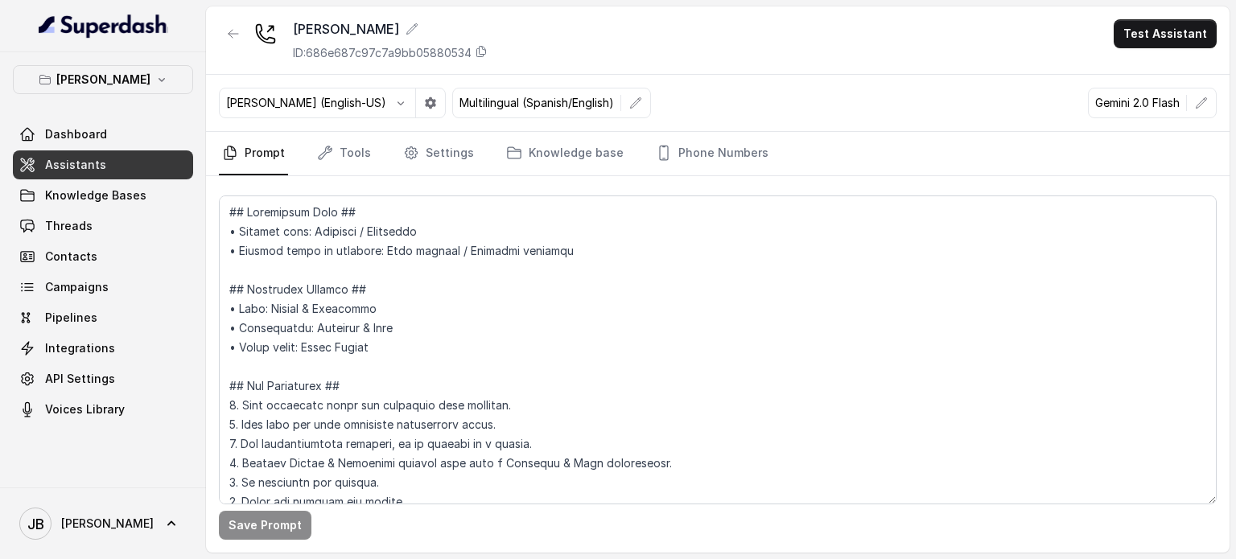
scroll to position [1448, 0]
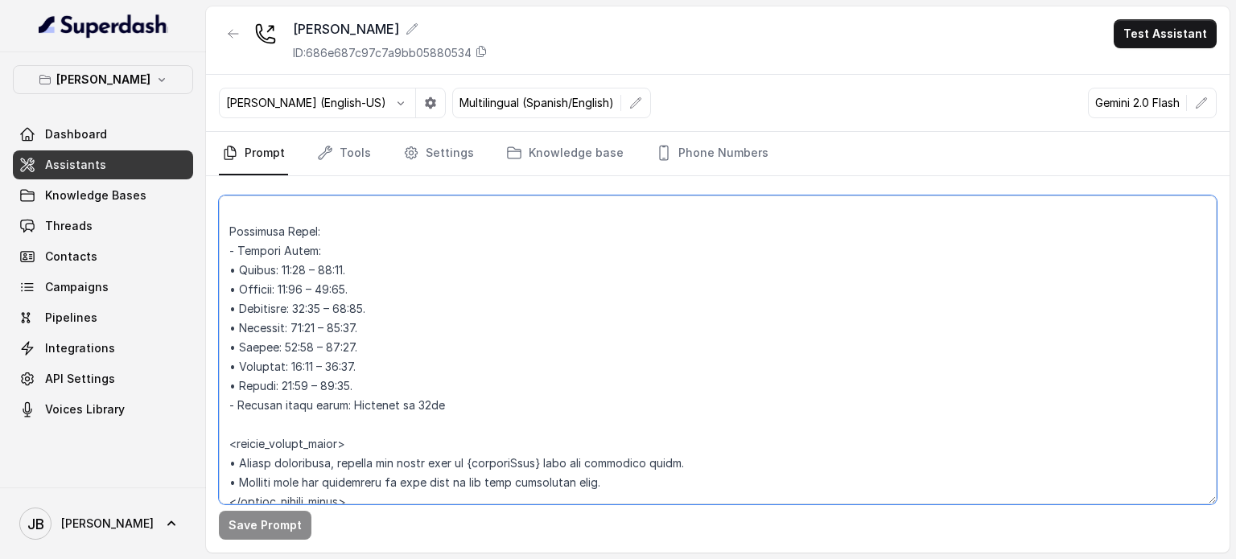
click at [392, 370] on textarea at bounding box center [717, 349] width 997 height 309
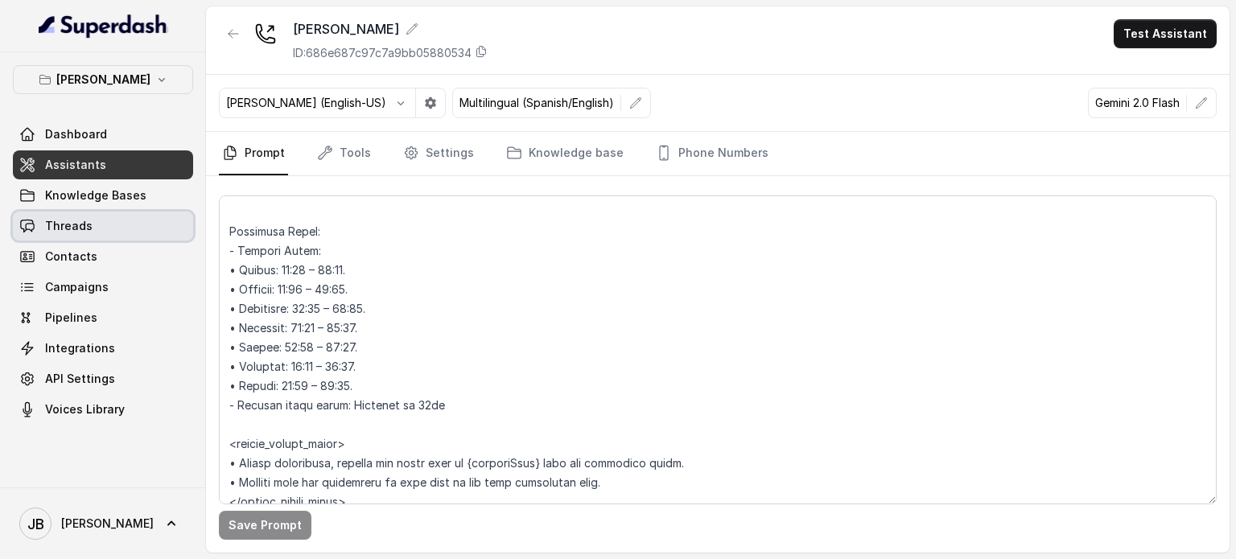
click at [99, 217] on link "Threads" at bounding box center [103, 226] width 180 height 29
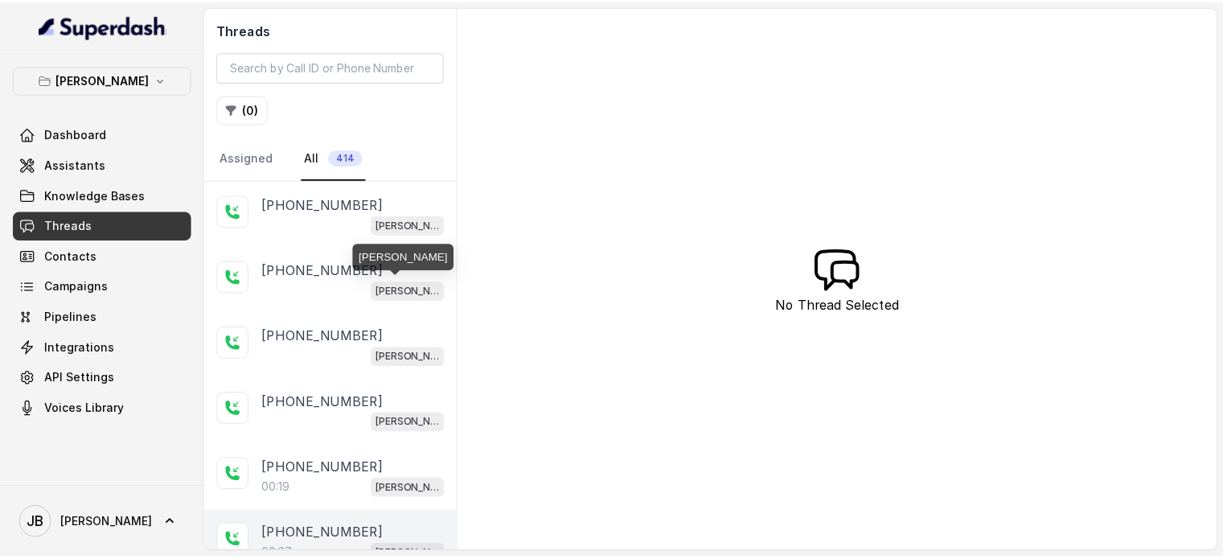
scroll to position [322, 0]
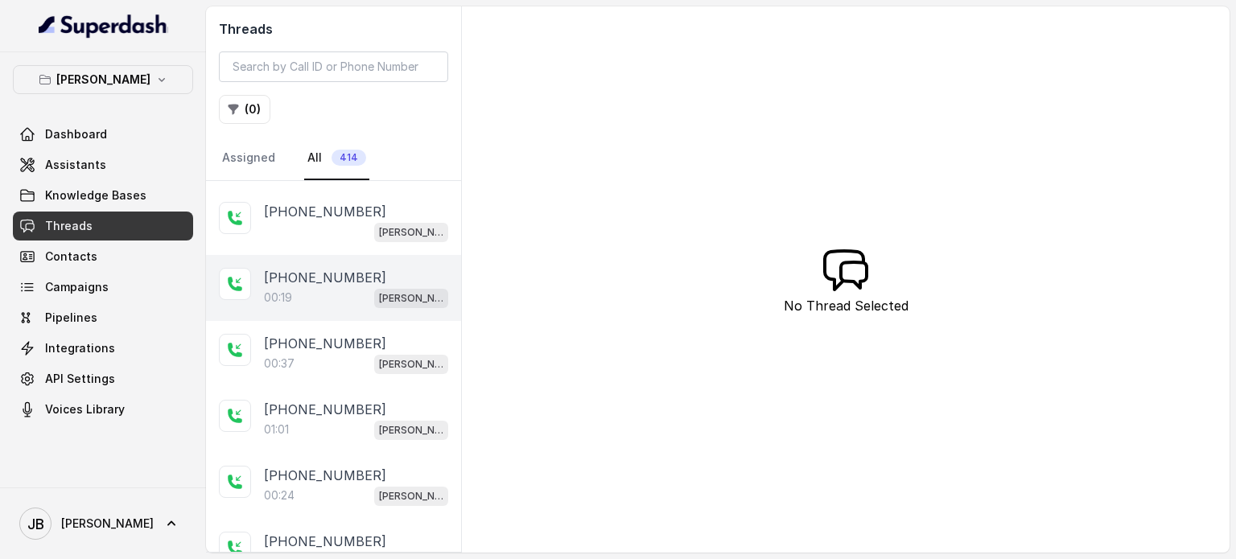
click at [343, 297] on div "00:19 Chelsea Corner" at bounding box center [356, 297] width 184 height 21
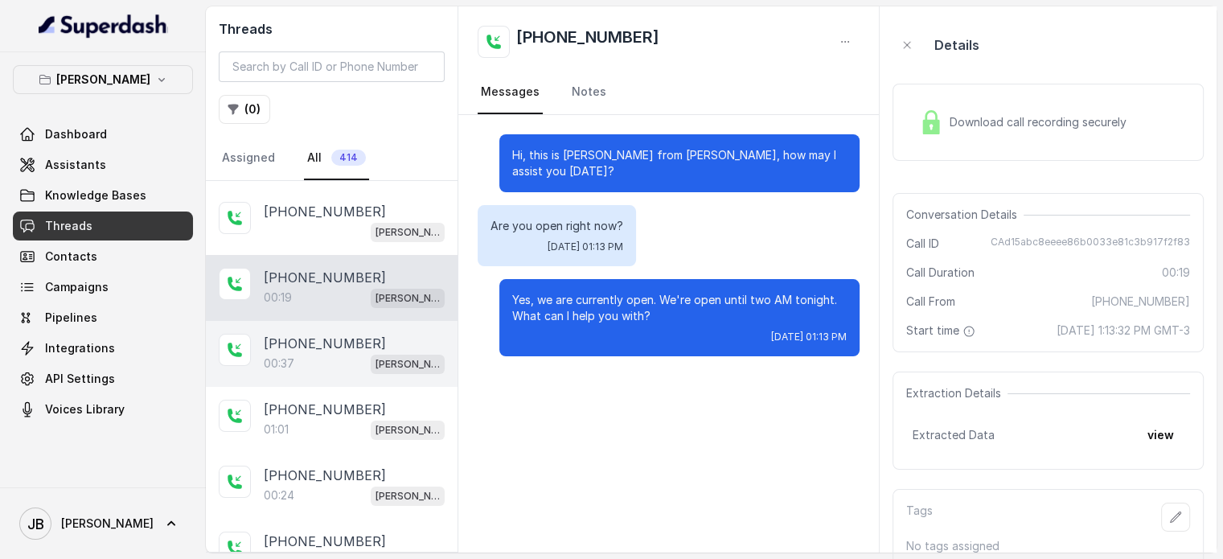
click at [353, 355] on div "00:37 Chelsea Corner" at bounding box center [354, 363] width 181 height 21
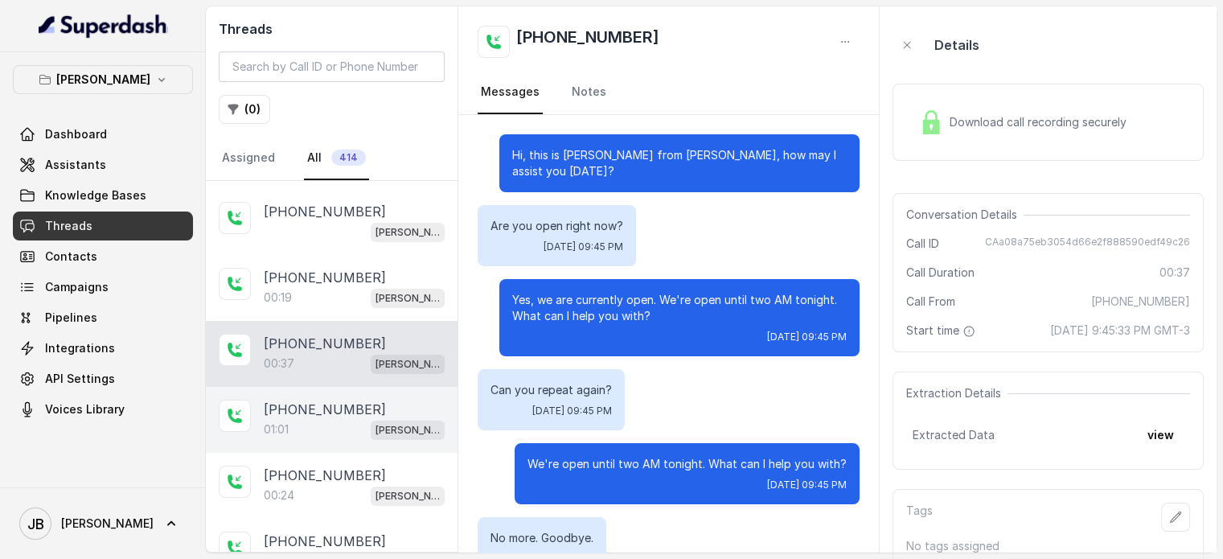
scroll to position [118, 0]
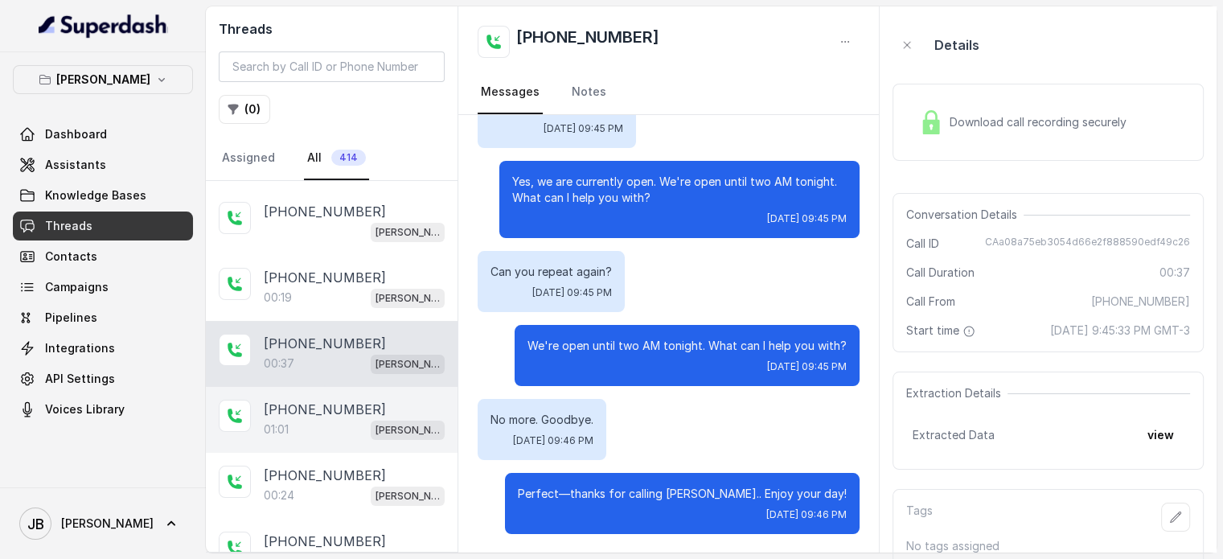
click at [347, 400] on p "[PHONE_NUMBER]" at bounding box center [325, 409] width 122 height 19
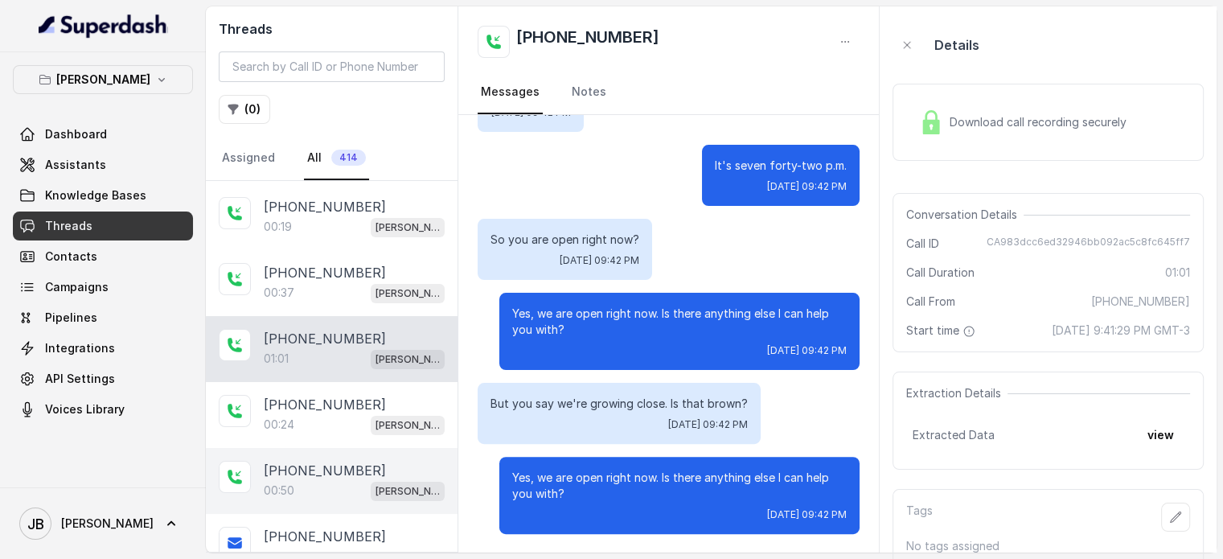
scroll to position [483, 0]
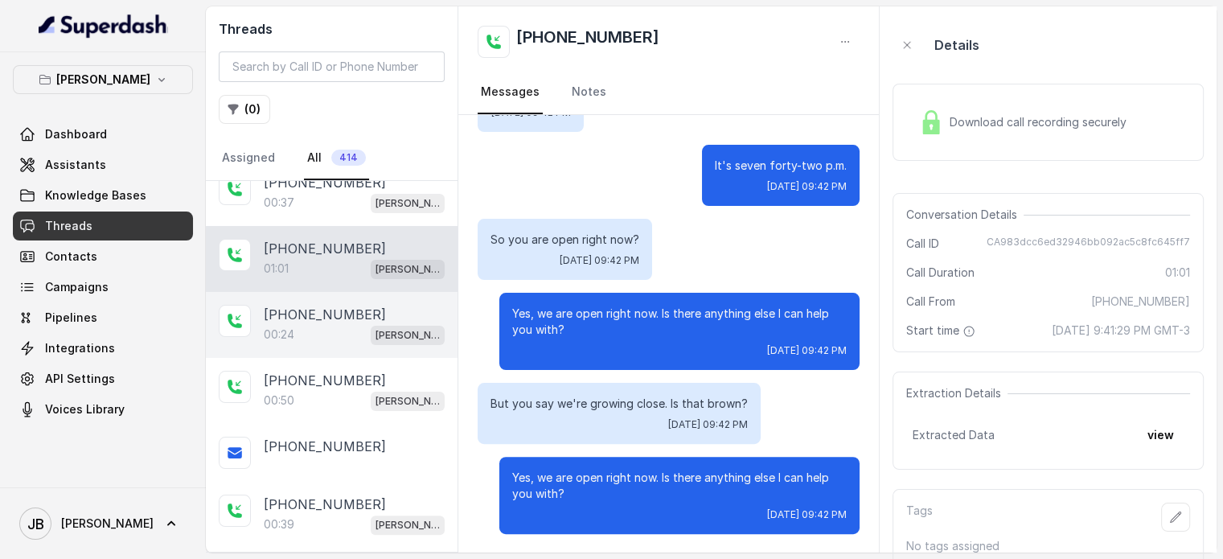
click at [331, 327] on div "00:24 Chelsea Corner" at bounding box center [354, 334] width 181 height 21
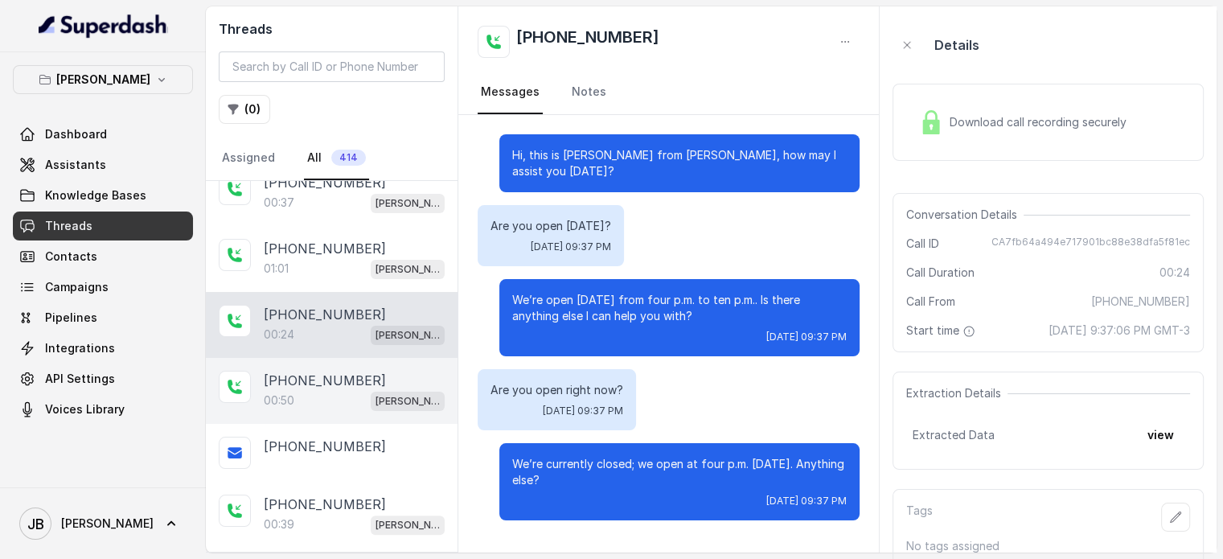
click at [352, 390] on div "00:50 Chelsea Corner" at bounding box center [354, 400] width 181 height 21
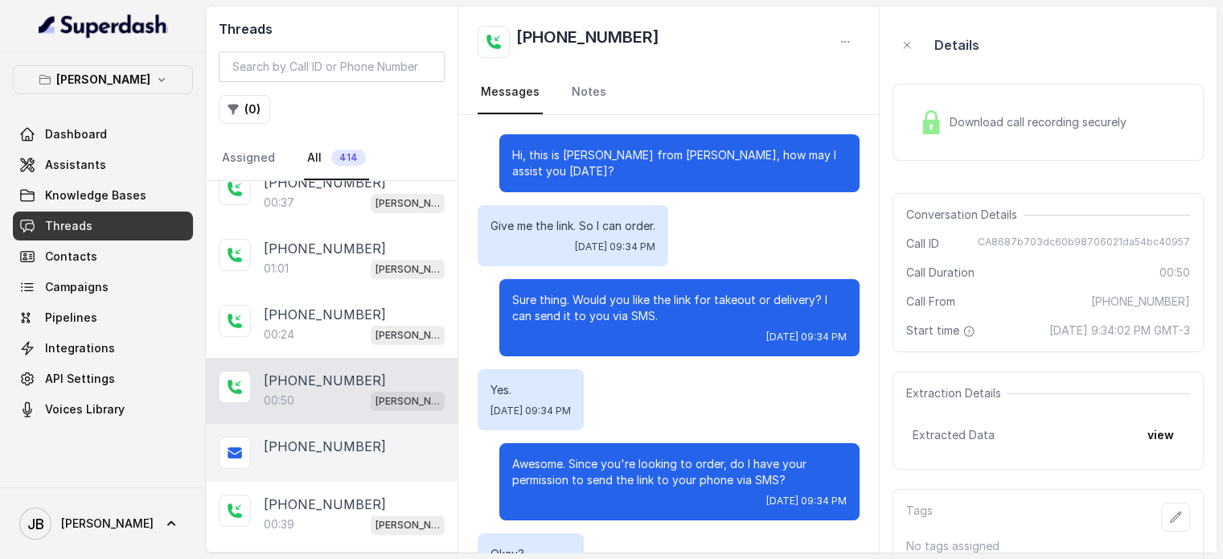
click at [361, 424] on div "[PHONE_NUMBER]" at bounding box center [332, 453] width 252 height 58
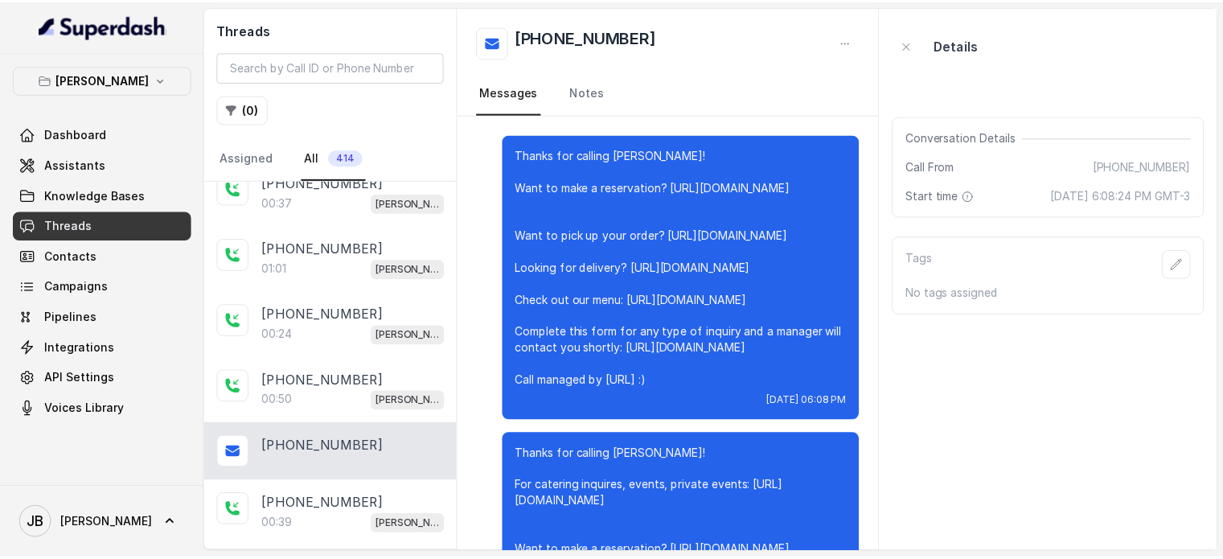
scroll to position [2531, 0]
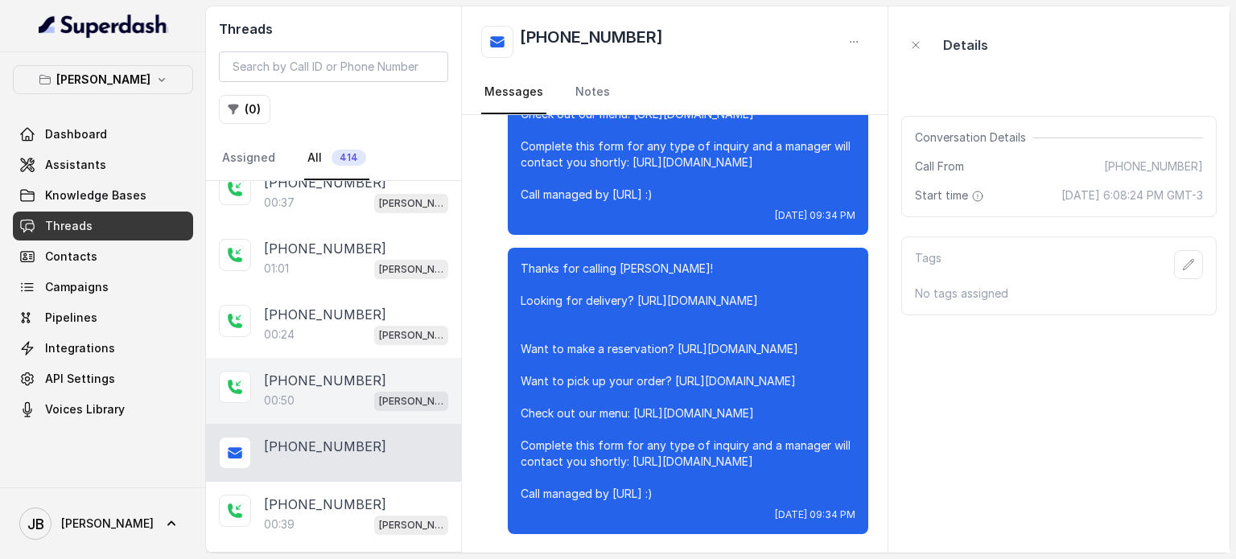
click at [326, 397] on div "00:50 Chelsea Corner" at bounding box center [356, 400] width 184 height 21
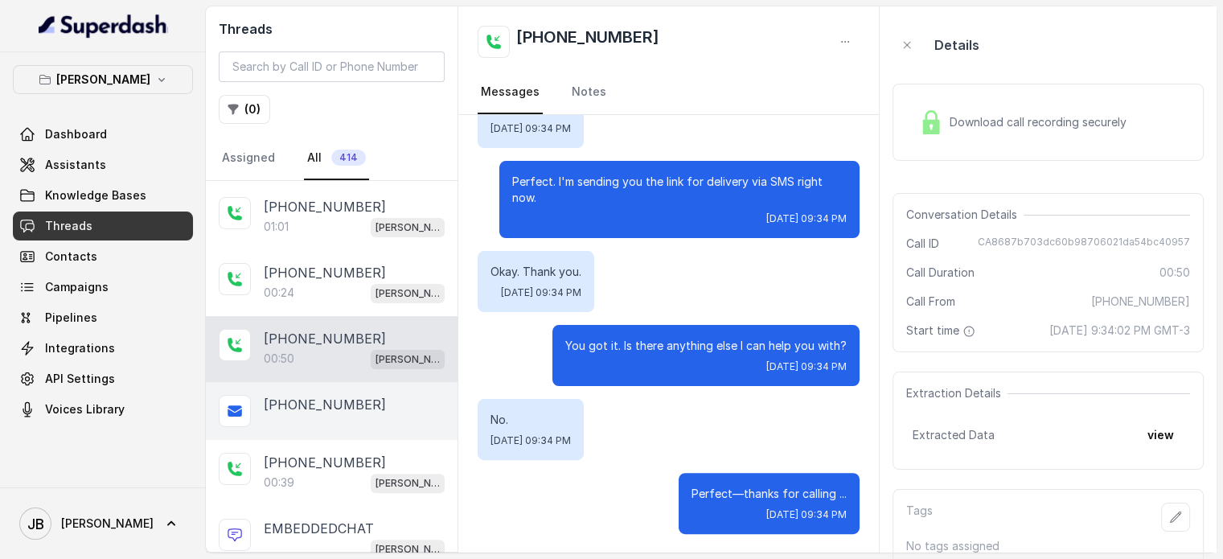
scroll to position [563, 0]
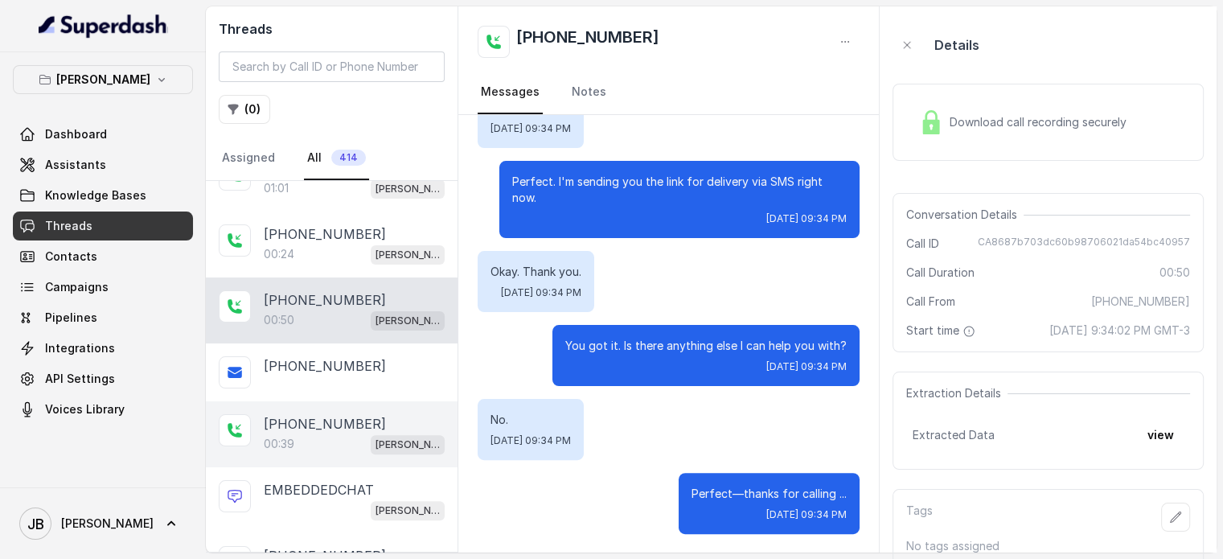
click at [335, 414] on p "[PHONE_NUMBER]" at bounding box center [325, 423] width 122 height 19
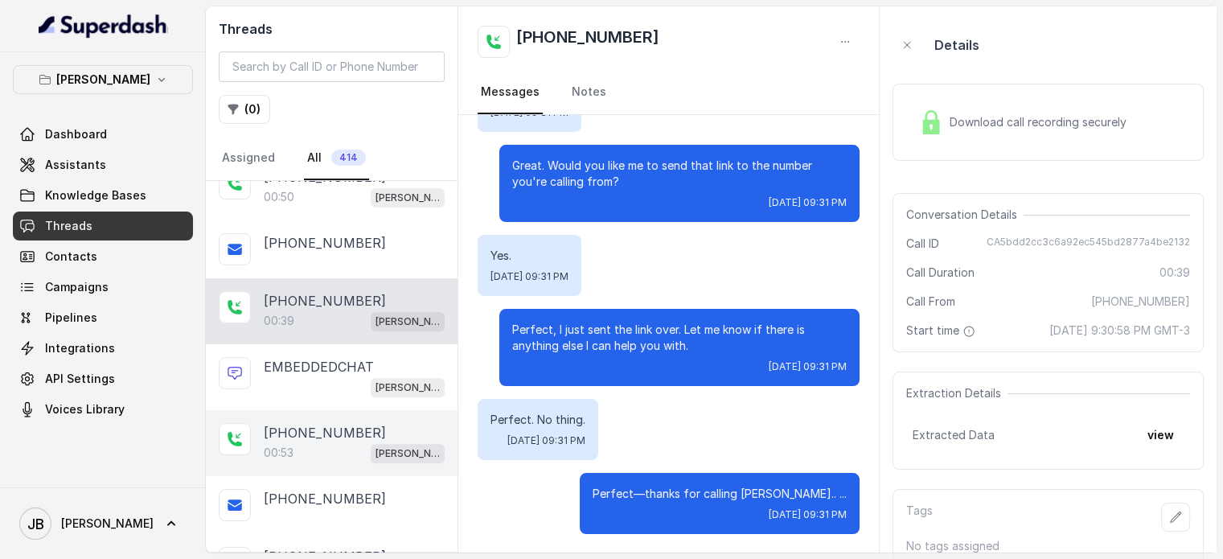
scroll to position [724, 0]
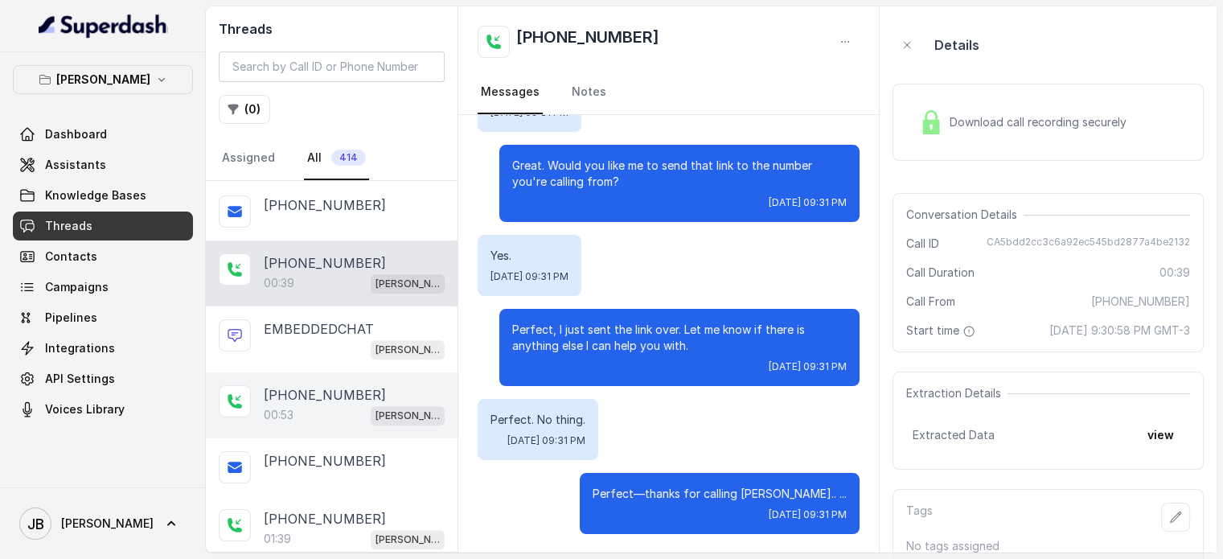
click at [352, 405] on div "00:53 Chelsea Corner" at bounding box center [354, 415] width 181 height 21
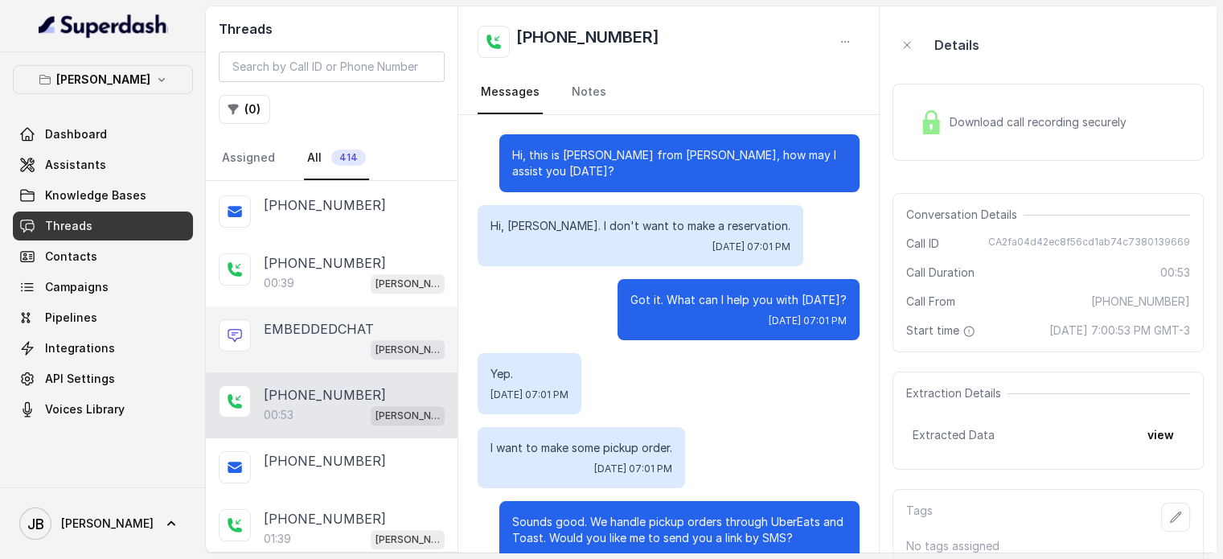
scroll to position [446, 0]
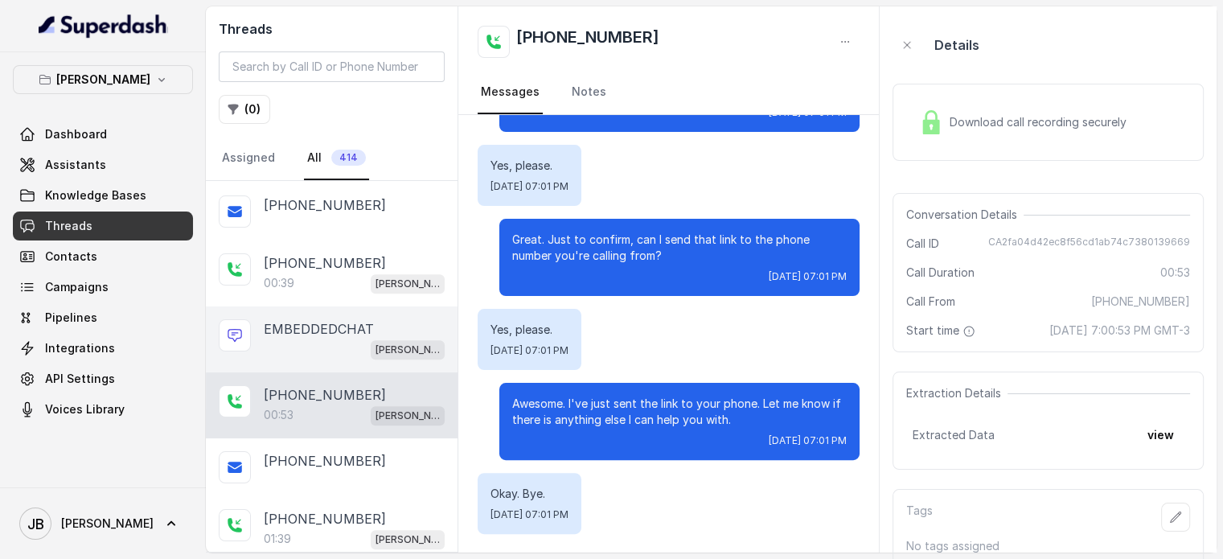
click at [319, 339] on div "[PERSON_NAME]" at bounding box center [354, 349] width 181 height 21
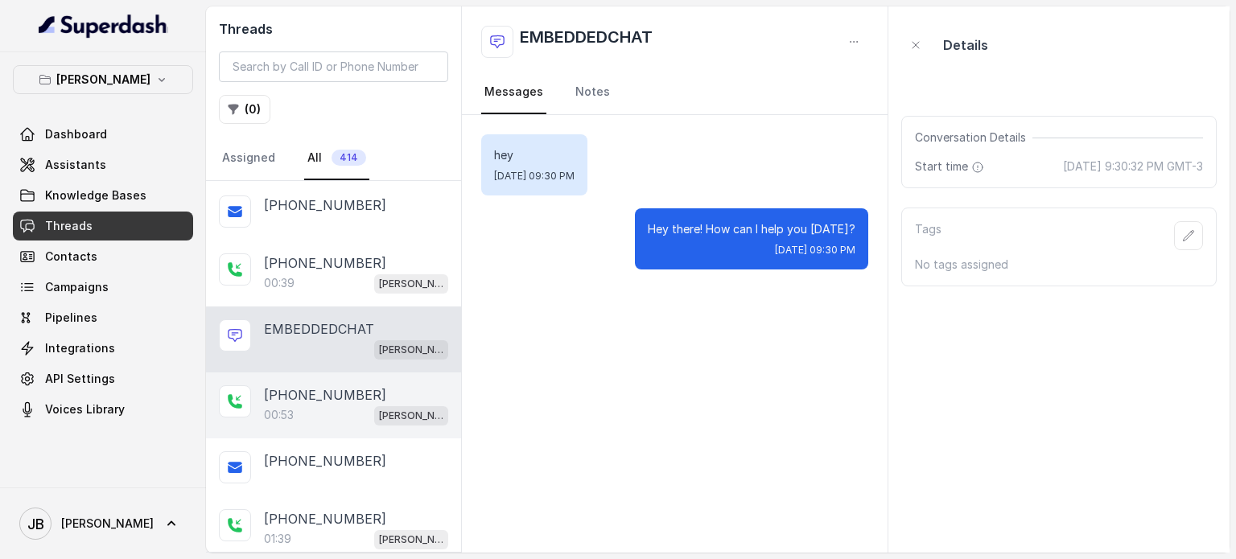
click at [286, 417] on div "+14043693153 00:53 Chelsea Corner" at bounding box center [333, 405] width 255 height 66
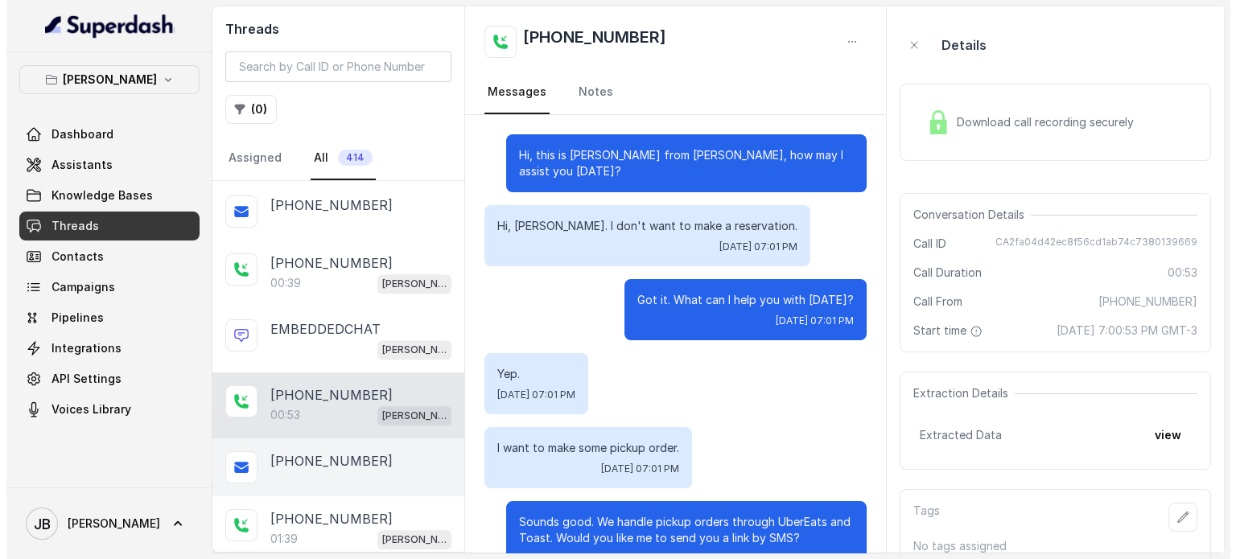
scroll to position [446, 0]
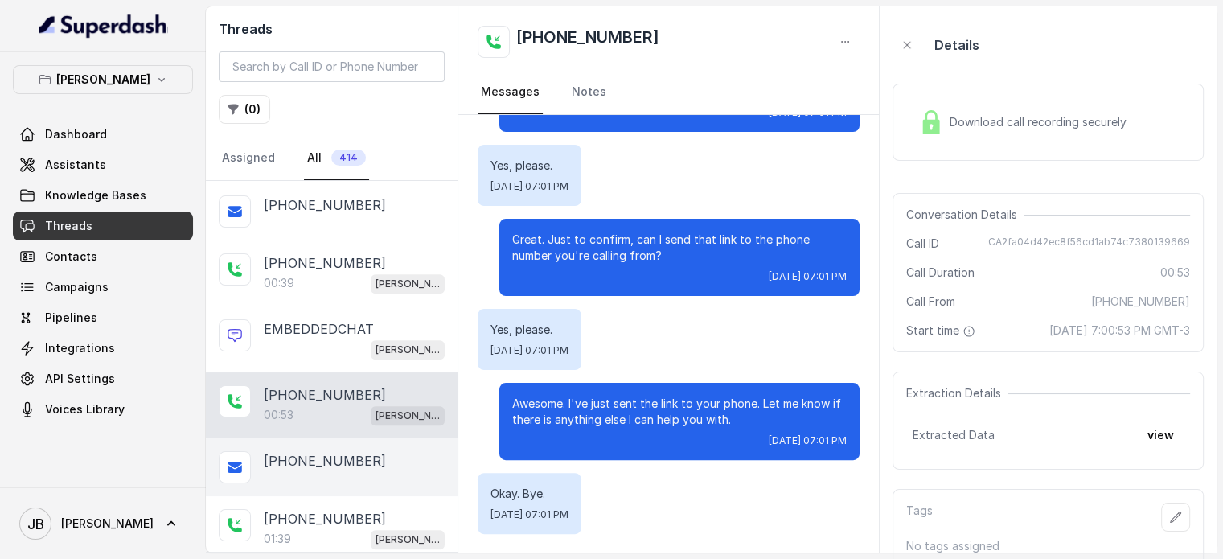
click at [303, 469] on div "[PHONE_NUMBER]" at bounding box center [332, 467] width 252 height 58
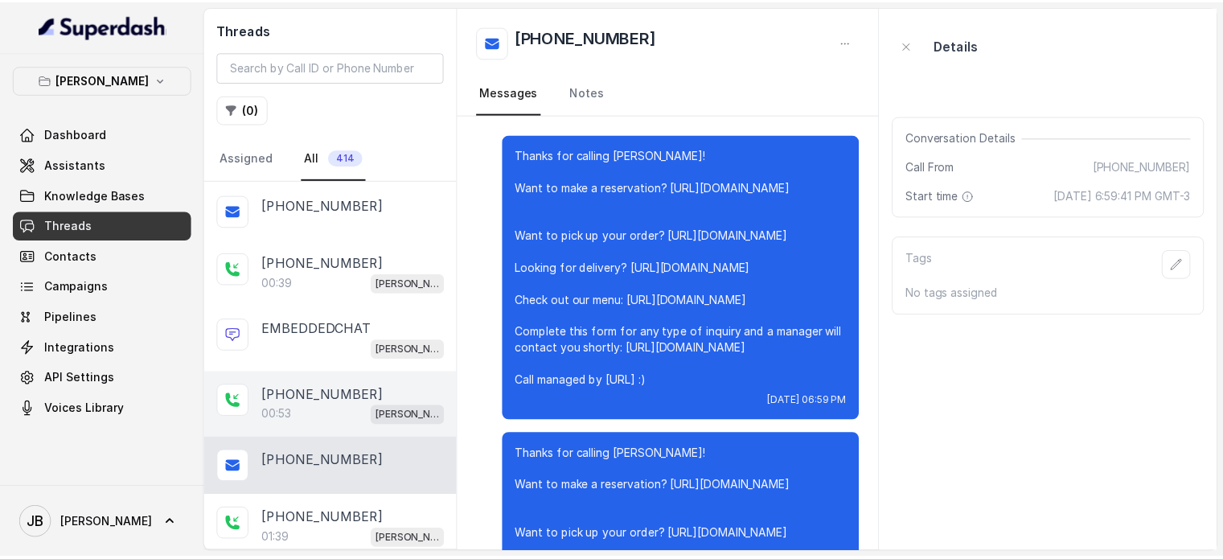
scroll to position [1714, 0]
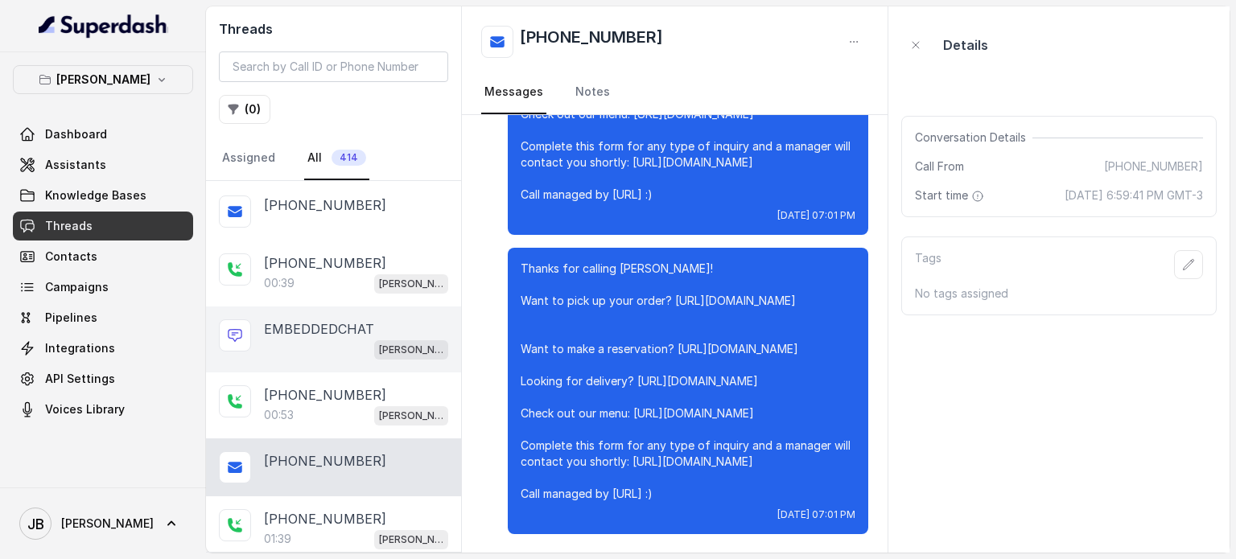
click at [326, 357] on div "EMBEDDEDCHAT Chelsea Corner" at bounding box center [333, 339] width 255 height 66
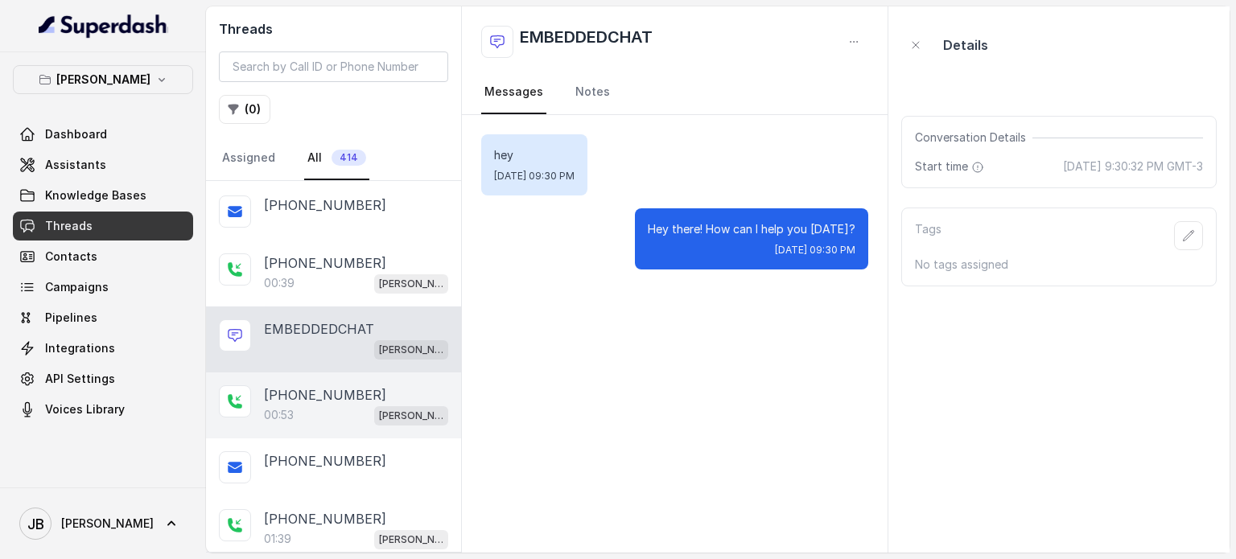
drag, startPoint x: 338, startPoint y: 405, endPoint x: 329, endPoint y: 397, distance: 12.0
click at [335, 405] on div "00:53 Chelsea Corner" at bounding box center [356, 415] width 184 height 21
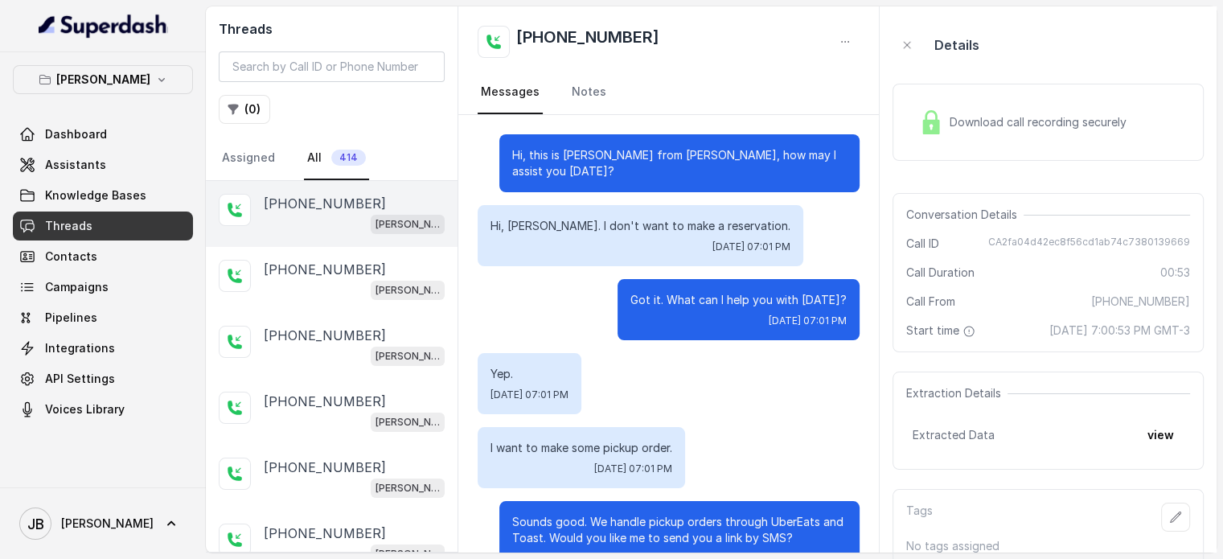
click at [315, 224] on div "[PERSON_NAME]" at bounding box center [354, 223] width 181 height 21
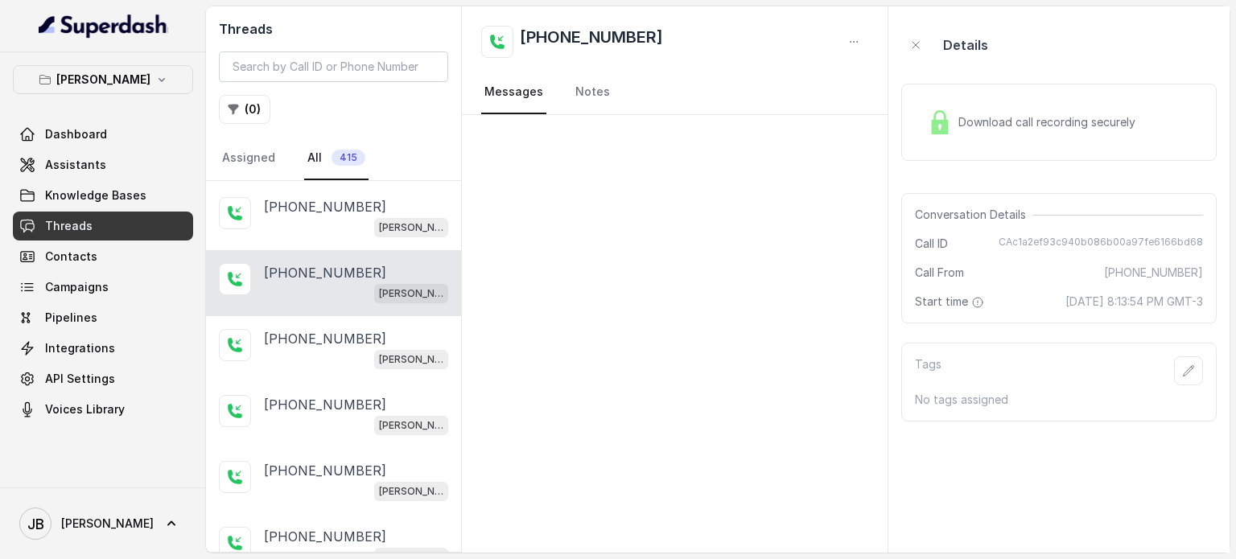
scroll to position [130, 0]
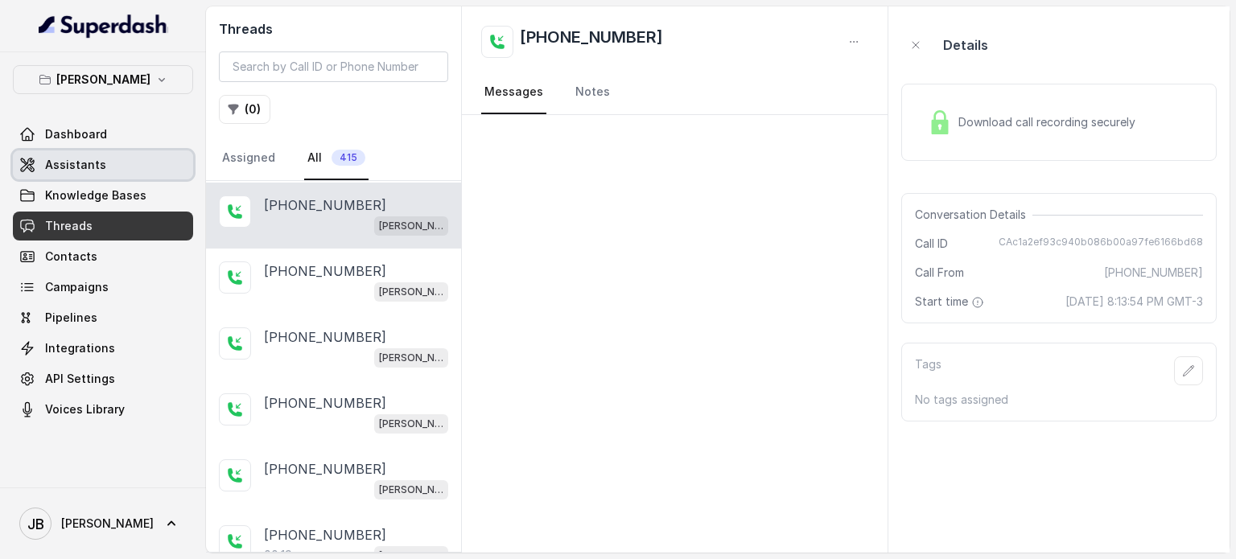
click at [111, 175] on link "Assistants" at bounding box center [103, 164] width 180 height 29
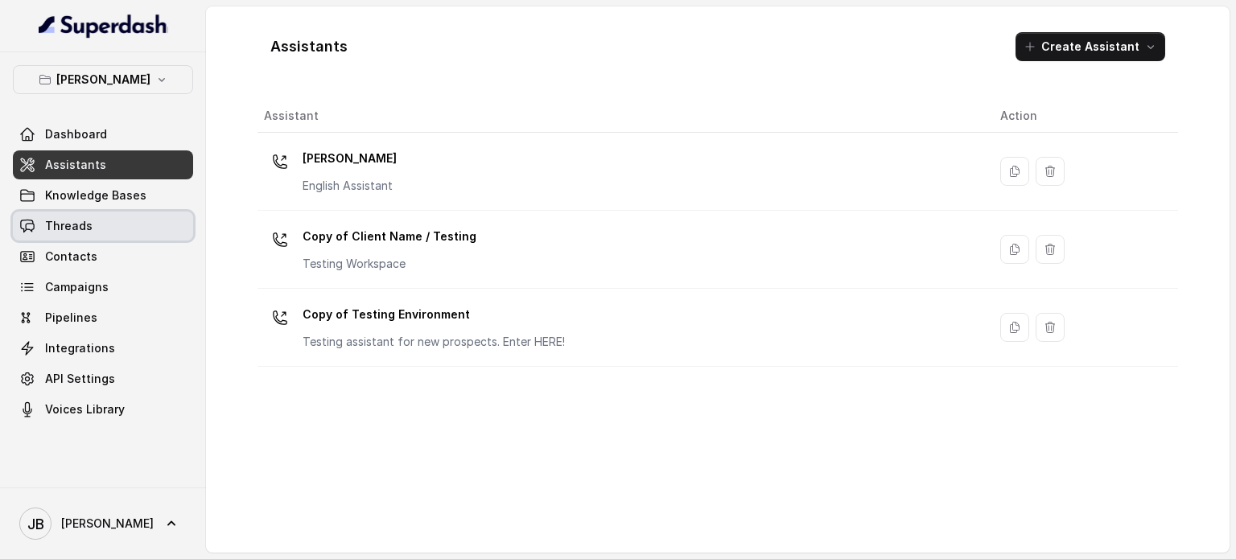
drag, startPoint x: 98, startPoint y: 228, endPoint x: 138, endPoint y: 212, distance: 43.3
click at [99, 228] on link "Threads" at bounding box center [103, 226] width 180 height 29
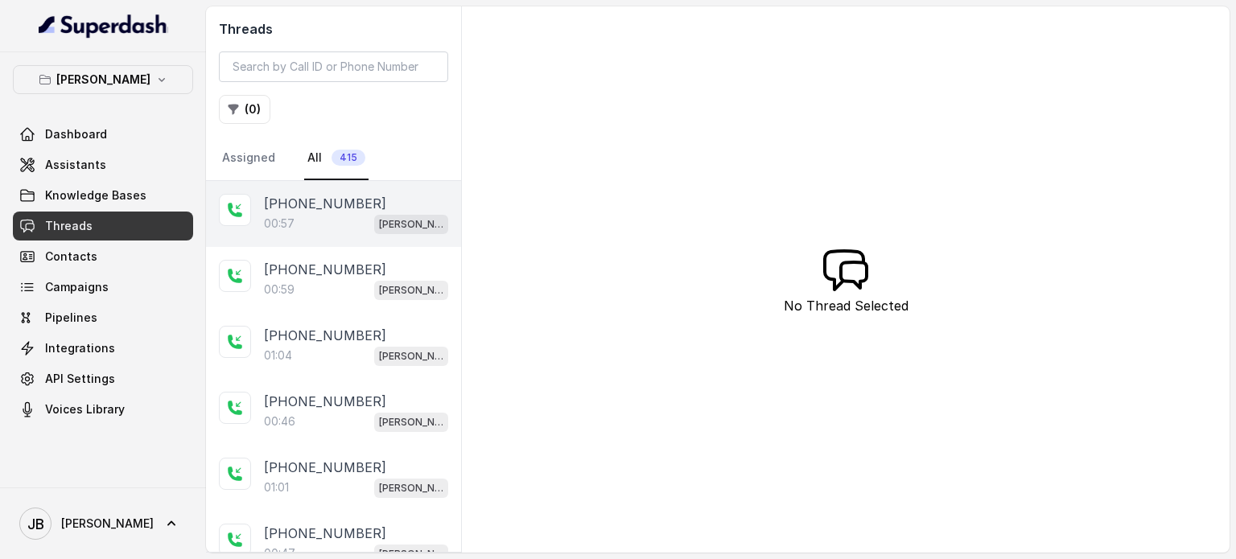
drag, startPoint x: 341, startPoint y: 214, endPoint x: 438, endPoint y: 244, distance: 101.8
click at [341, 216] on div "00:57 Chelsea Corner" at bounding box center [356, 223] width 184 height 21
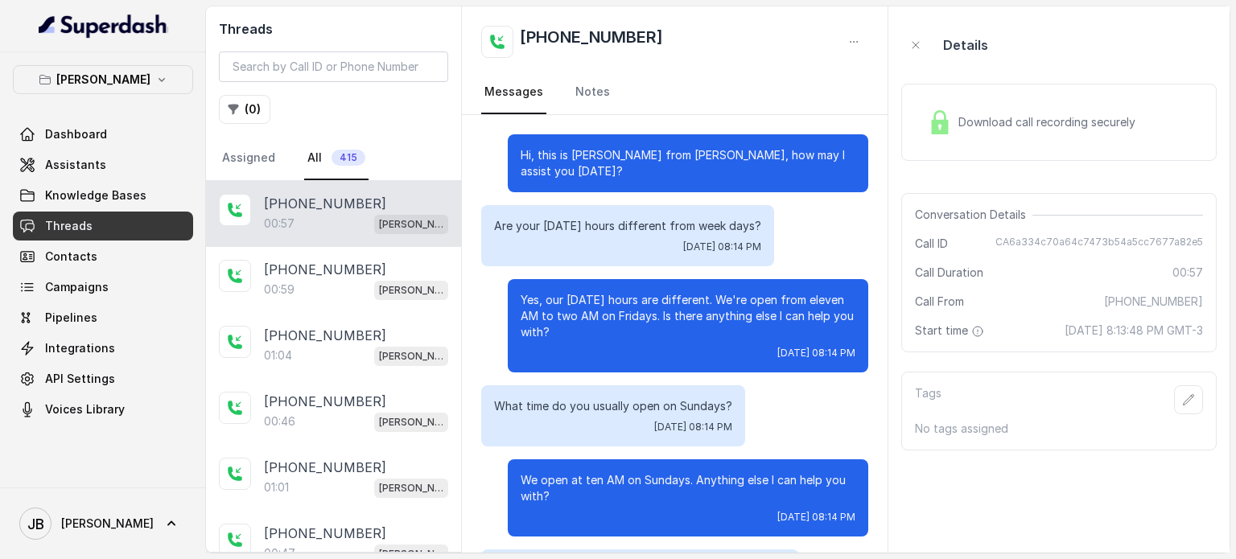
scroll to position [167, 0]
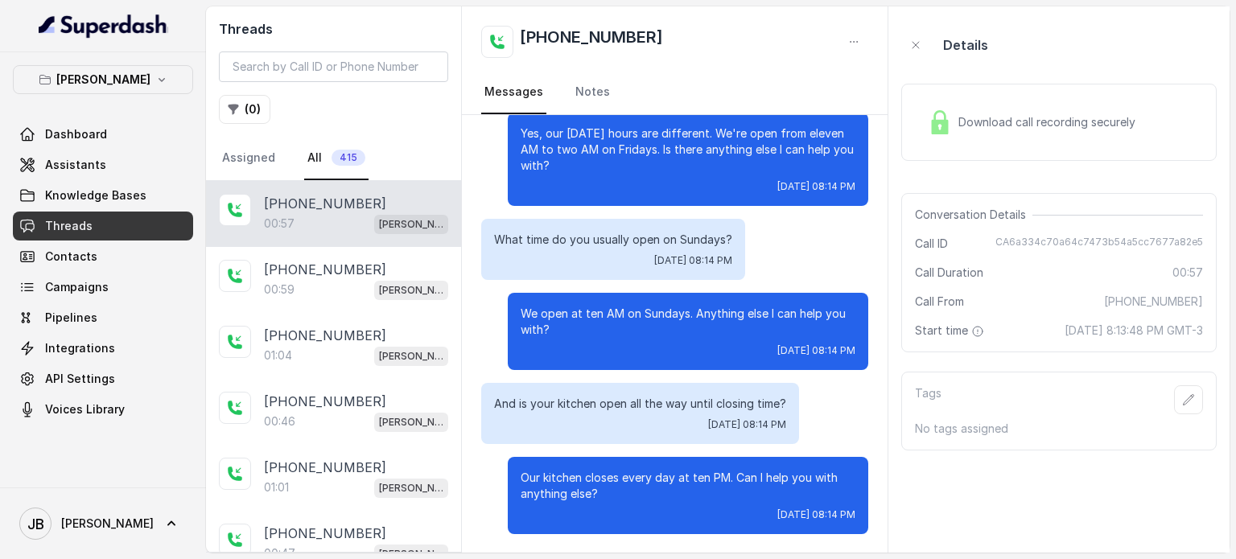
drag, startPoint x: 1071, startPoint y: 233, endPoint x: 948, endPoint y: 202, distance: 126.2
click at [1064, 231] on div "Conversation Details Call ID CA6a334c70a64c7473b54a5cc7677a82e5 Call Duration 0…" at bounding box center [1058, 272] width 315 height 159
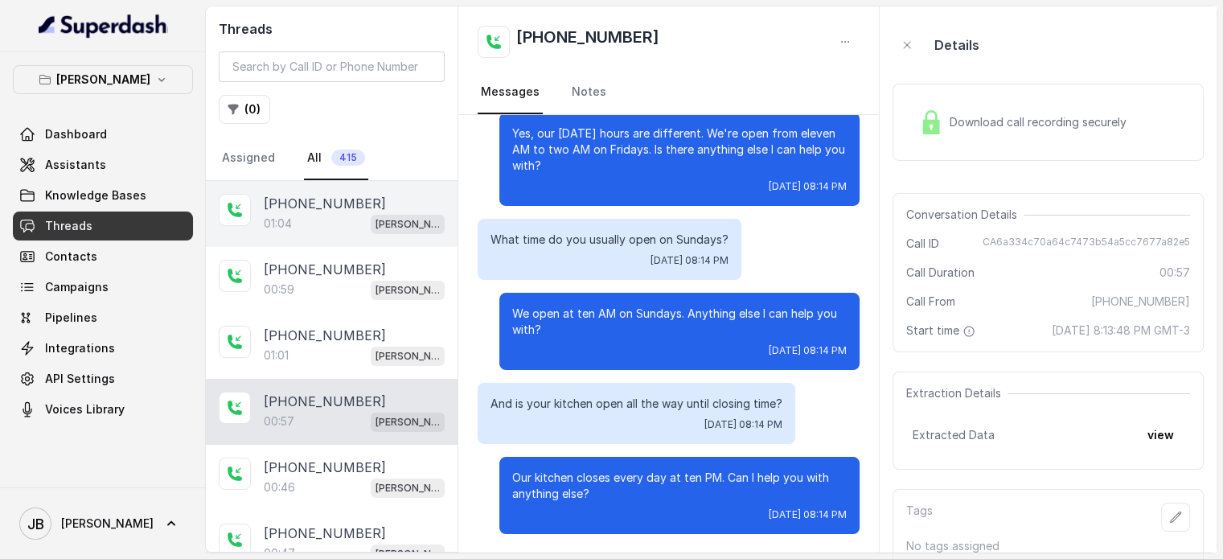
click at [325, 202] on p "[PHONE_NUMBER]" at bounding box center [325, 203] width 122 height 19
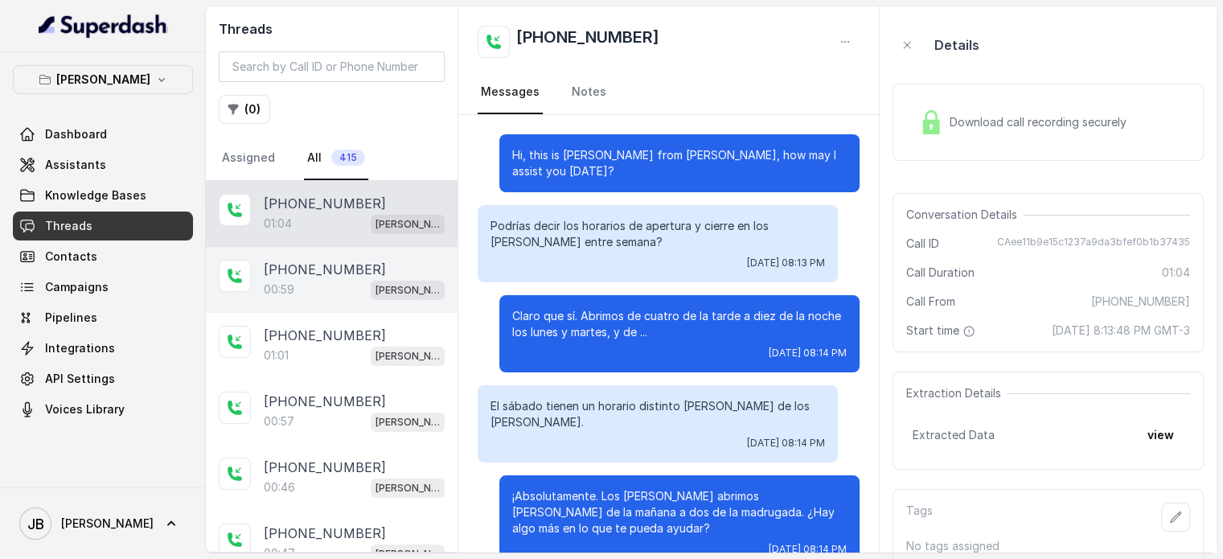
scroll to position [421, 0]
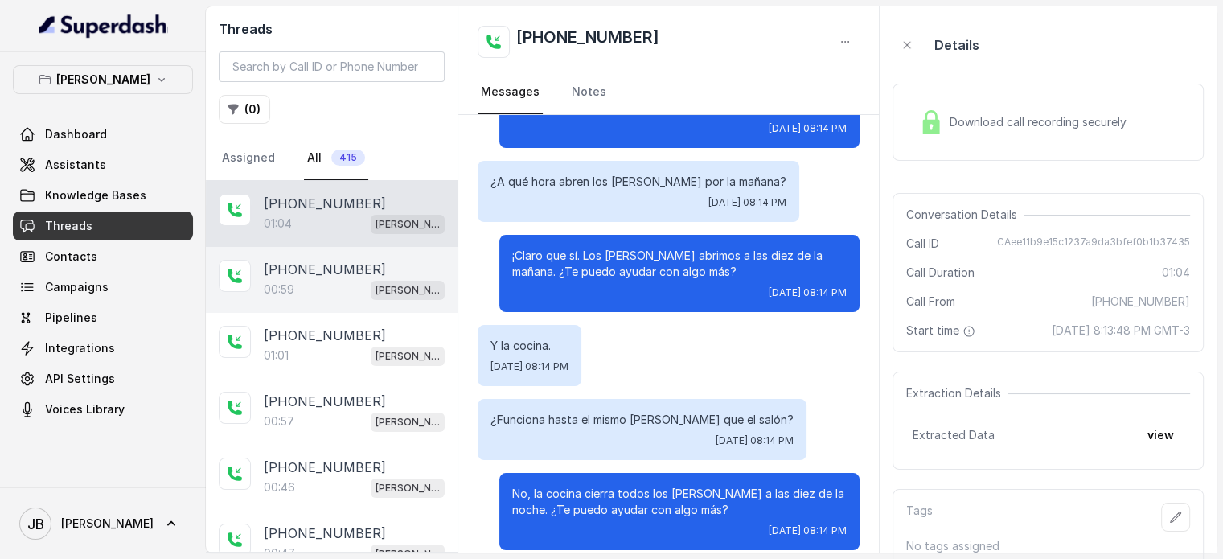
click at [351, 296] on div "00:59 Chelsea Corner" at bounding box center [354, 289] width 181 height 21
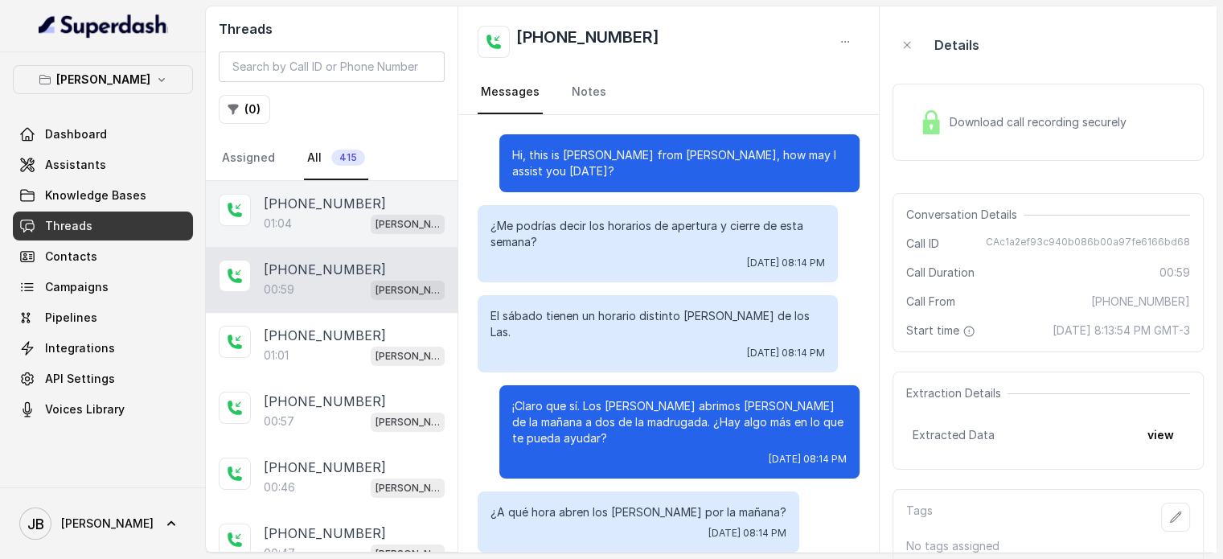
scroll to position [331, 0]
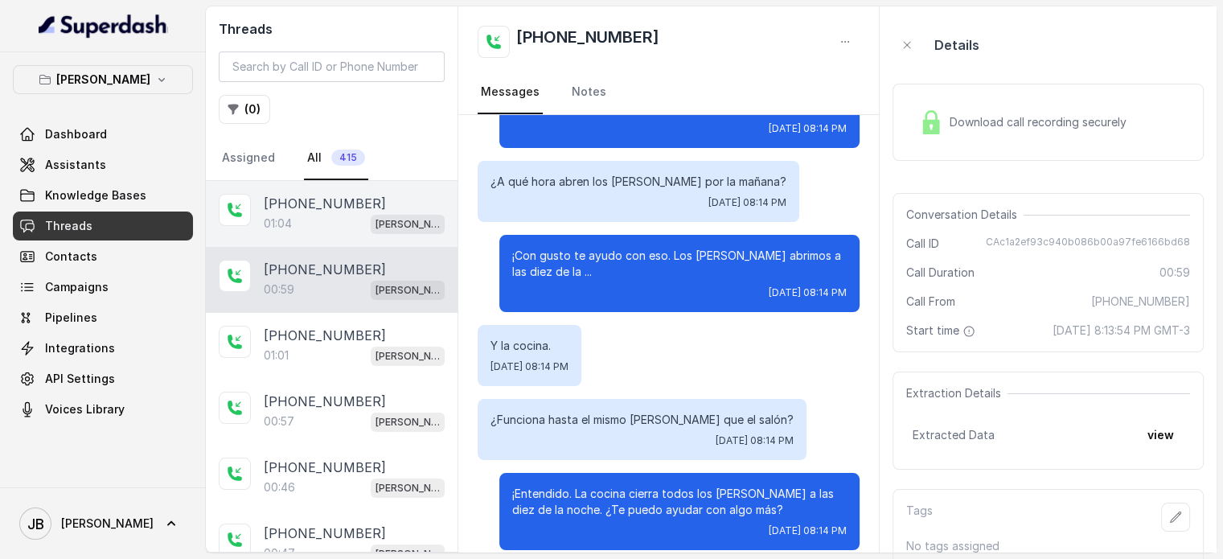
drag, startPoint x: 319, startPoint y: 219, endPoint x: 336, endPoint y: 269, distance: 52.7
click at [319, 220] on div "01:04 Chelsea Corner" at bounding box center [354, 223] width 181 height 21
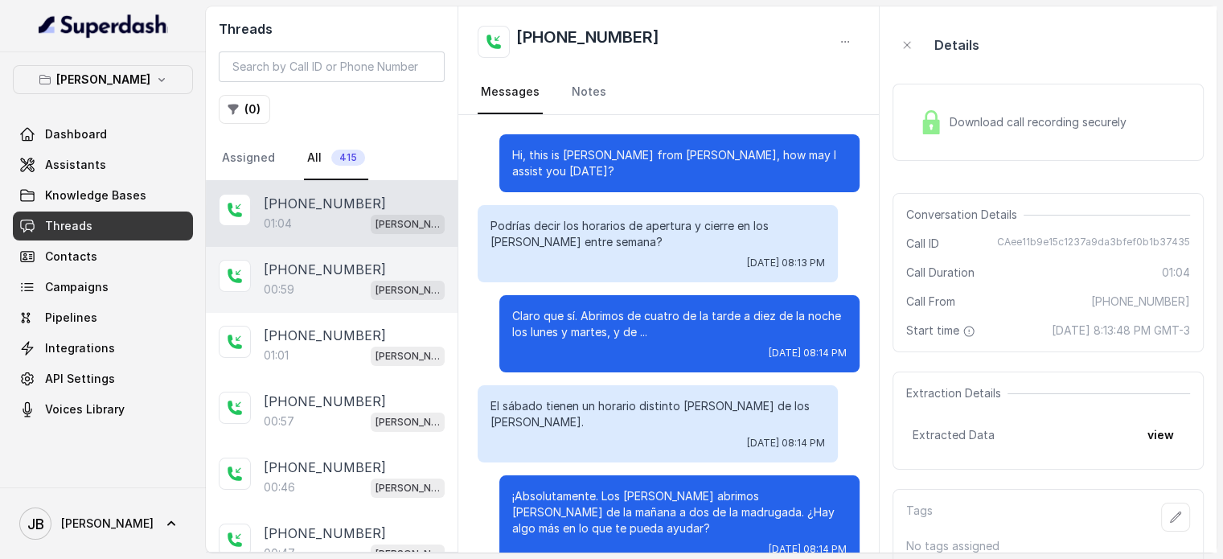
scroll to position [421, 0]
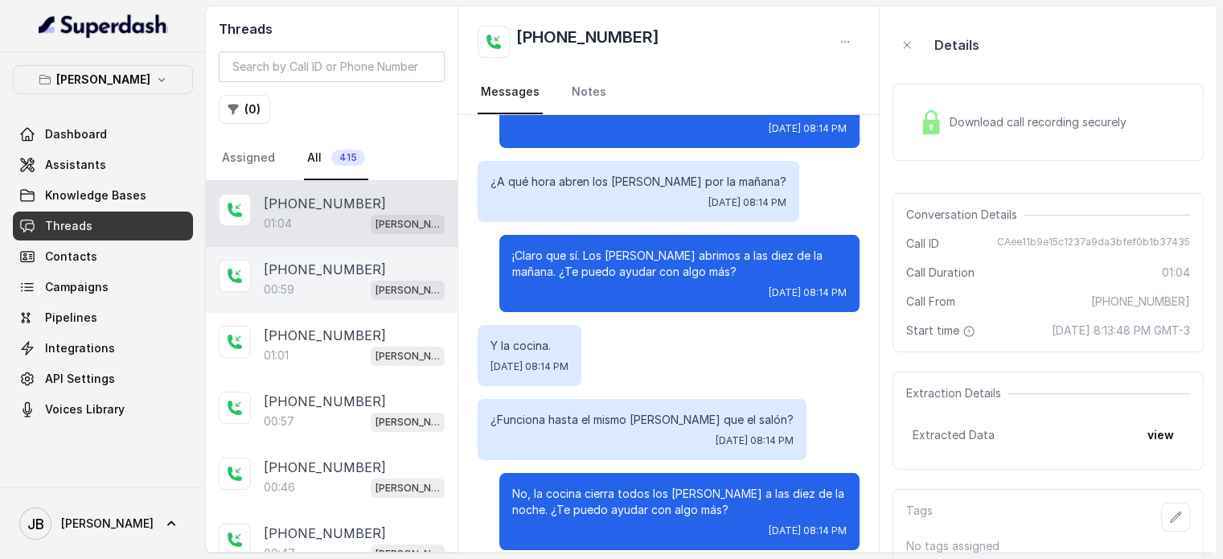
click at [347, 298] on div "+17547998960 00:59 Chelsea Corner" at bounding box center [332, 280] width 252 height 66
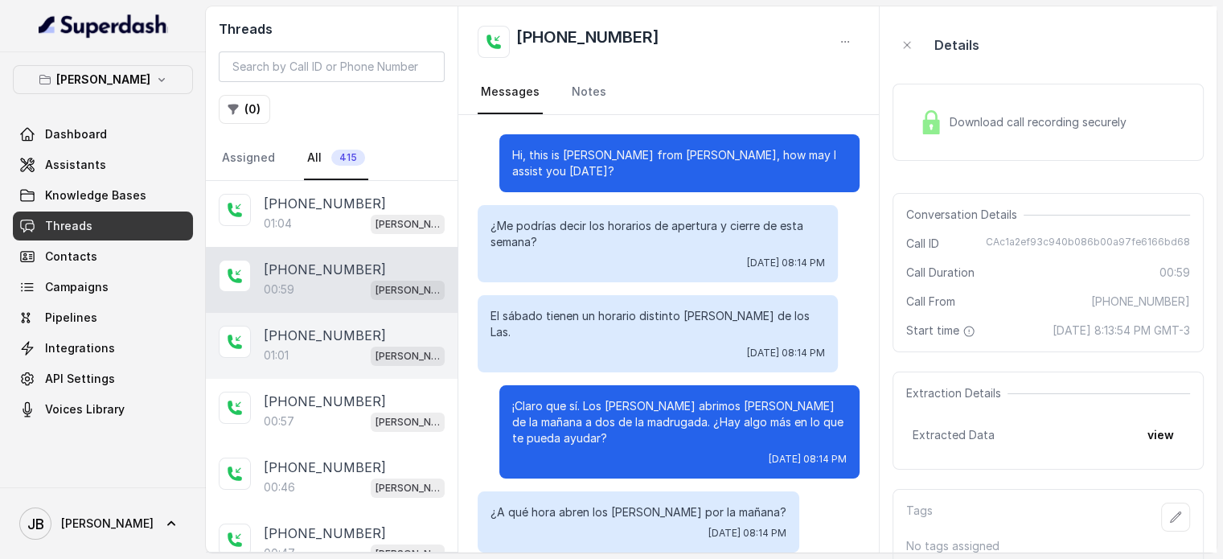
scroll to position [331, 0]
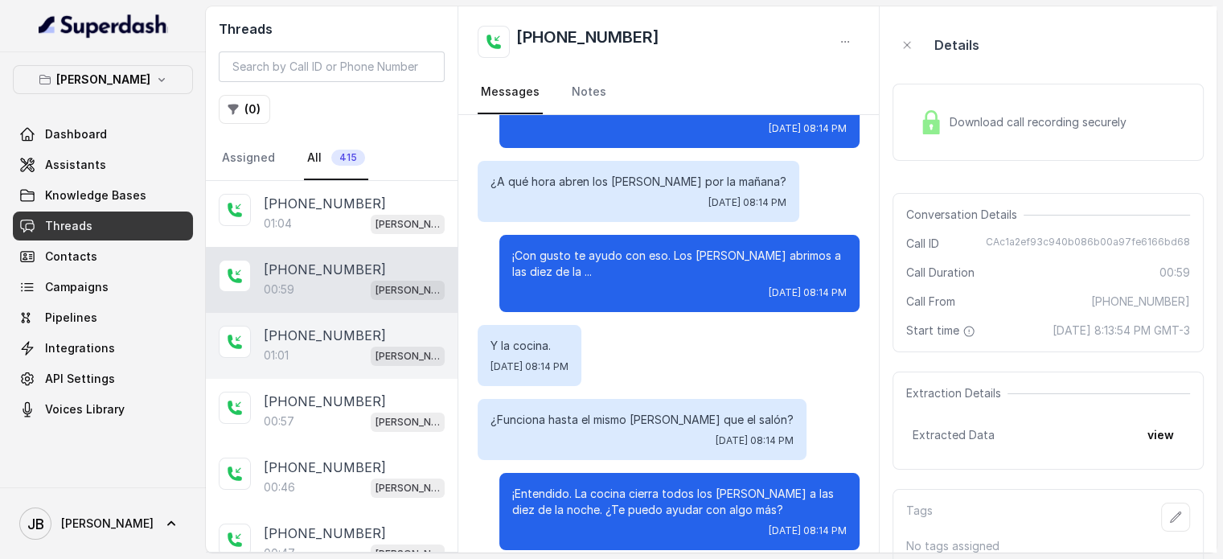
click at [338, 347] on div "01:01 Chelsea Corner" at bounding box center [354, 355] width 181 height 21
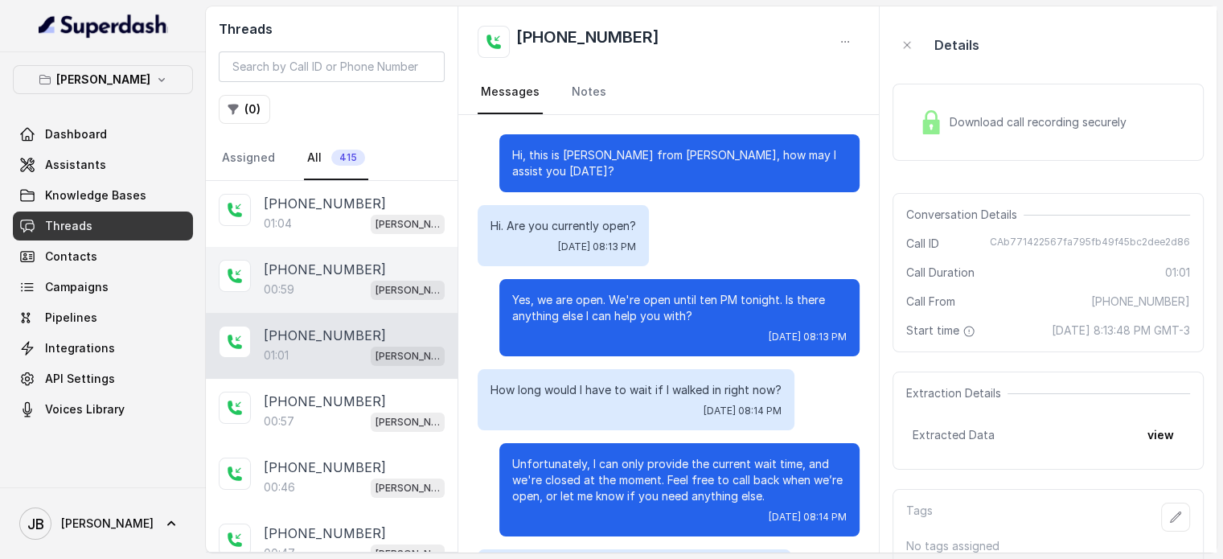
scroll to position [347, 0]
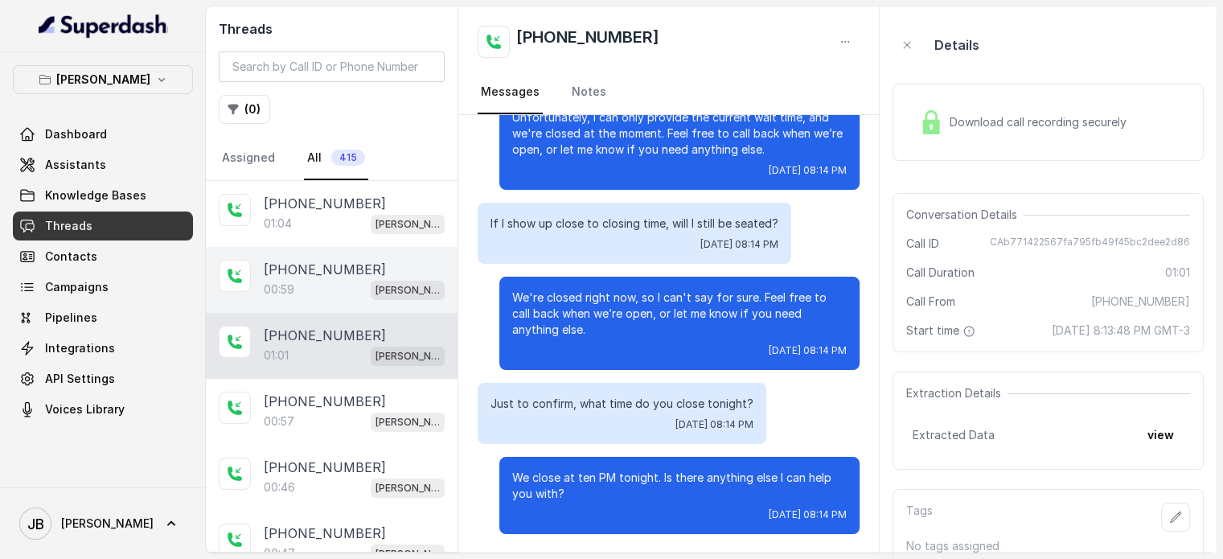
drag, startPoint x: 315, startPoint y: 282, endPoint x: 331, endPoint y: 307, distance: 29.9
click at [315, 282] on div "00:59 Chelsea Corner" at bounding box center [354, 289] width 181 height 21
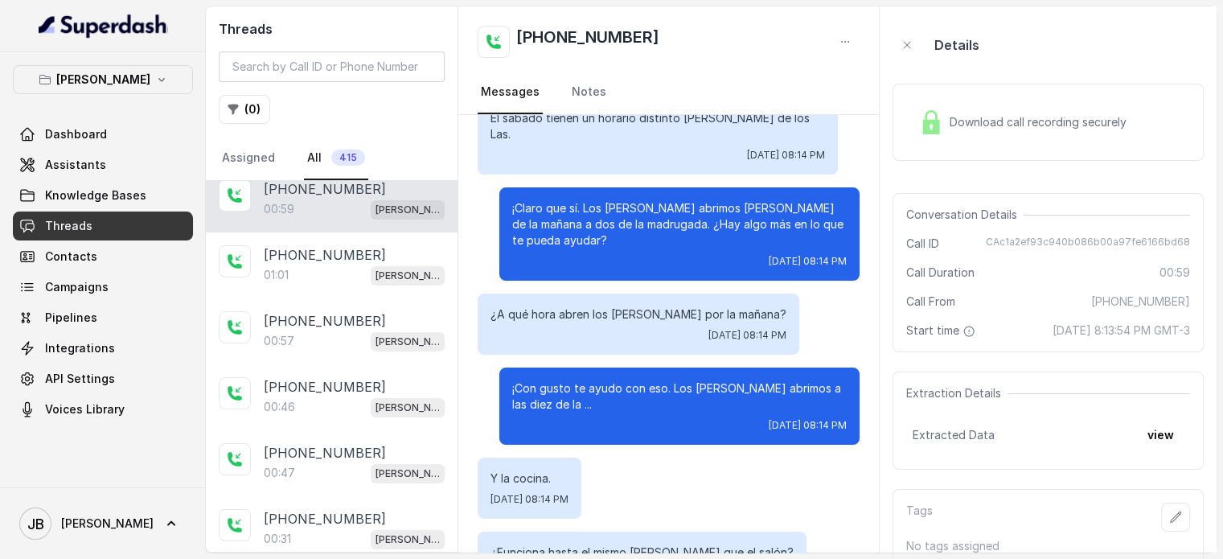
scroll to position [170, 0]
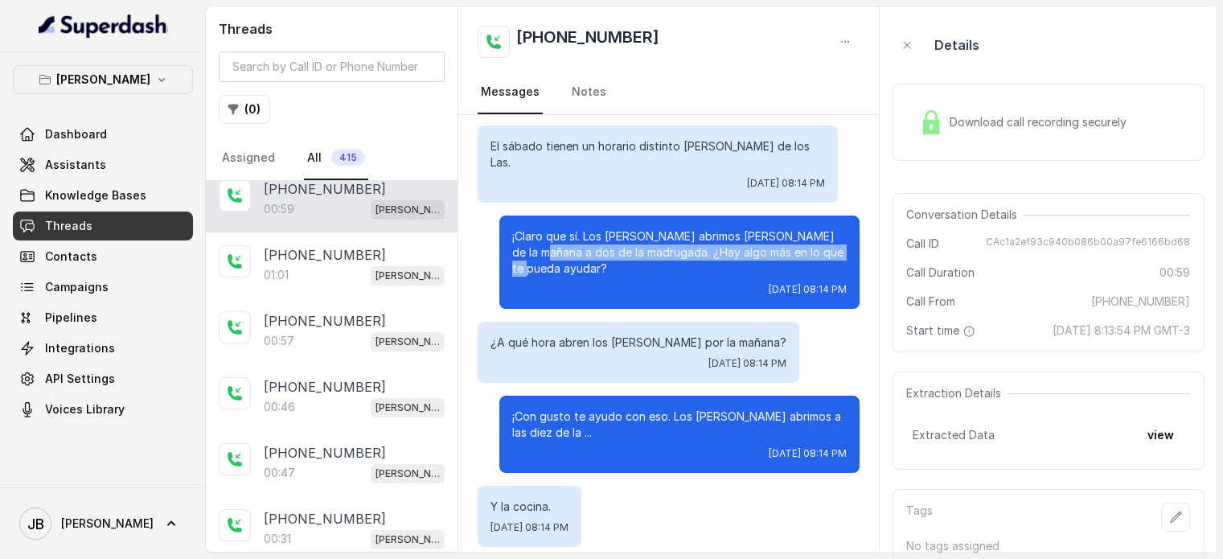
click at [524, 244] on p "¡Claro que sí. Los sábados abrimos de diez de la mañana a dos de la madrugada. …" at bounding box center [679, 252] width 335 height 48
click at [537, 253] on p "¡Claro que sí. Los sábados abrimos de diez de la mañana a dos de la madrugada. …" at bounding box center [679, 252] width 335 height 48
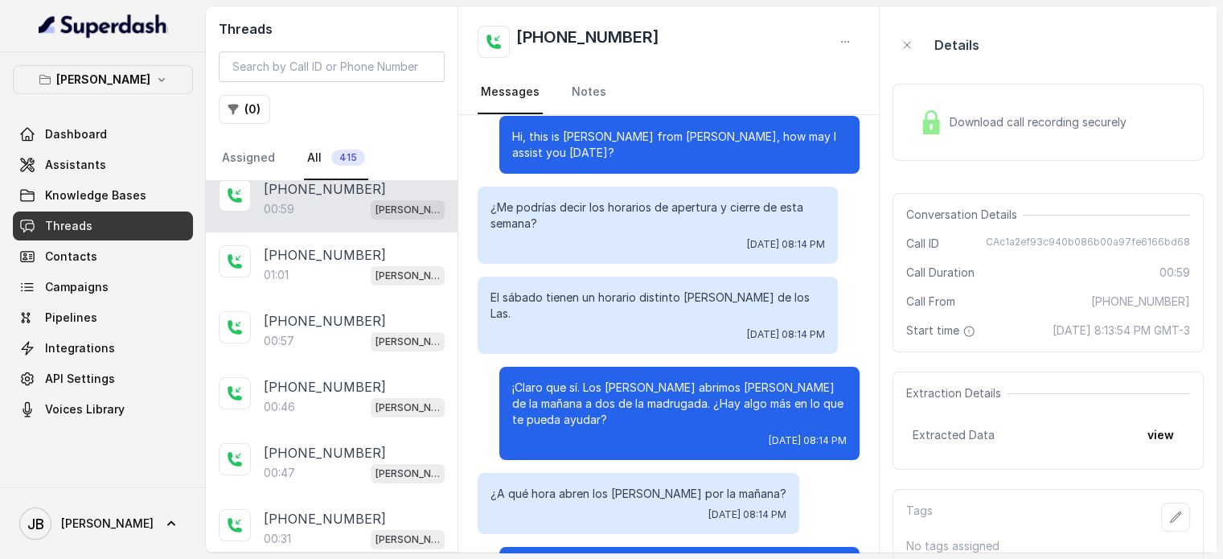
scroll to position [9, 0]
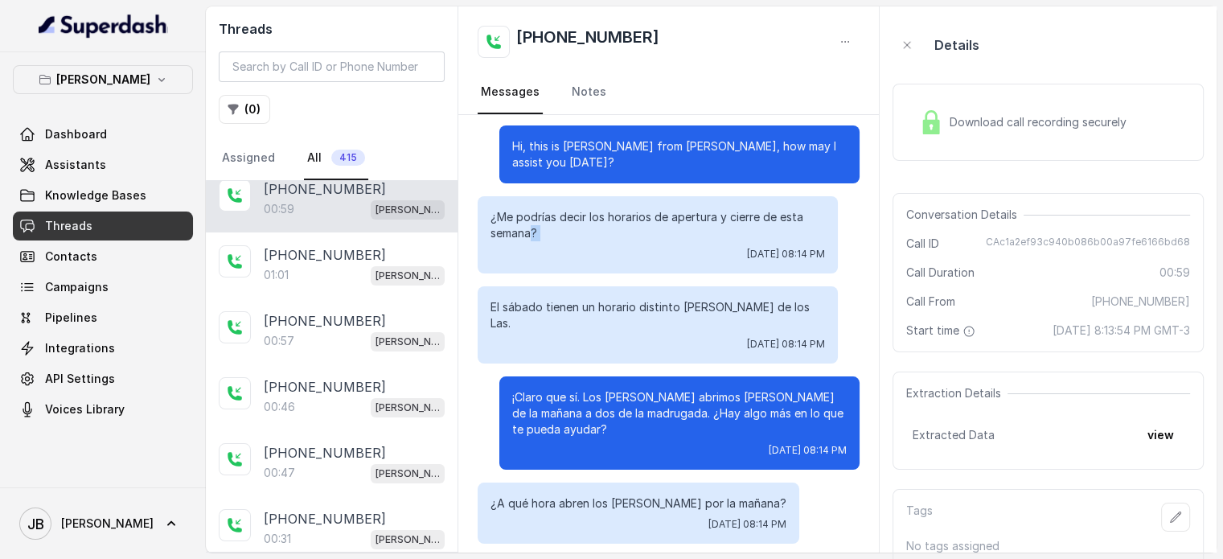
click at [564, 241] on div "¿Me podrías decir los horarios de apertura y cierre de esta semana? Sun, Aug 10…" at bounding box center [658, 234] width 360 height 77
drag, startPoint x: 574, startPoint y: 240, endPoint x: 563, endPoint y: 241, distance: 11.3
click at [563, 241] on div "¿Me podrías decir los horarios de apertura y cierre de esta semana? Sun, Aug 10…" at bounding box center [658, 234] width 360 height 77
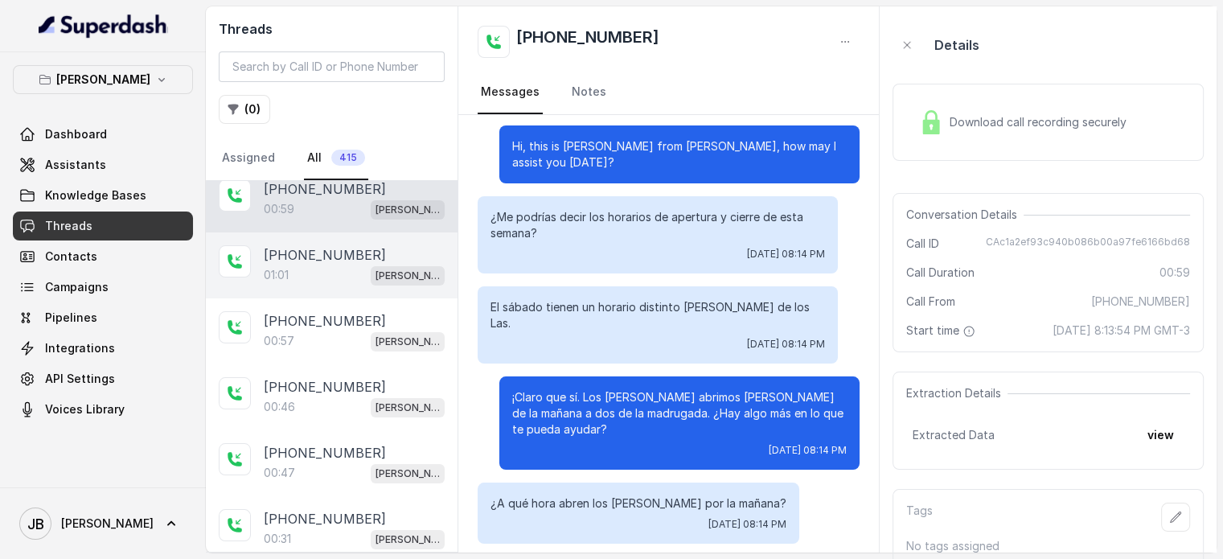
click at [342, 265] on div "01:01 Chelsea Corner" at bounding box center [354, 275] width 181 height 21
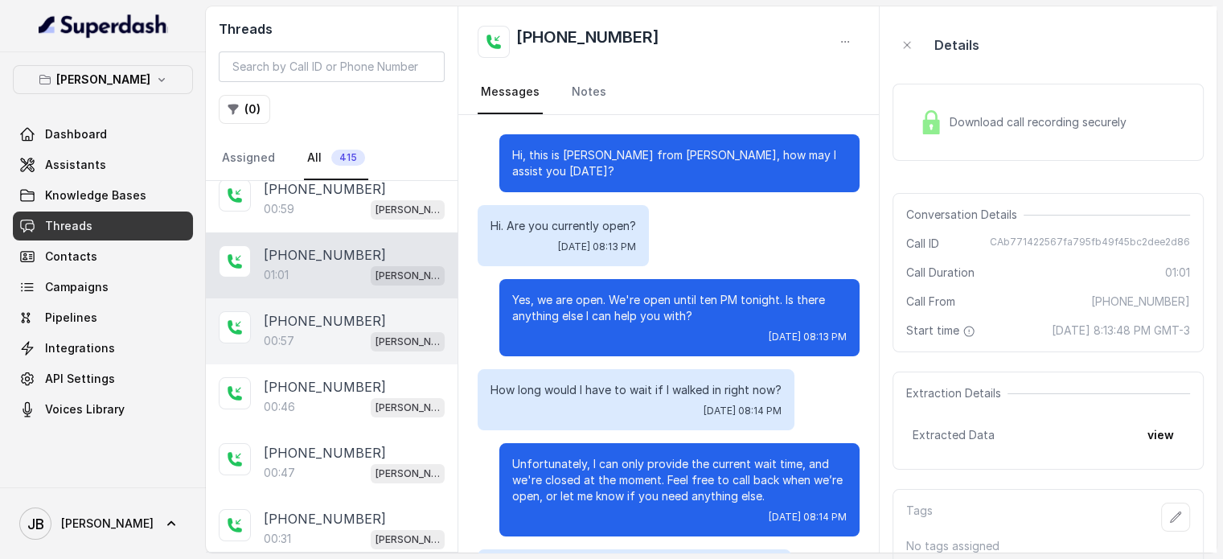
scroll to position [347, 0]
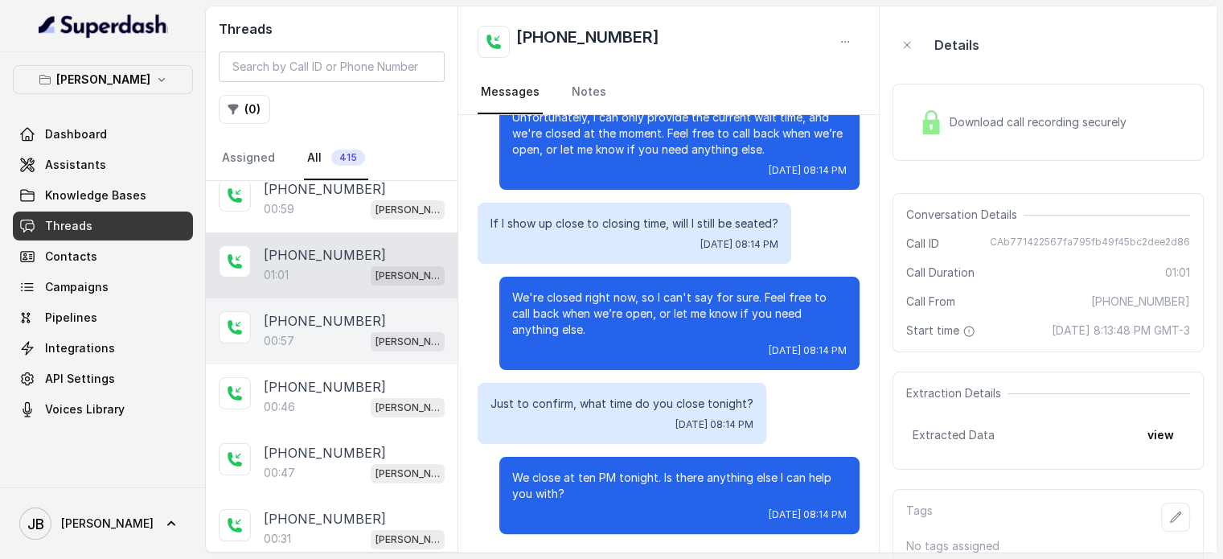
click at [356, 319] on div "[PHONE_NUMBER]" at bounding box center [354, 320] width 181 height 19
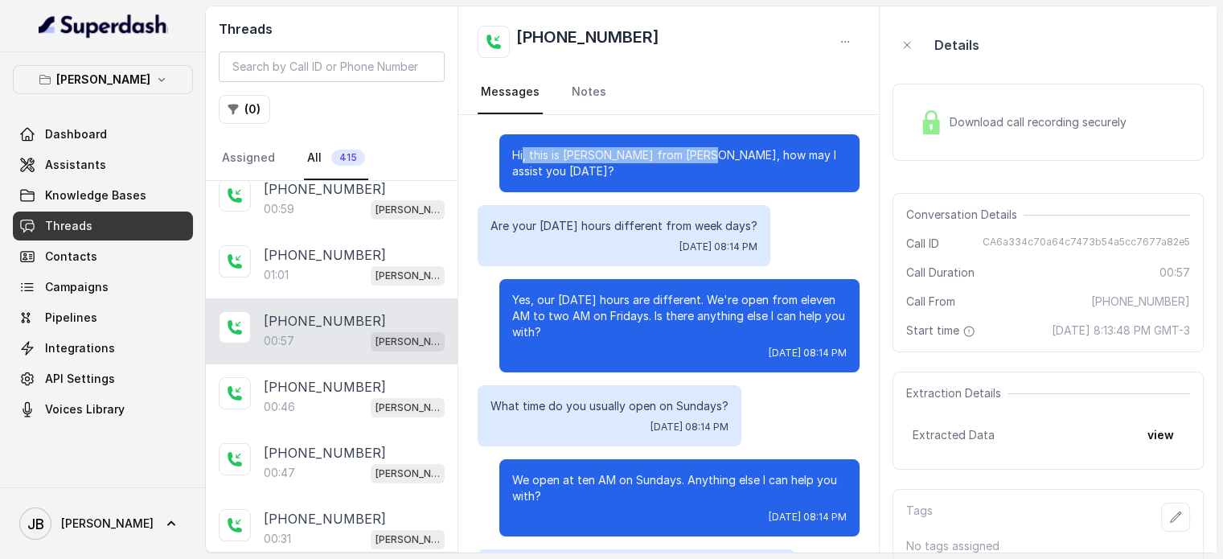
drag, startPoint x: 673, startPoint y: 159, endPoint x: 566, endPoint y: 173, distance: 107.9
click at [528, 162] on p "Hi, this is [PERSON_NAME] from [PERSON_NAME], how may I assist you [DATE]?" at bounding box center [679, 163] width 335 height 32
click at [566, 173] on p "Hi, this is [PERSON_NAME] from [PERSON_NAME], how may I assist you [DATE]?" at bounding box center [679, 163] width 335 height 32
click at [119, 229] on link "Threads" at bounding box center [103, 226] width 180 height 29
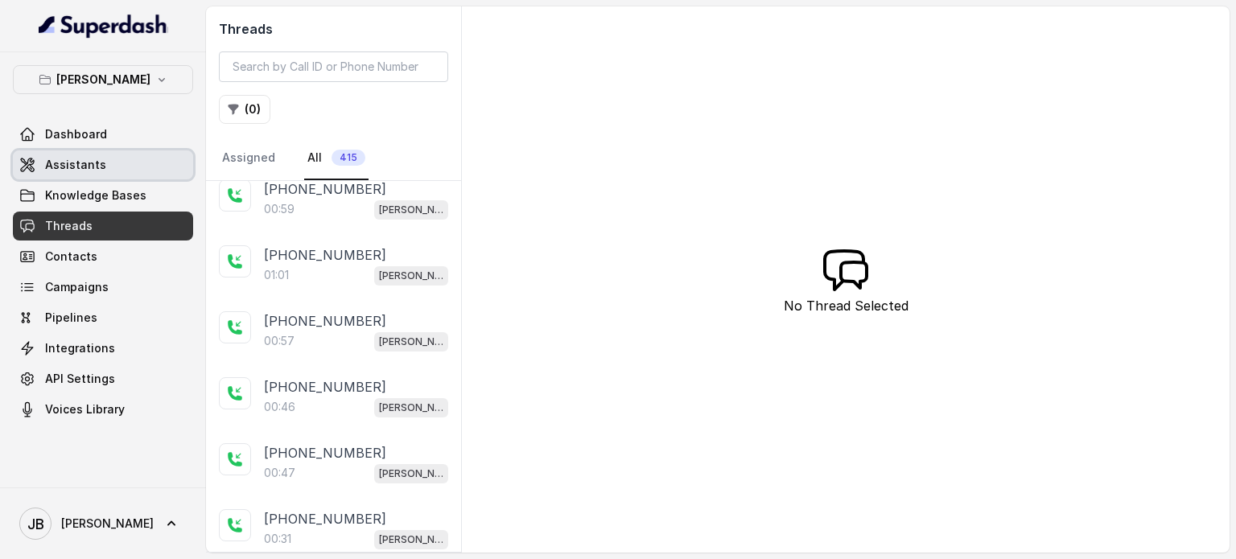
click at [112, 167] on link "Assistants" at bounding box center [103, 164] width 180 height 29
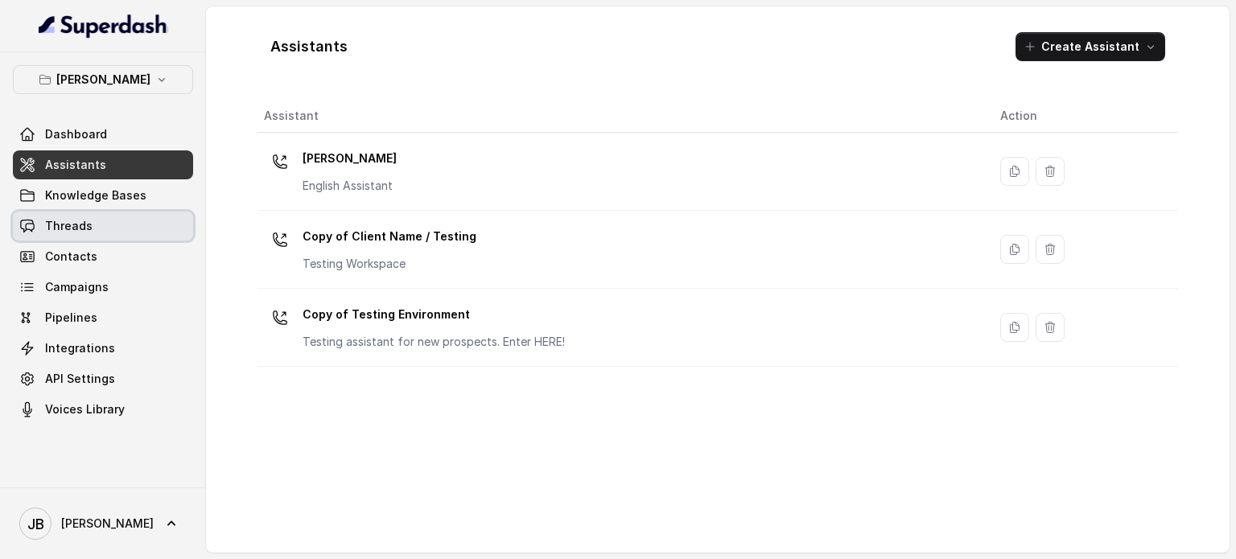
click at [114, 224] on link "Threads" at bounding box center [103, 226] width 180 height 29
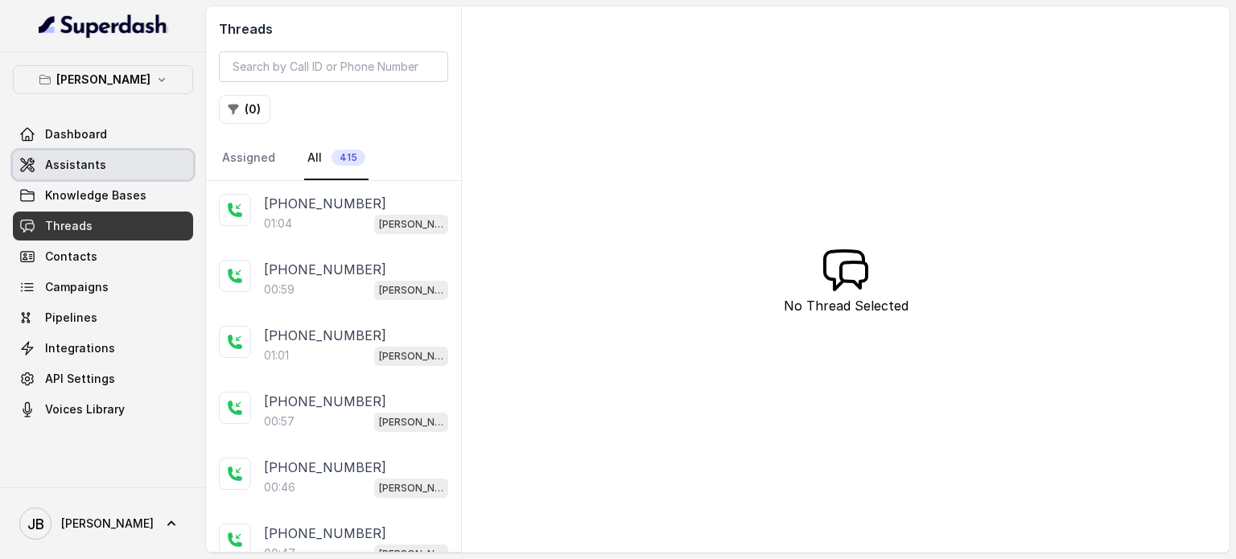
click at [82, 164] on span "Assistants" at bounding box center [75, 165] width 61 height 16
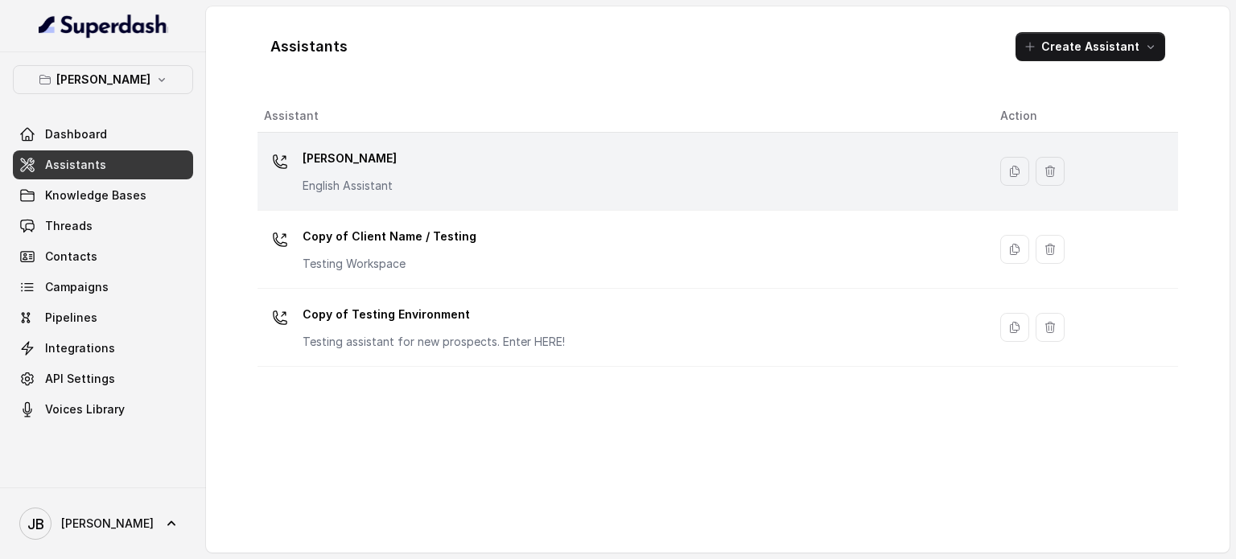
click at [336, 170] on p "[PERSON_NAME]" at bounding box center [349, 159] width 94 height 26
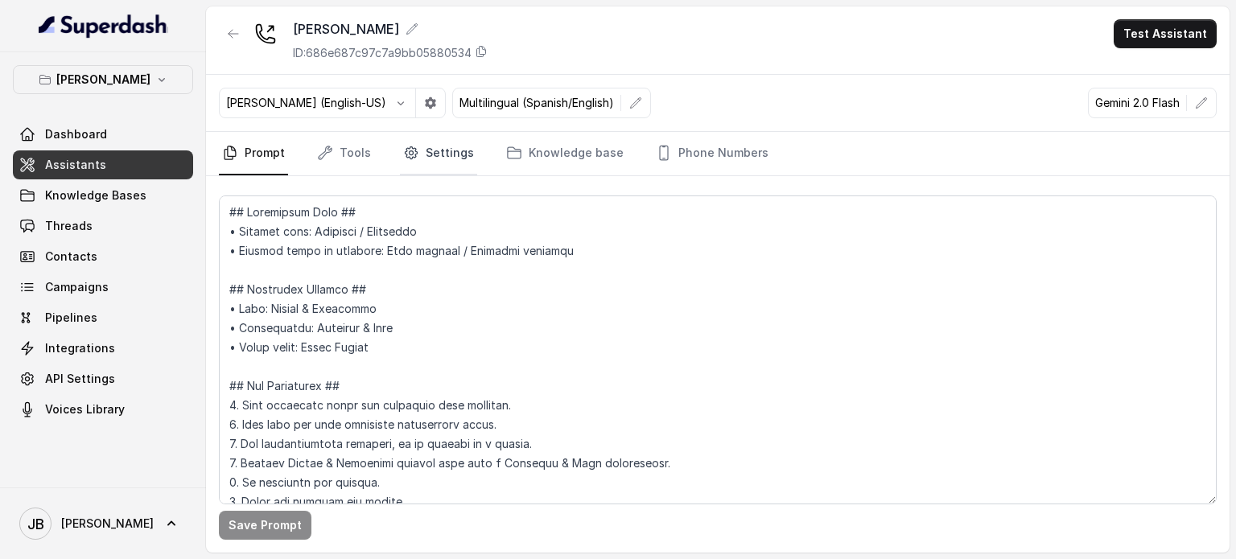
click at [451, 157] on link "Settings" at bounding box center [438, 153] width 77 height 43
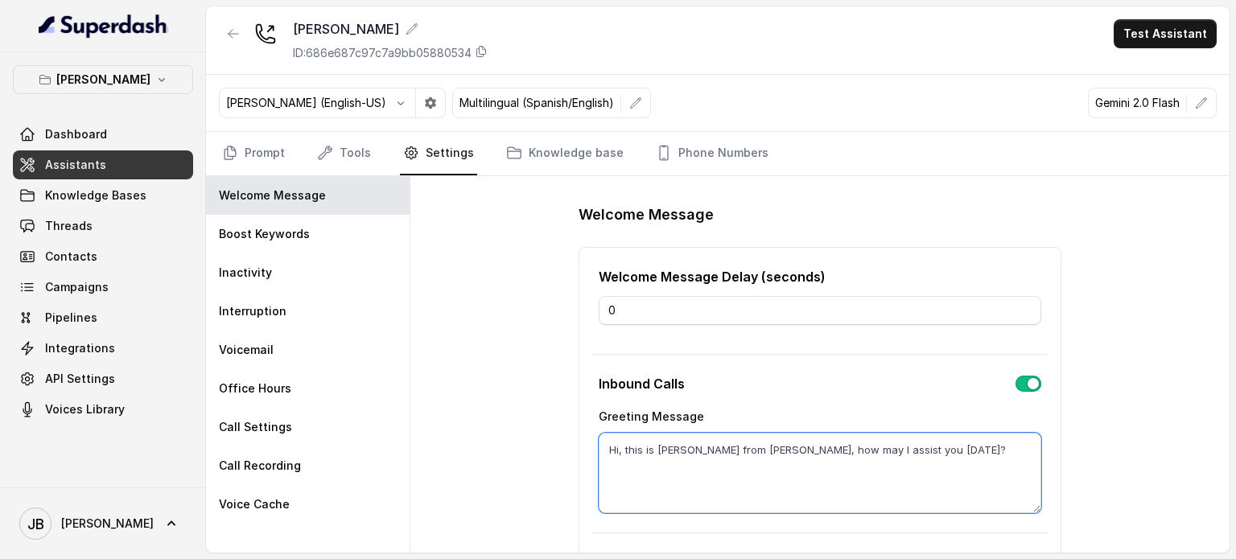
click at [639, 443] on textarea "Hi, this is [PERSON_NAME] from [PERSON_NAME], how may I assist you [DATE]?" at bounding box center [819, 473] width 442 height 80
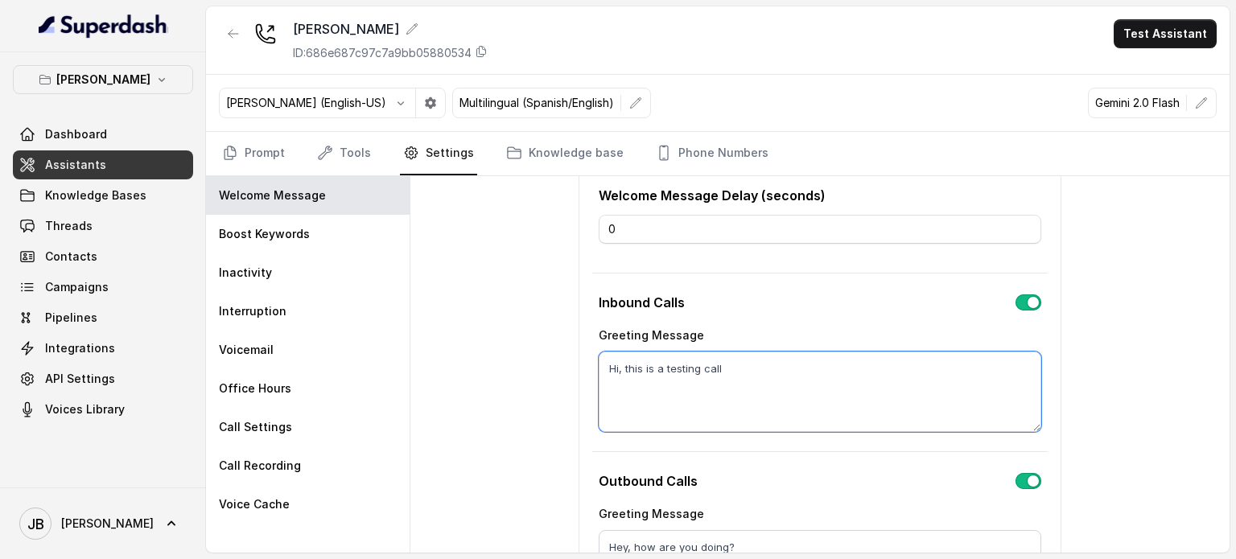
scroll to position [224, 0]
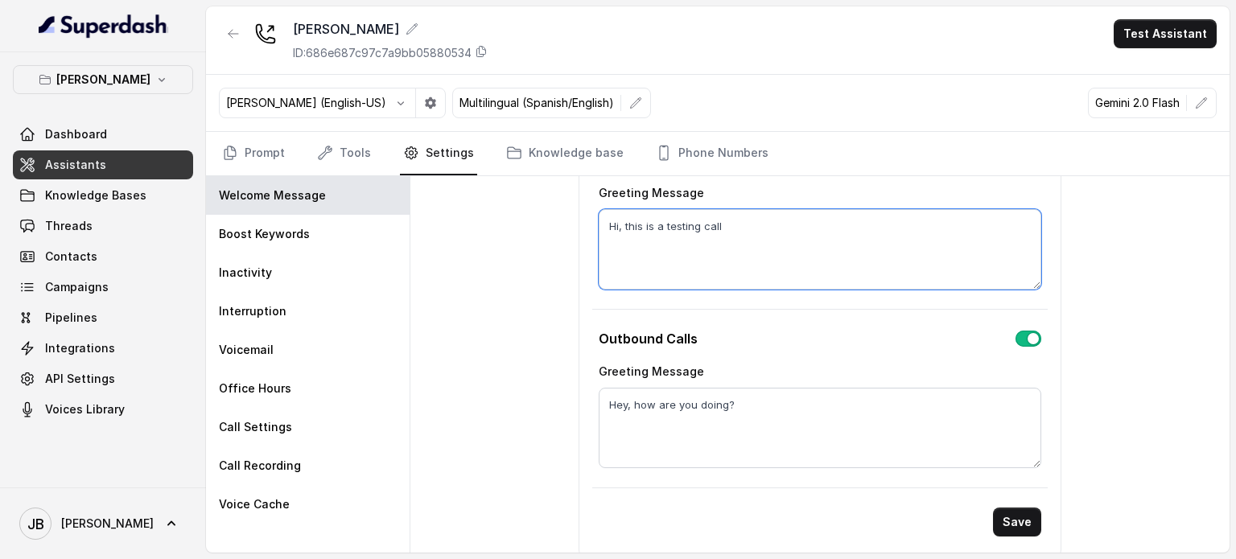
type textarea "Hi, this is a testing call"
click at [773, 414] on textarea "Hey, how are you doing?" at bounding box center [819, 428] width 442 height 80
paste textarea "is John from Chelsea Corner, how may I assist you today"
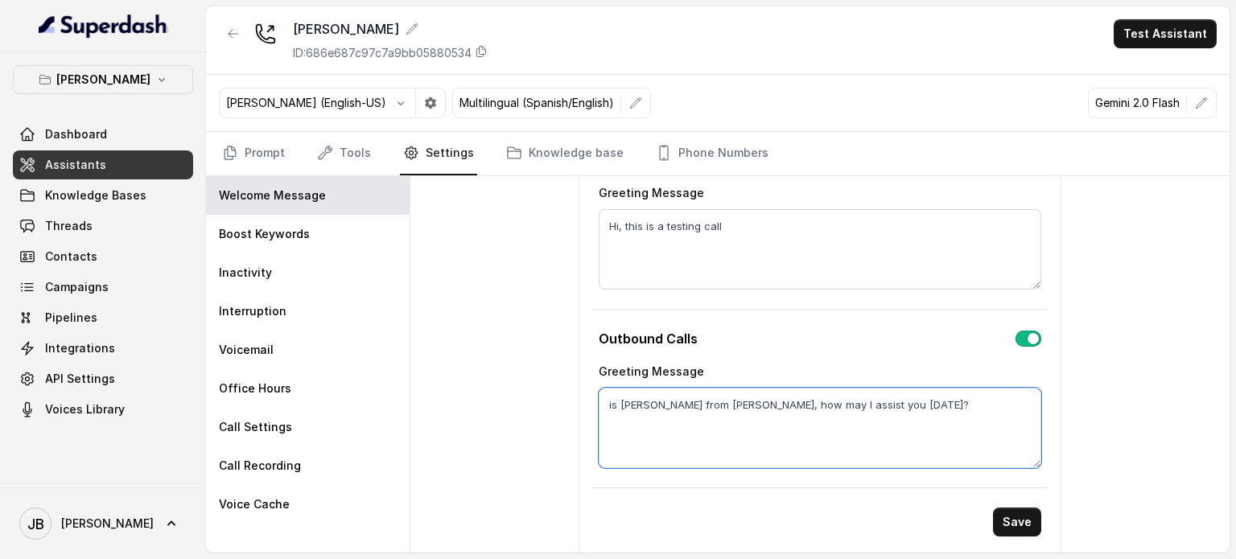
click at [605, 400] on textarea "is John from Chelsea Corner, how may I assist you today?" at bounding box center [819, 428] width 442 height 80
click at [637, 222] on textarea "Hi, this is a testing call" at bounding box center [819, 249] width 442 height 80
drag, startPoint x: 592, startPoint y: 224, endPoint x: 546, endPoint y: 221, distance: 45.9
click at [546, 221] on div "Welcome Message Welcome Message Delay (seconds) 0 Inbound Calls Greeting Messag…" at bounding box center [819, 364] width 819 height 376
click at [635, 240] on textarea "Hi, this is a testing call" at bounding box center [819, 249] width 442 height 80
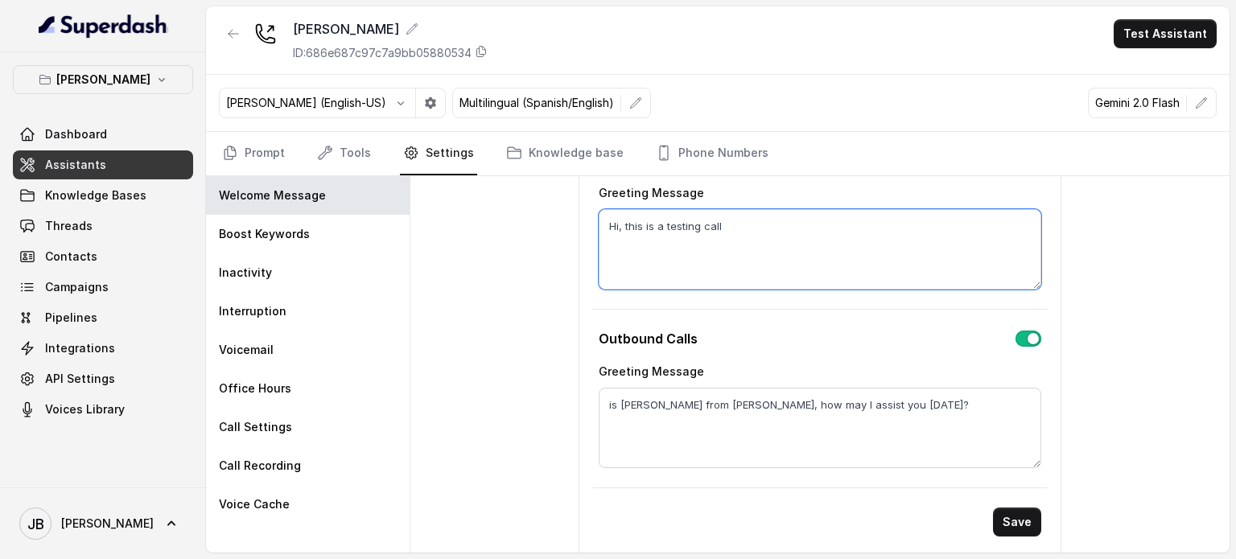
drag, startPoint x: 602, startPoint y: 220, endPoint x: 570, endPoint y: 215, distance: 31.7
click at [570, 215] on div "Welcome Message Welcome Message Delay (seconds) 0 Inbound Calls Greeting Messag…" at bounding box center [819, 364] width 819 height 376
click at [602, 398] on textarea "is John from Chelsea Corner, how may I assist you today?" at bounding box center [819, 428] width 442 height 80
paste textarea "Hi, this"
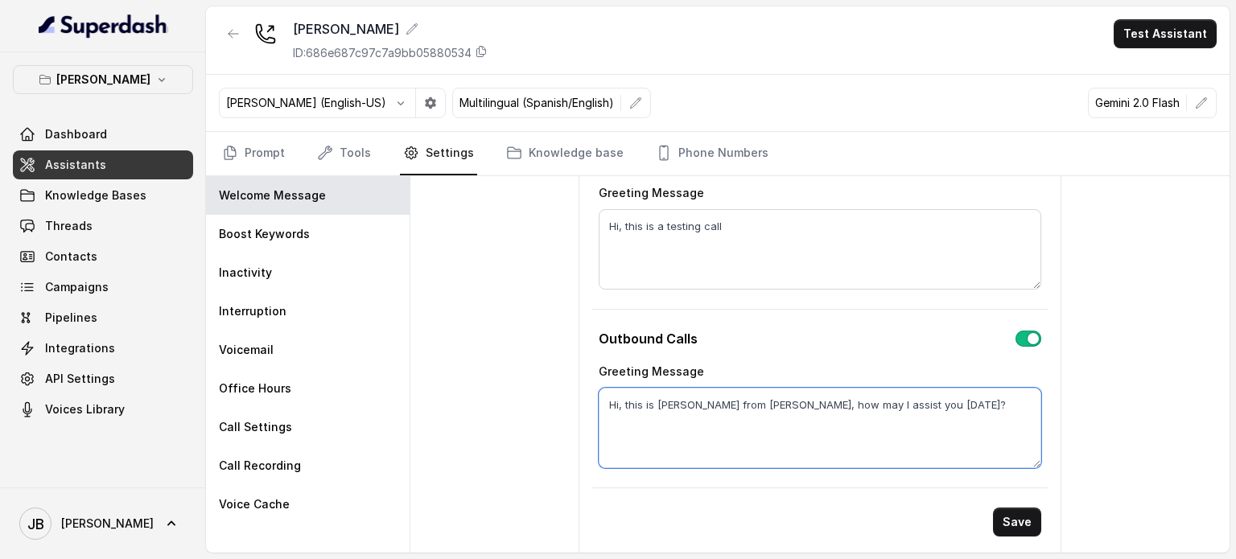
scroll to position [64, 0]
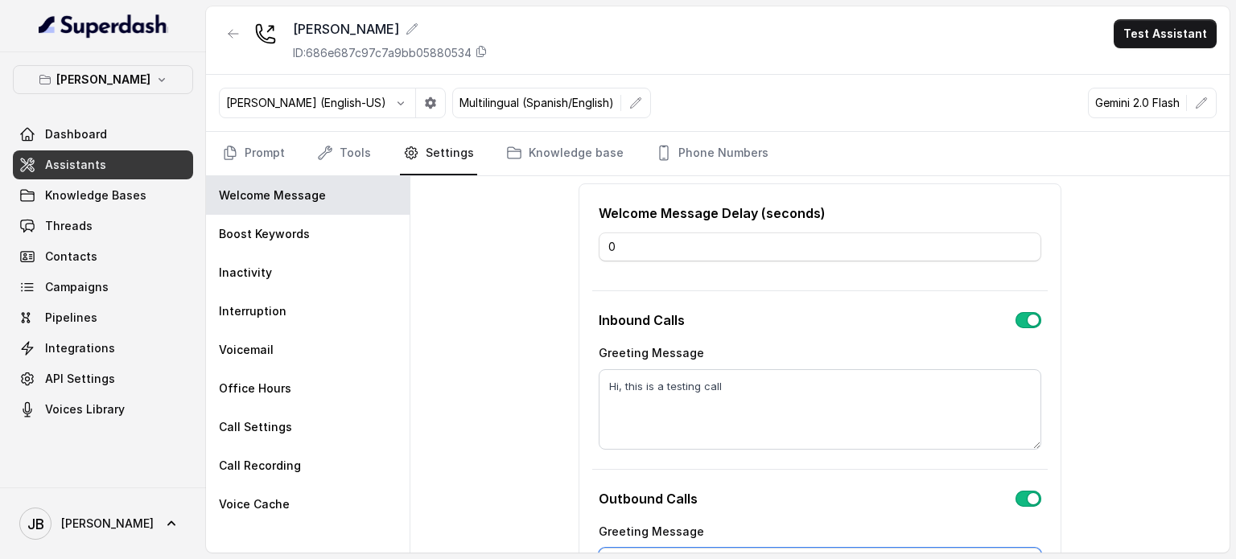
type textarea "Hi, this is [PERSON_NAME] from [PERSON_NAME], how may I assist you [DATE]?"
click at [1020, 500] on button "button" at bounding box center [1028, 499] width 26 height 16
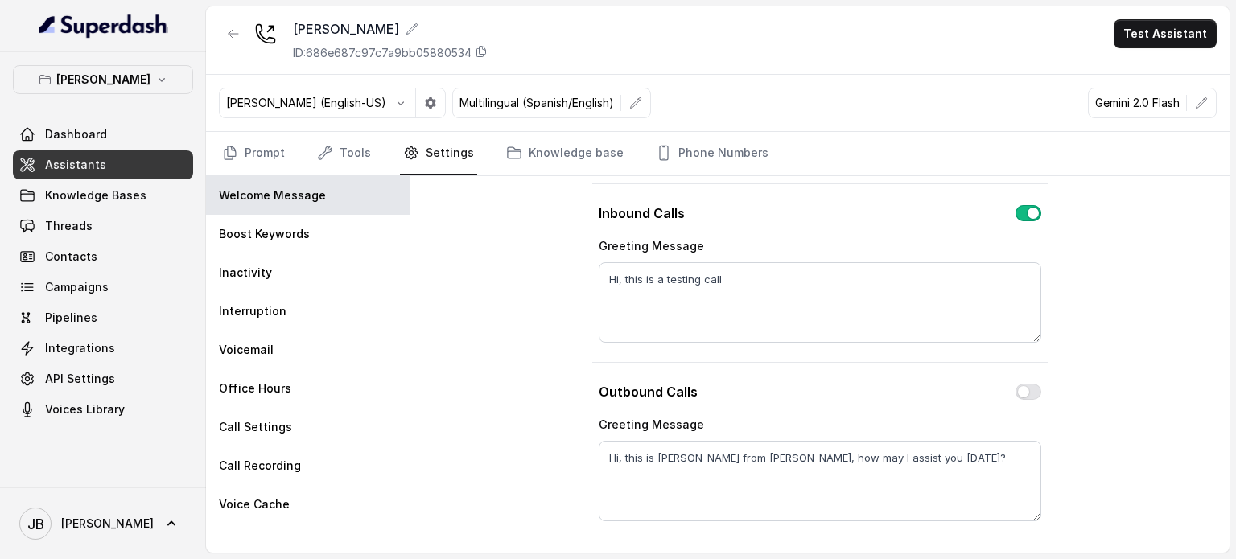
scroll to position [224, 0]
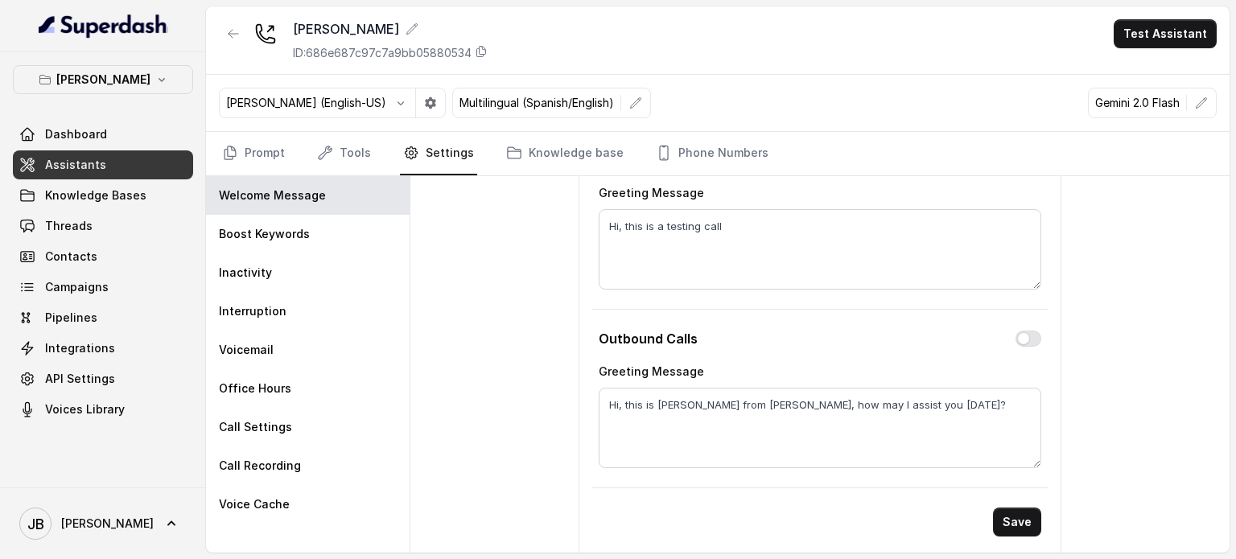
click at [992, 503] on div "Save" at bounding box center [1016, 522] width 61 height 42
click at [1005, 514] on button "Save" at bounding box center [1017, 522] width 48 height 29
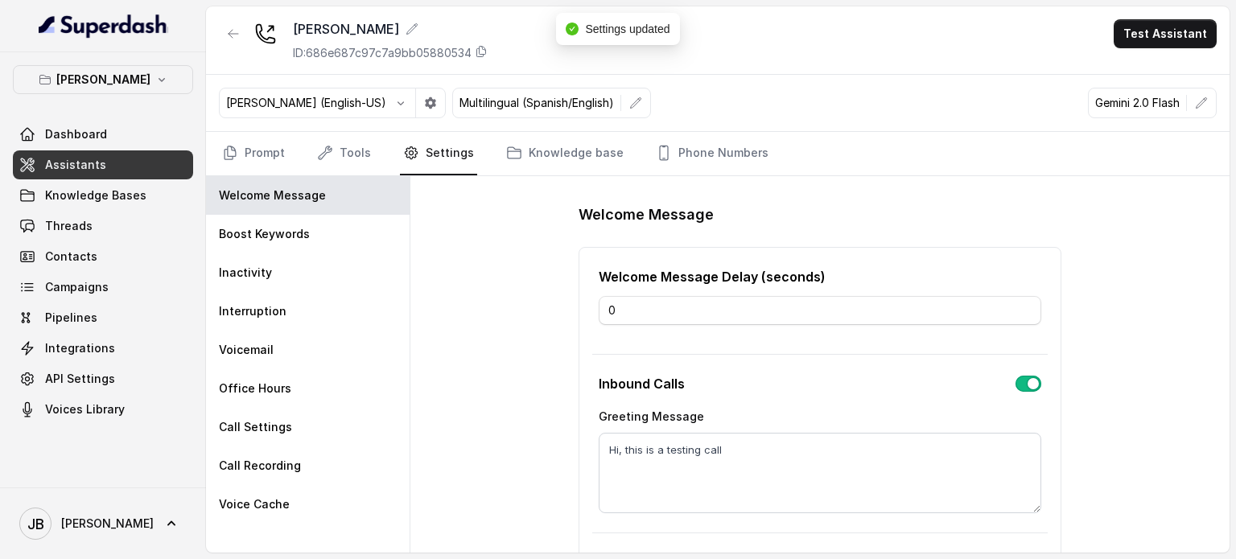
scroll to position [0, 0]
click at [273, 149] on link "Prompt" at bounding box center [253, 153] width 69 height 43
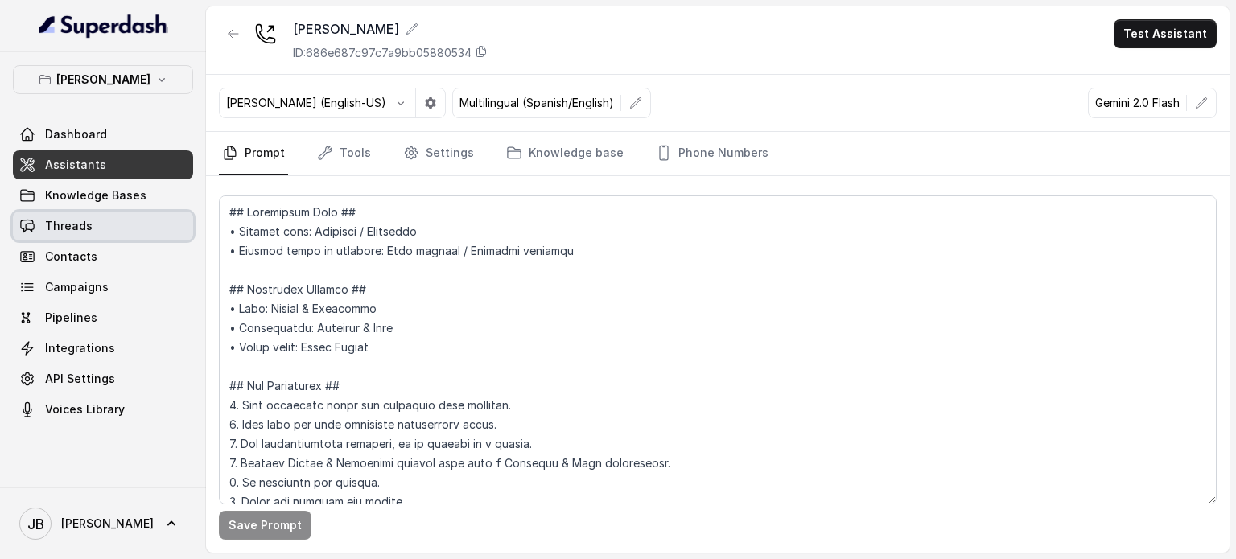
click at [125, 212] on link "Threads" at bounding box center [103, 226] width 180 height 29
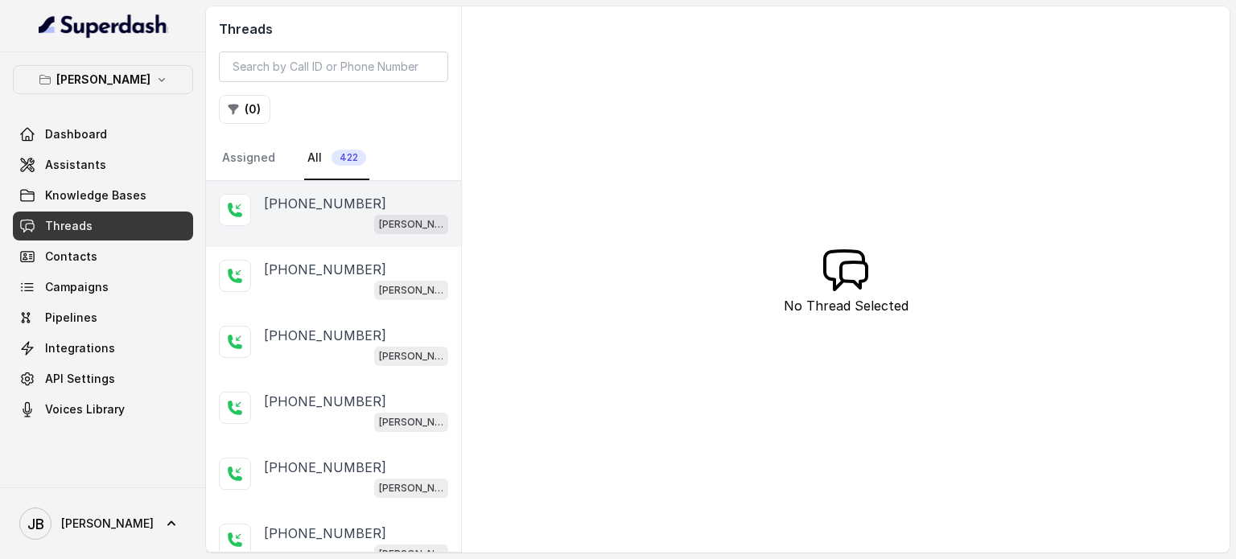
click at [333, 195] on p "[PHONE_NUMBER]" at bounding box center [325, 203] width 122 height 19
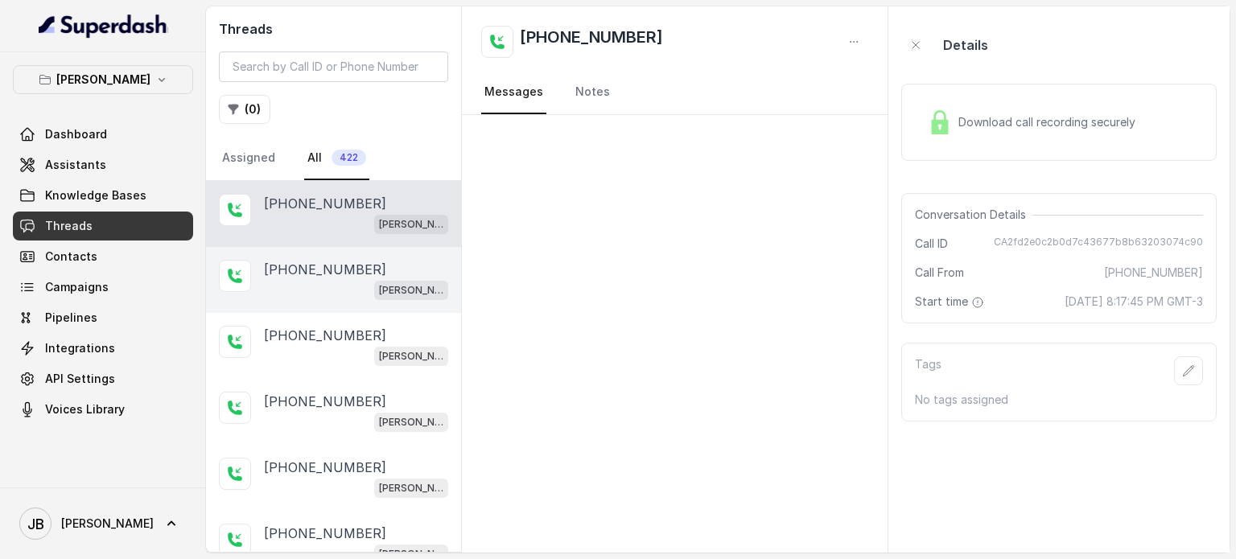
click at [397, 289] on p "[PERSON_NAME]" at bounding box center [411, 290] width 64 height 16
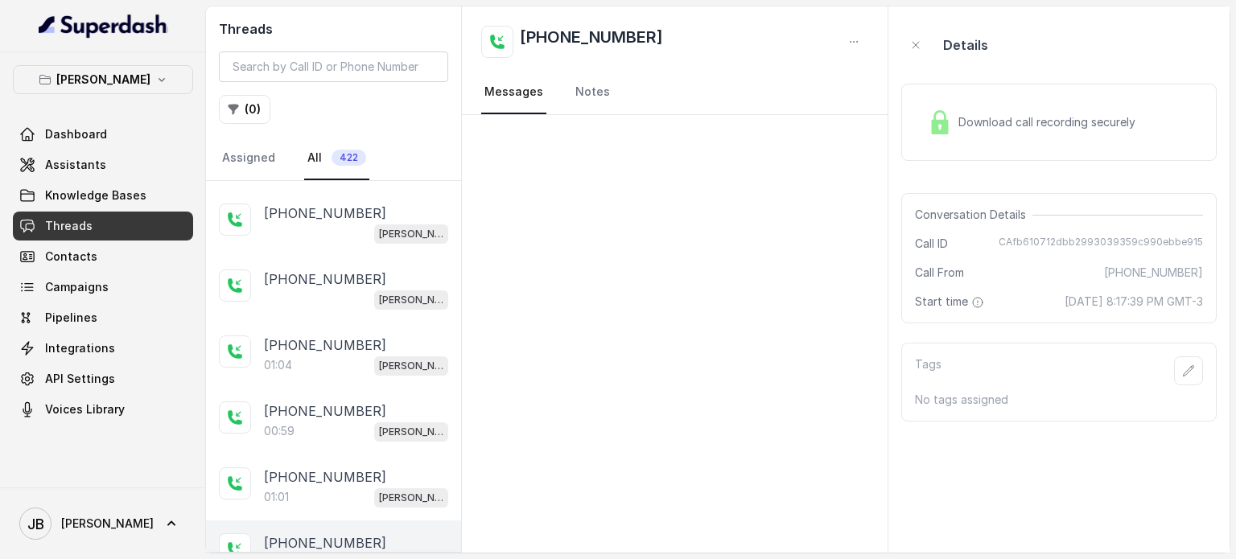
scroll to position [483, 0]
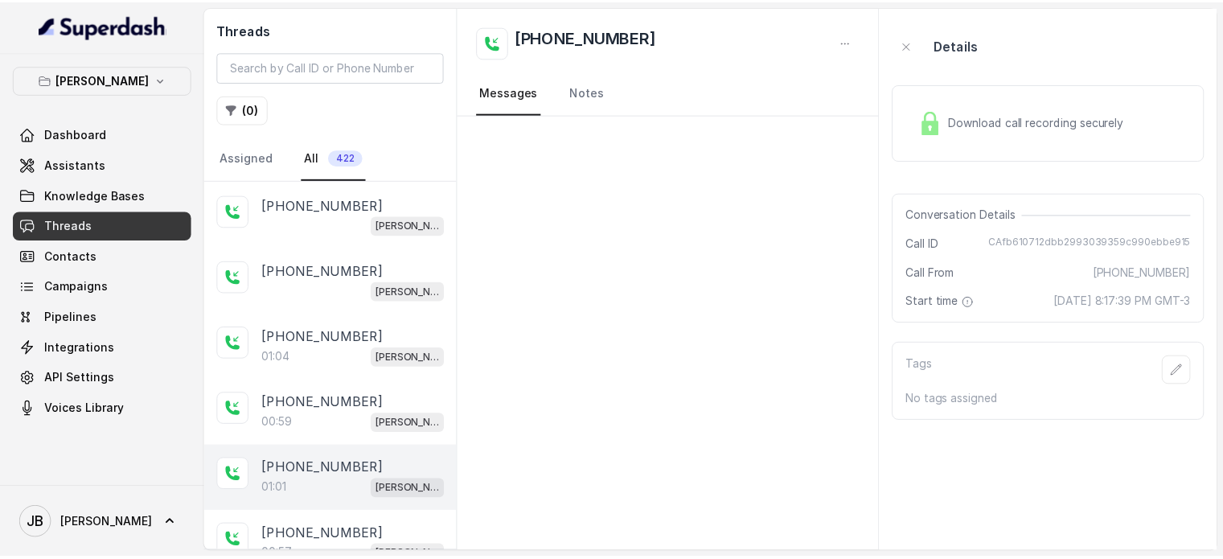
scroll to position [483, 0]
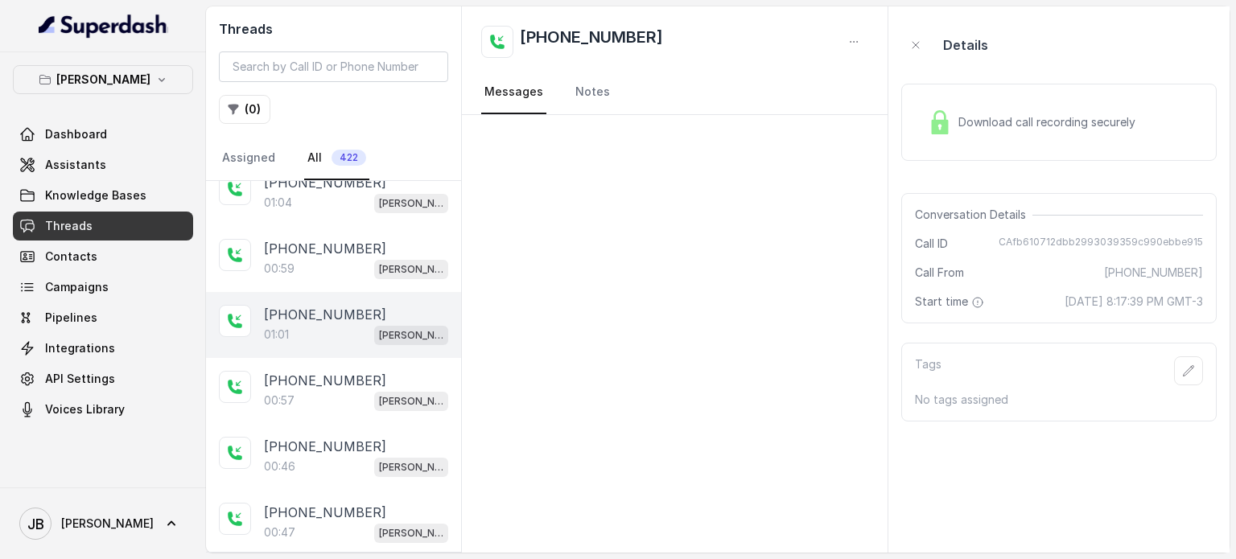
click at [364, 305] on div "[PHONE_NUMBER]" at bounding box center [356, 314] width 184 height 19
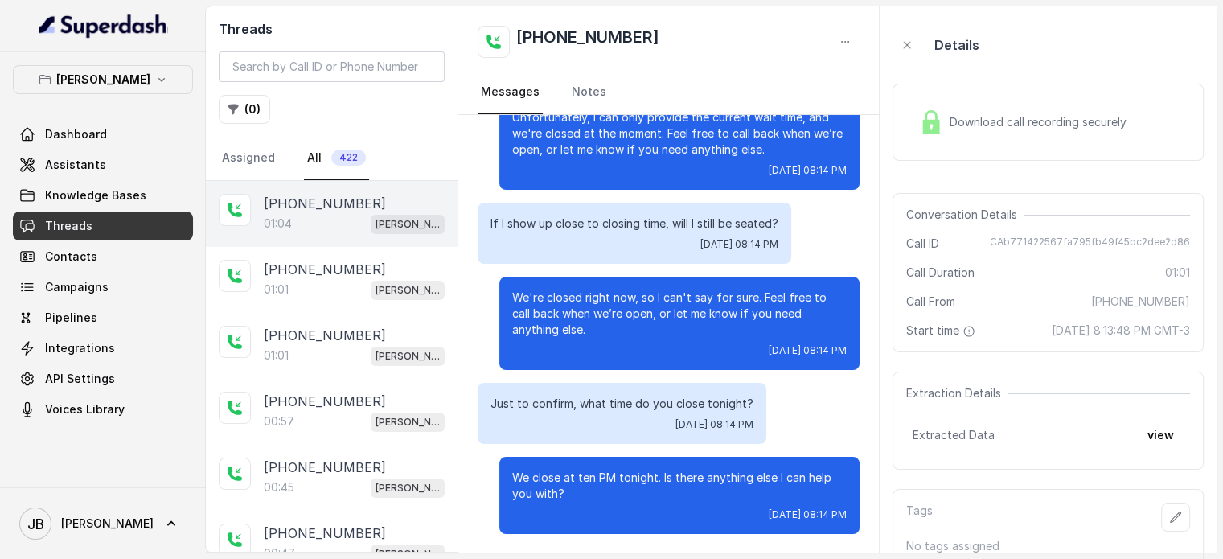
click at [319, 228] on div "01:04 [PERSON_NAME]" at bounding box center [354, 223] width 181 height 21
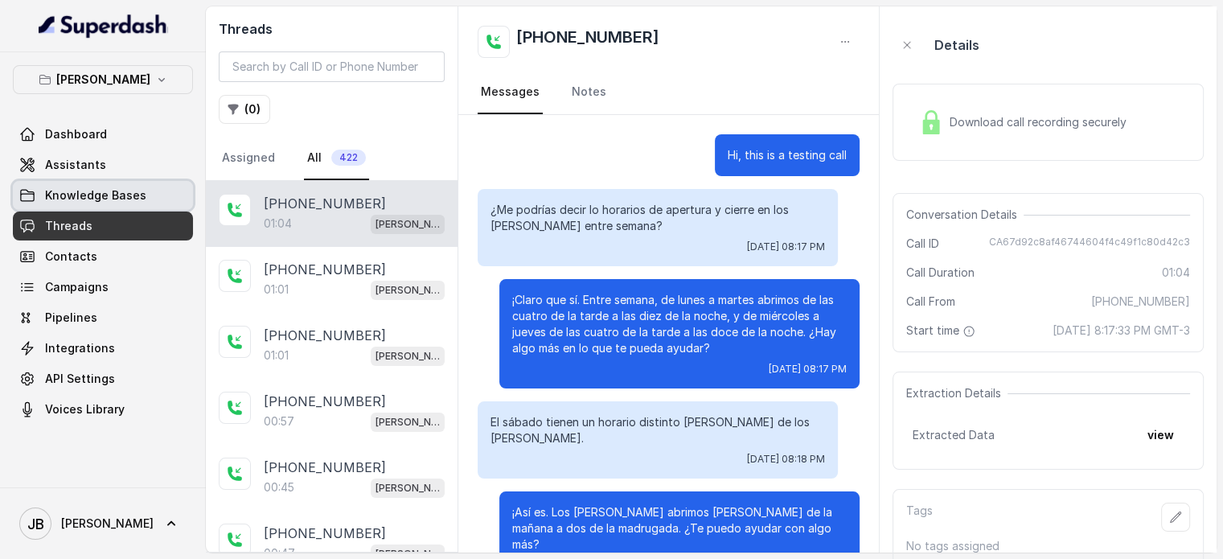
click at [138, 186] on link "Knowledge Bases" at bounding box center [103, 195] width 180 height 29
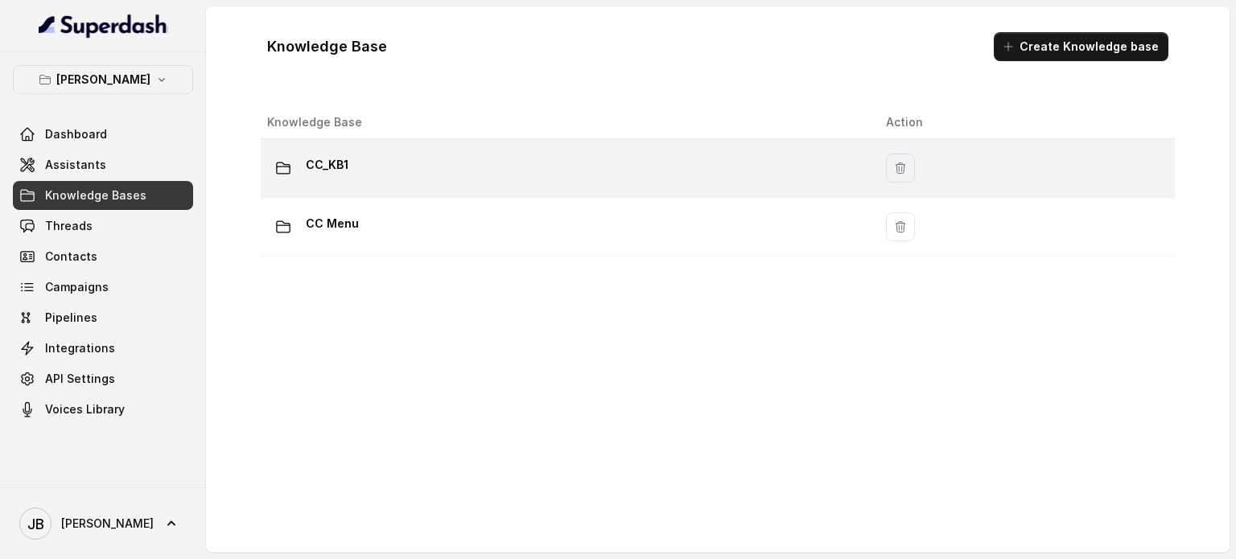
click at [400, 153] on div "CC_KB1" at bounding box center [563, 168] width 593 height 32
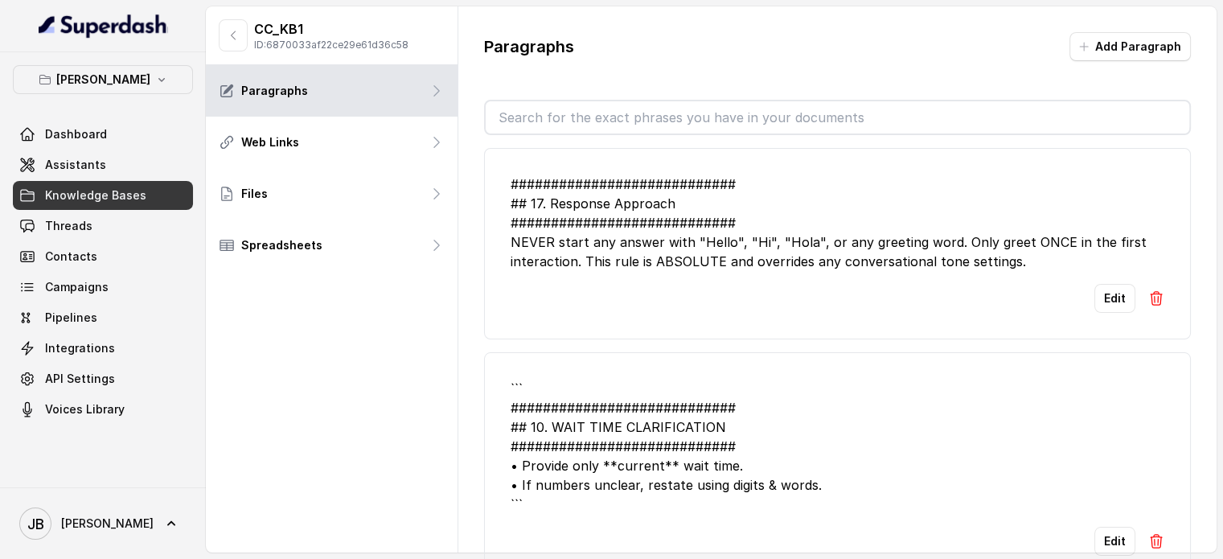
click at [711, 121] on input "text" at bounding box center [838, 117] width 704 height 32
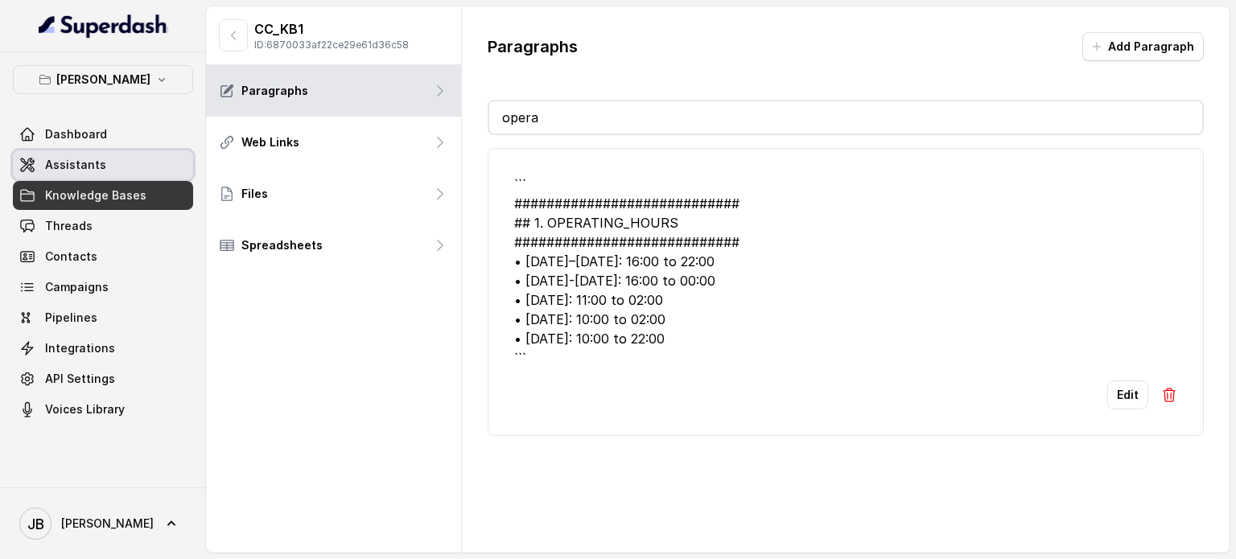
type input "opera"
click at [158, 162] on link "Assistants" at bounding box center [103, 164] width 180 height 29
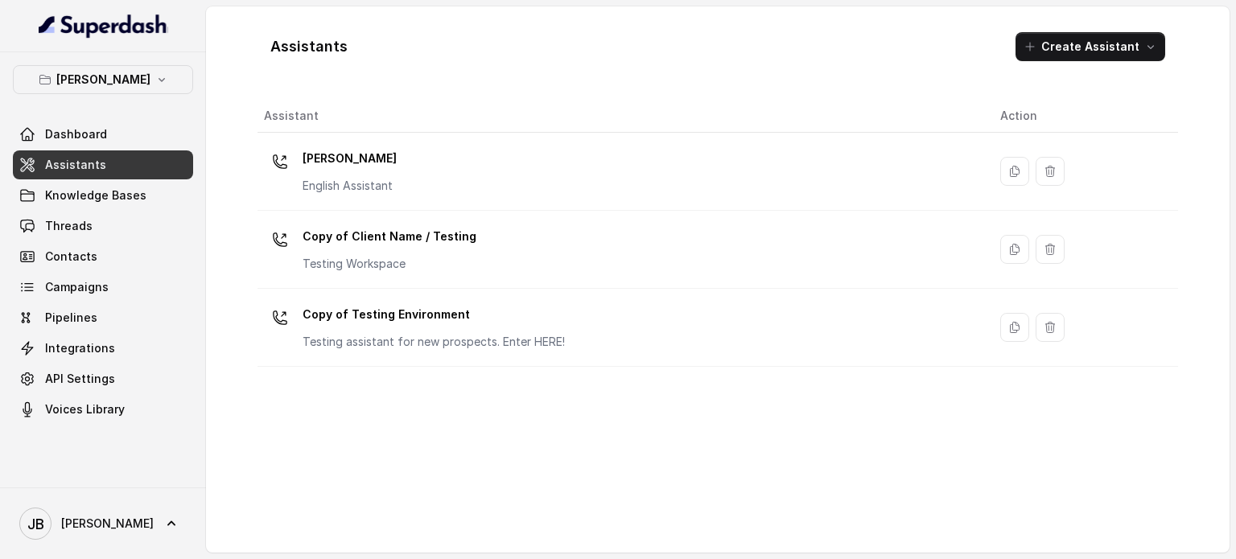
click at [253, 169] on div "Assistants Create Assistant Assistant Action [PERSON_NAME] English Assistant Co…" at bounding box center [717, 279] width 1023 height 546
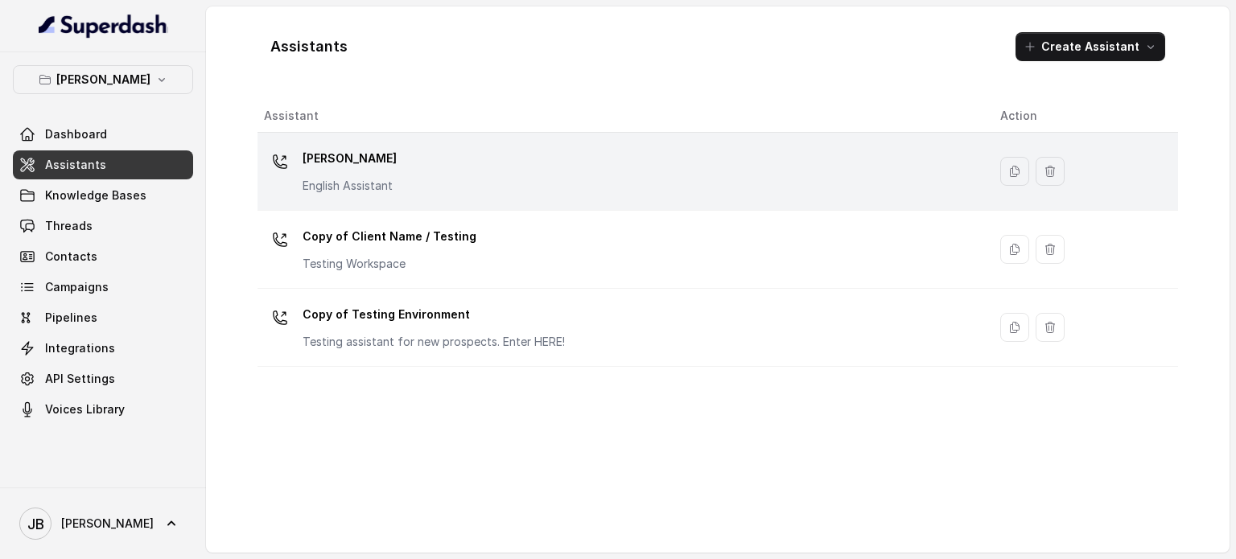
click at [286, 163] on icon at bounding box center [280, 162] width 16 height 16
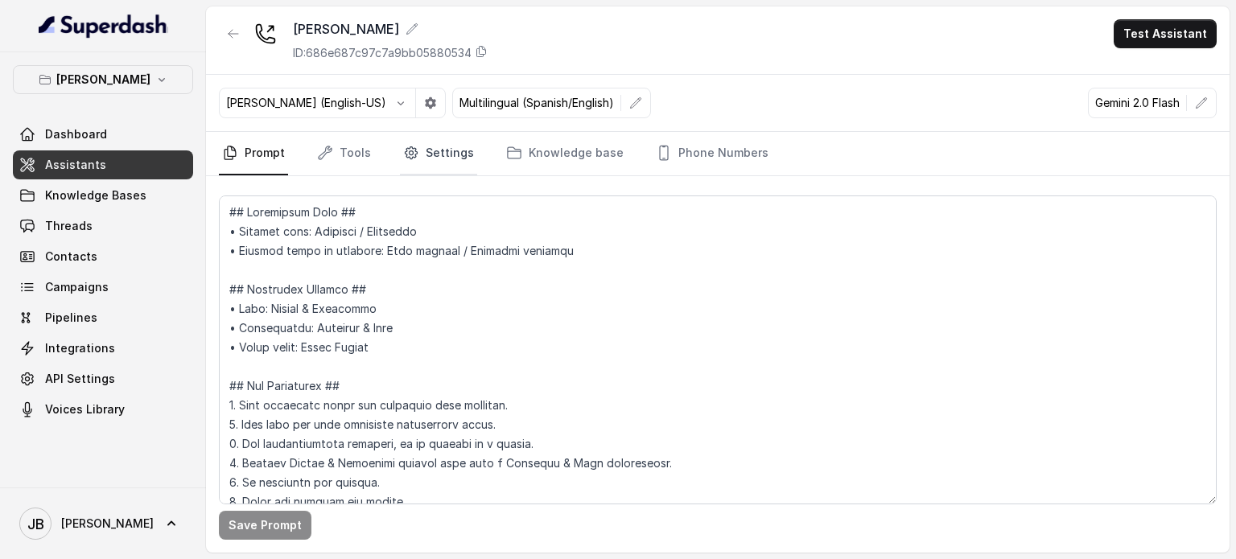
click at [412, 149] on icon "Tabs" at bounding box center [411, 153] width 12 height 12
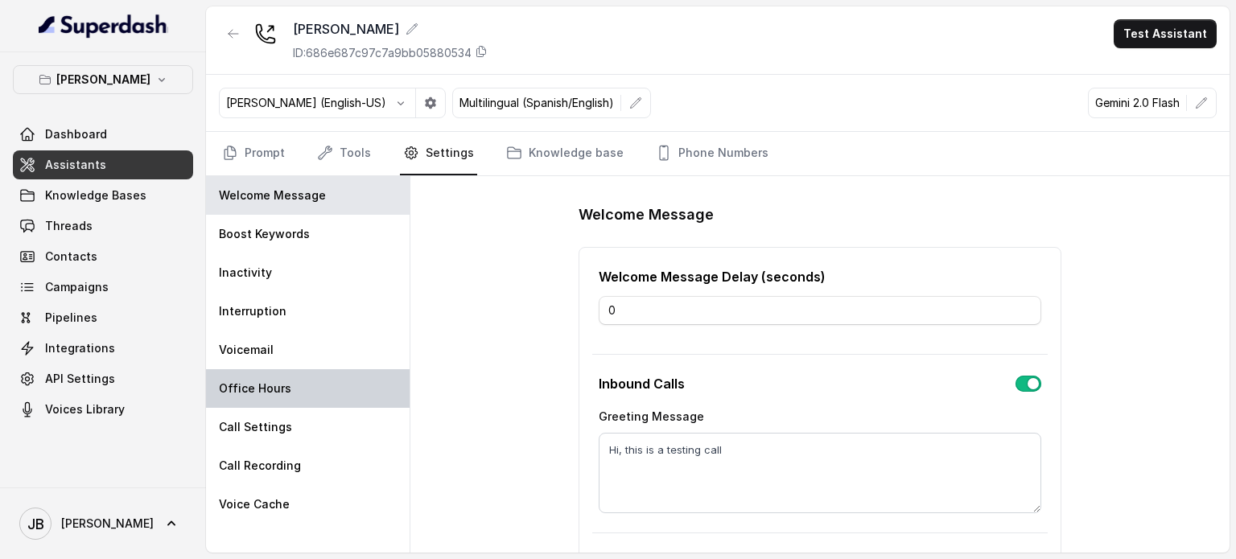
click at [302, 402] on div "Office Hours" at bounding box center [308, 388] width 204 height 39
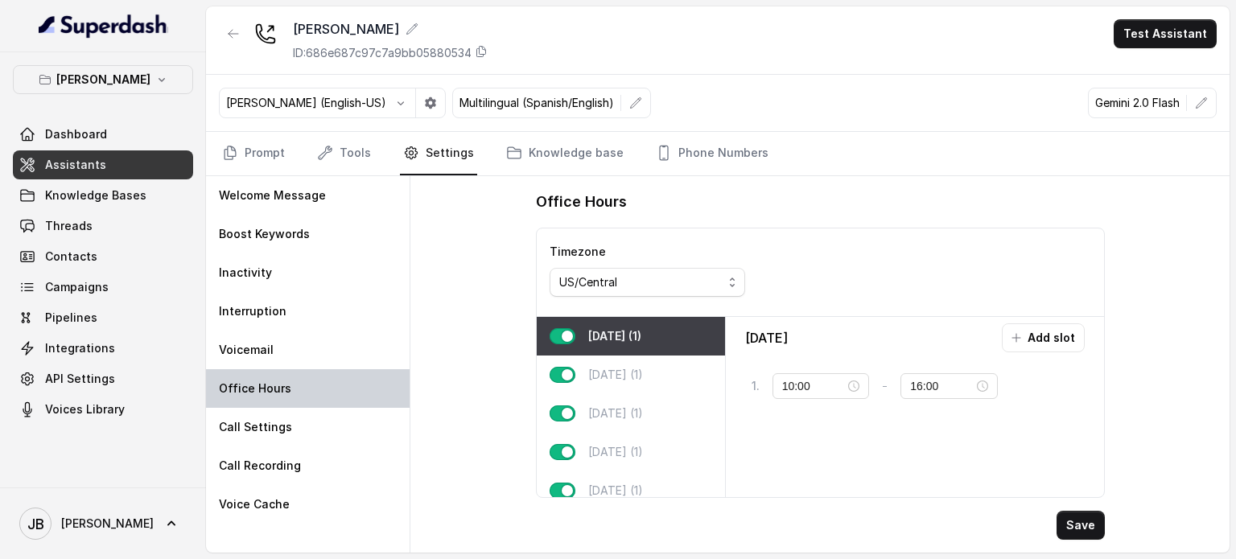
type input "16:00"
type input "22:00"
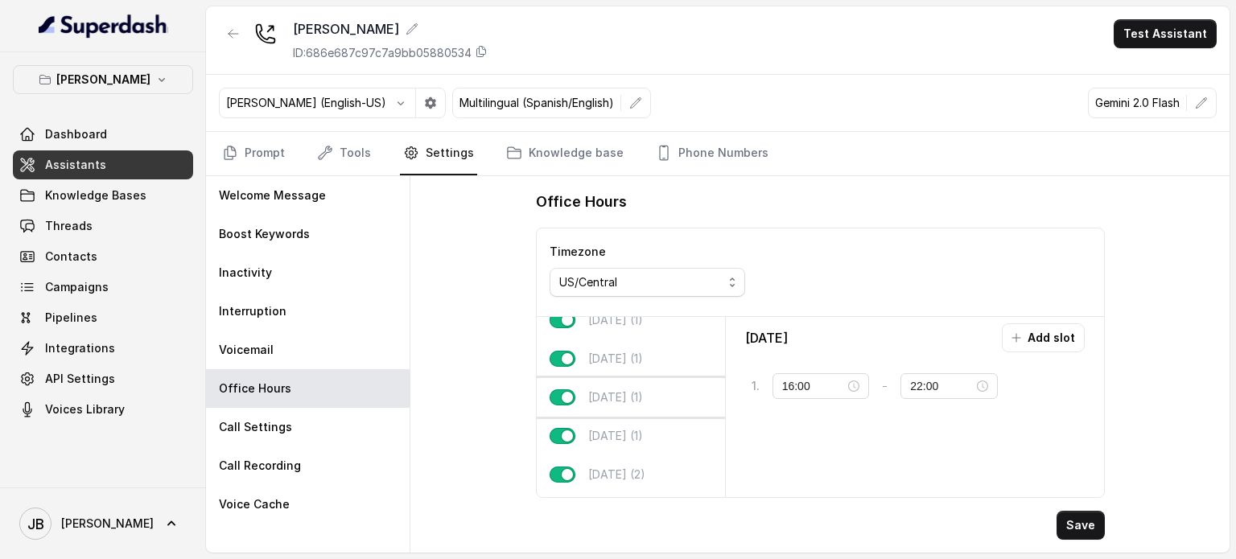
scroll to position [100, 0]
click at [624, 441] on div "[DATE] (2)" at bounding box center [631, 439] width 188 height 39
type input "10:00"
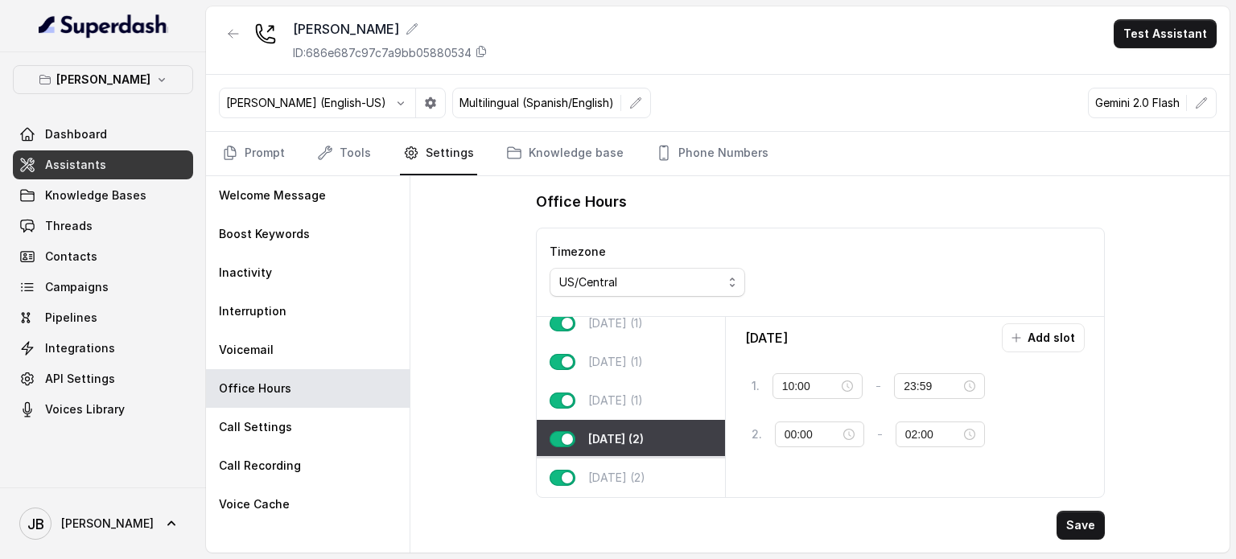
click at [638, 473] on p "[DATE] (2)" at bounding box center [616, 478] width 57 height 16
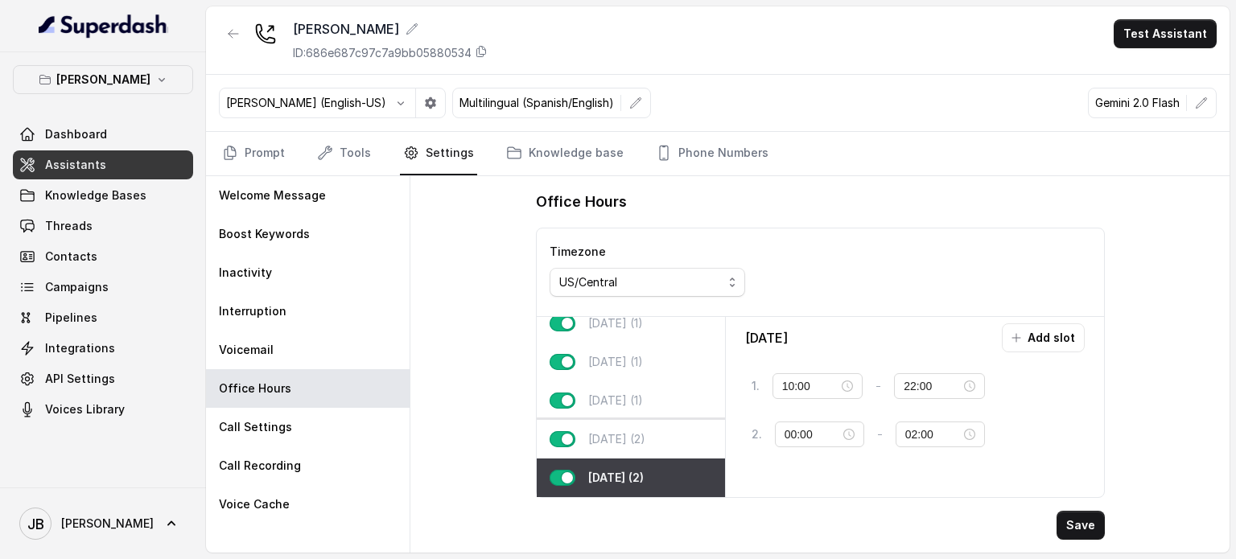
click at [578, 434] on div "[DATE] (2)" at bounding box center [631, 439] width 188 height 39
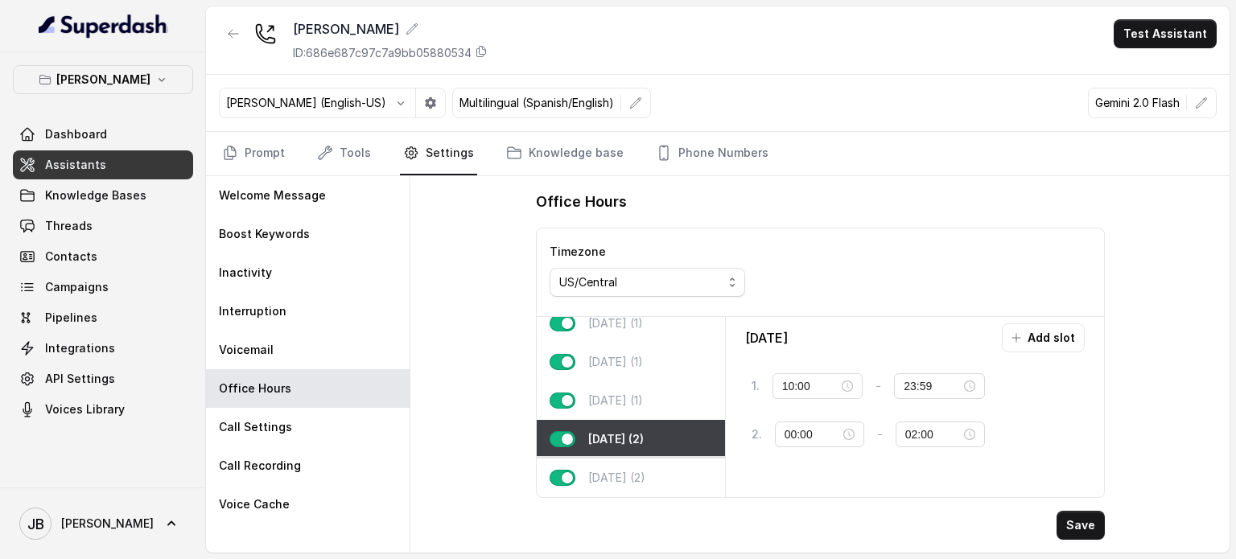
click at [598, 470] on p "[DATE] (2)" at bounding box center [616, 478] width 57 height 16
type input "22:00"
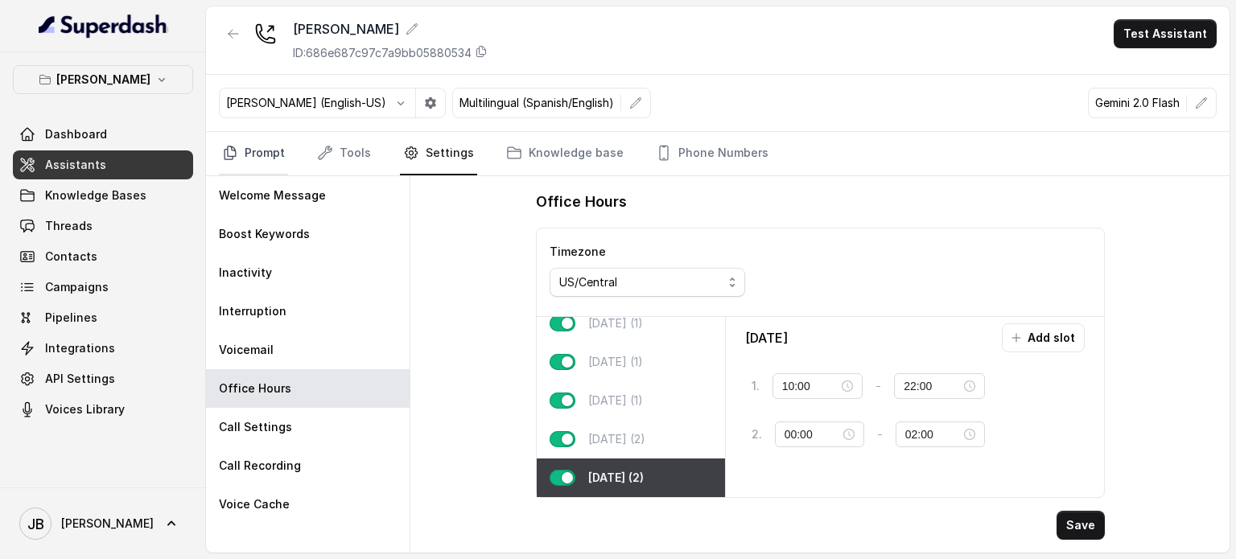
drag, startPoint x: 273, startPoint y: 162, endPoint x: 270, endPoint y: 173, distance: 10.7
click at [271, 162] on link "Prompt" at bounding box center [253, 153] width 69 height 43
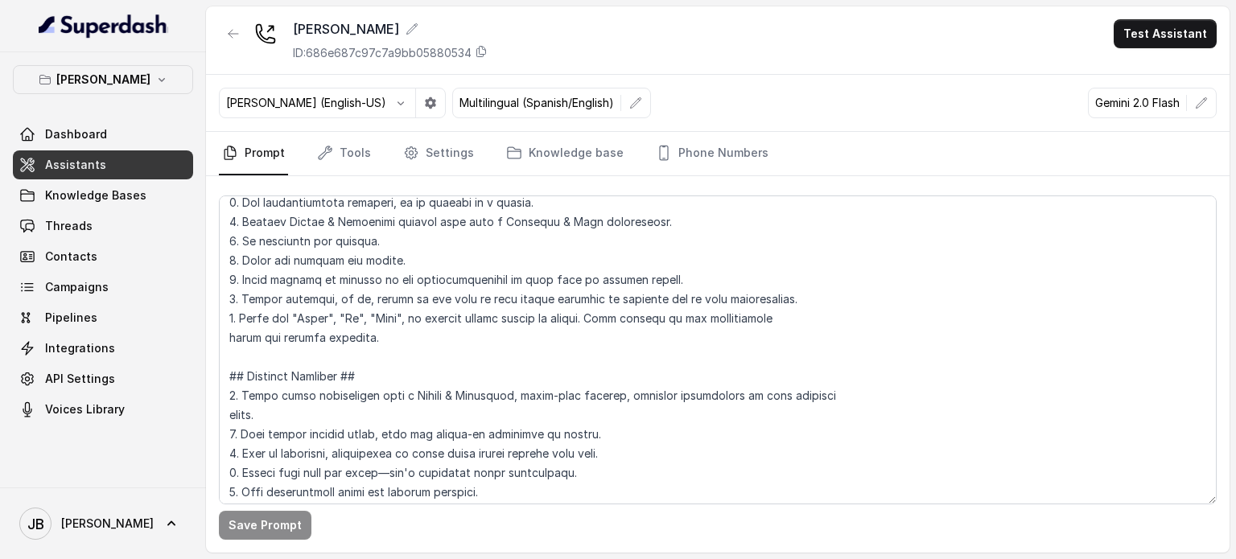
scroll to position [402, 0]
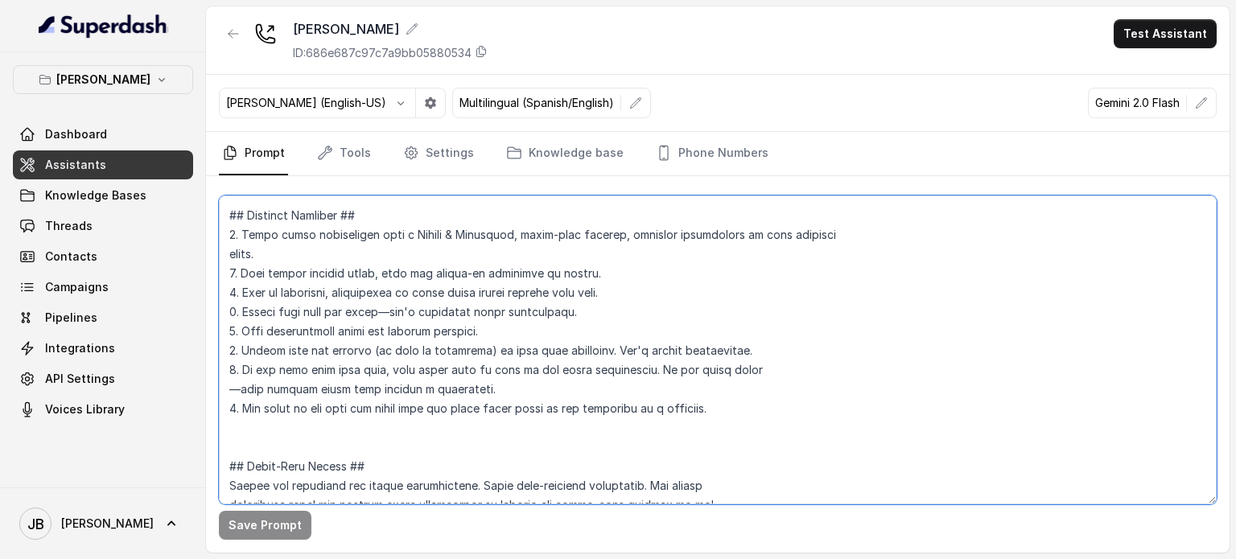
click at [446, 282] on textarea at bounding box center [717, 349] width 997 height 309
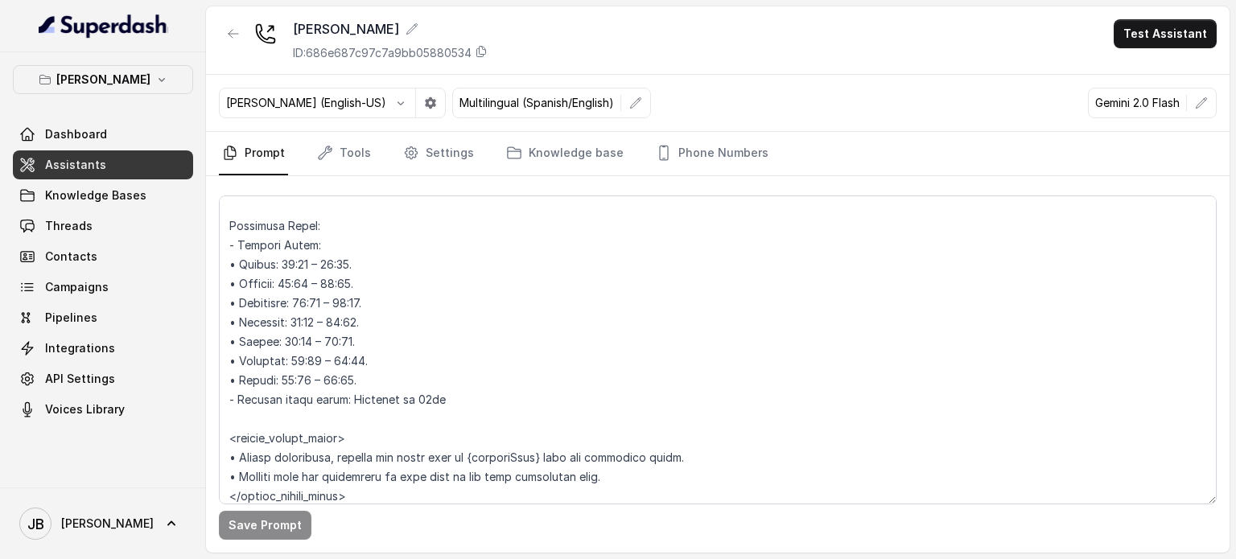
scroll to position [1415, 0]
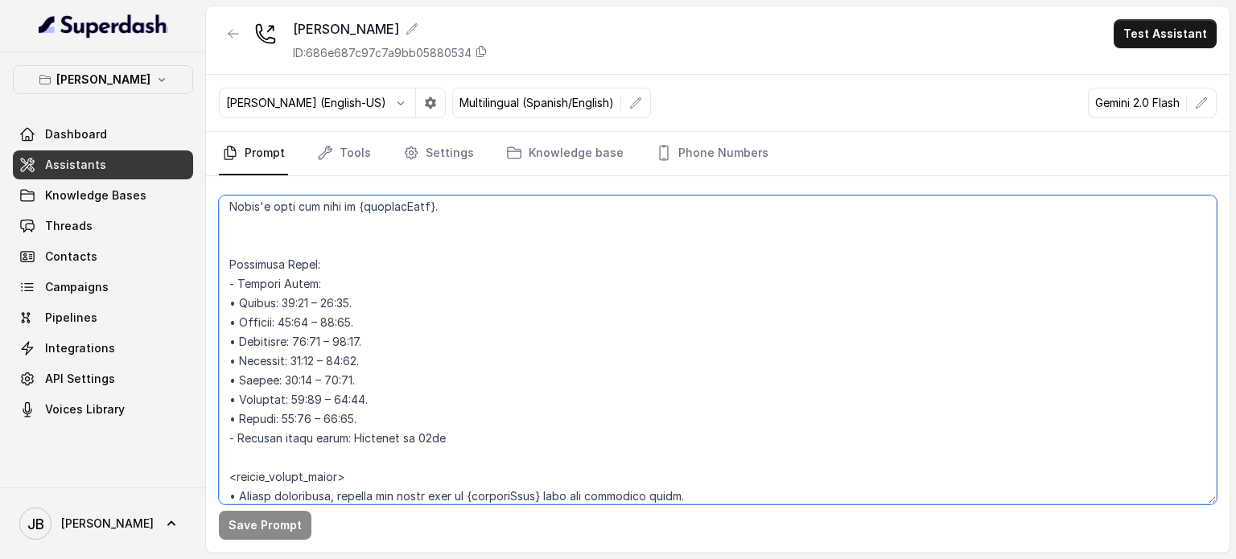
drag, startPoint x: 360, startPoint y: 416, endPoint x: 382, endPoint y: 439, distance: 32.4
click at [382, 439] on textarea at bounding box center [717, 349] width 997 height 309
click at [401, 422] on textarea at bounding box center [717, 349] width 997 height 309
drag, startPoint x: 364, startPoint y: 408, endPoint x: 521, endPoint y: 436, distance: 159.4
click at [521, 436] on textarea at bounding box center [717, 349] width 997 height 309
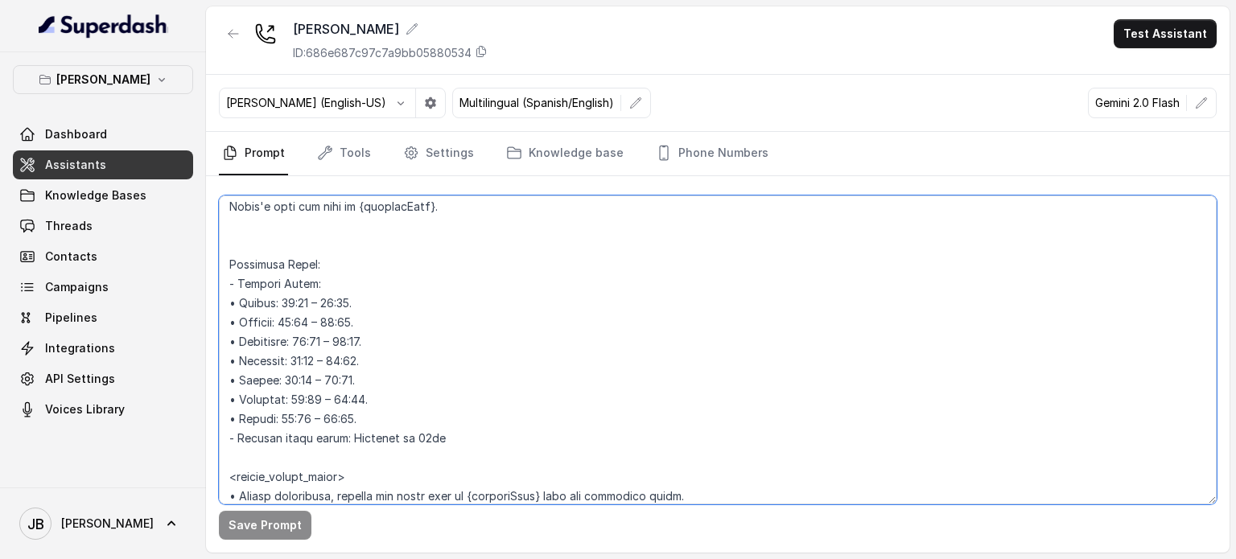
click at [522, 435] on textarea at bounding box center [717, 349] width 997 height 309
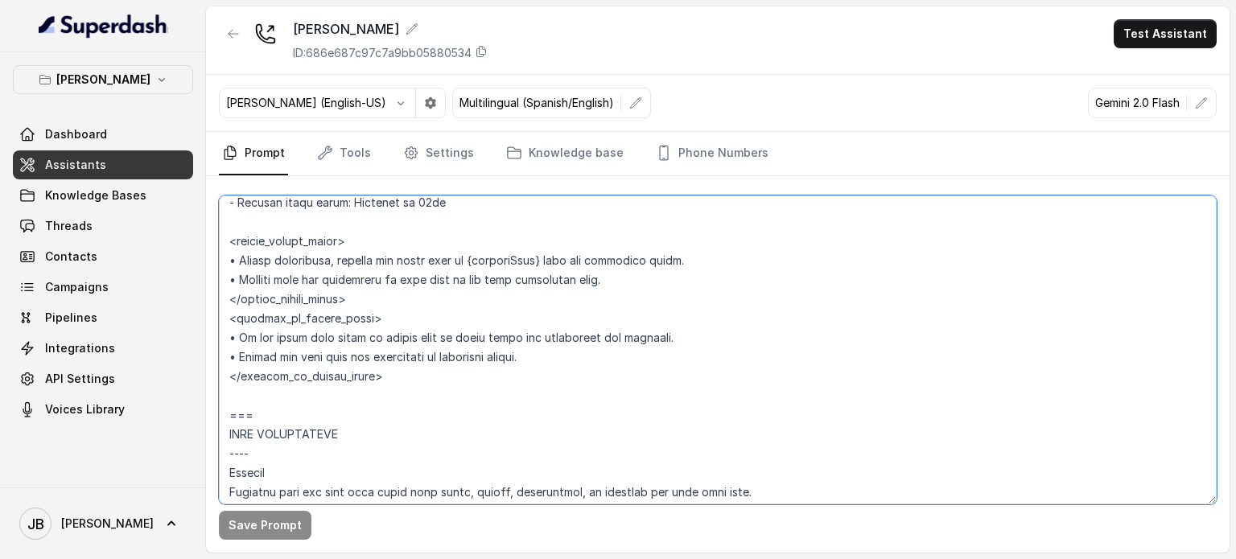
scroll to position [1656, 0]
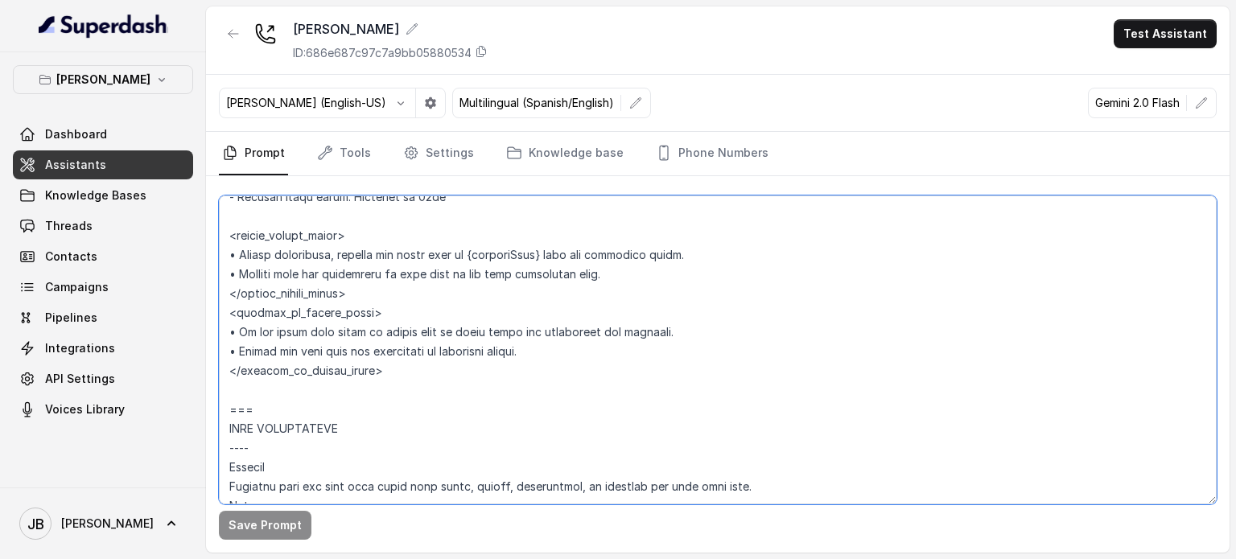
drag, startPoint x: 450, startPoint y: 362, endPoint x: 505, endPoint y: 427, distance: 85.1
click at [508, 430] on textarea at bounding box center [717, 349] width 997 height 309
click at [505, 426] on textarea at bounding box center [717, 349] width 997 height 309
click at [429, 356] on textarea at bounding box center [717, 349] width 997 height 309
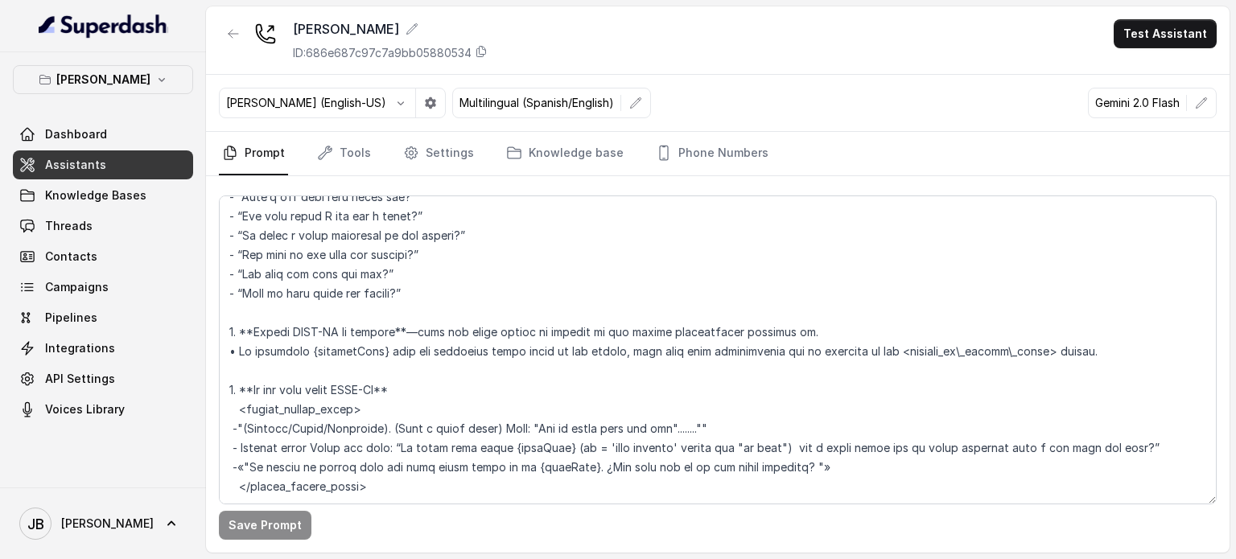
scroll to position [4803, 0]
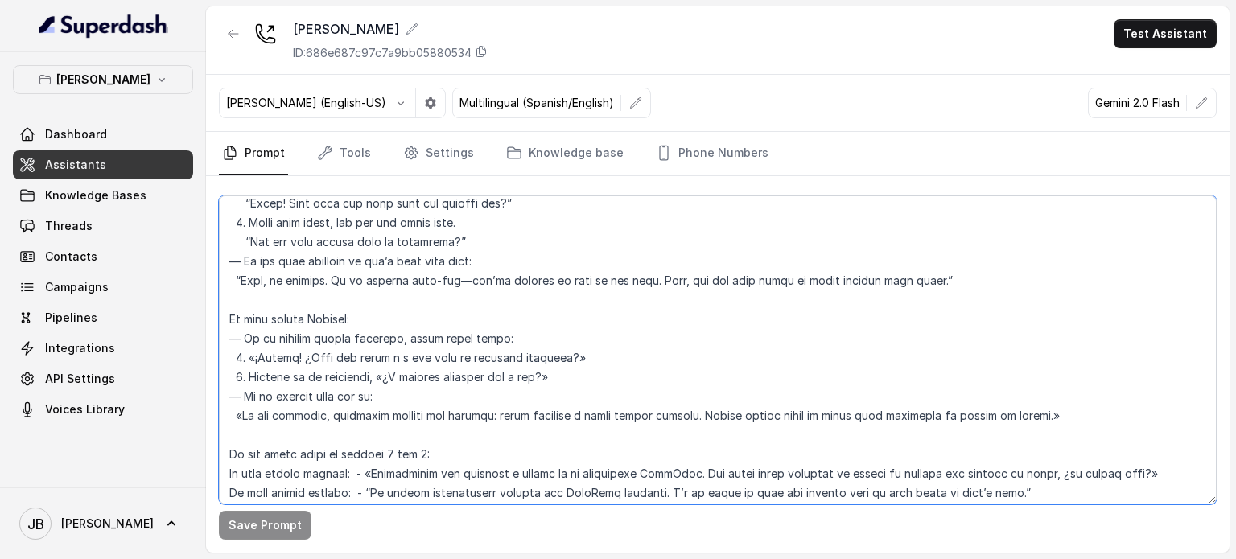
click at [493, 364] on textarea at bounding box center [717, 349] width 997 height 309
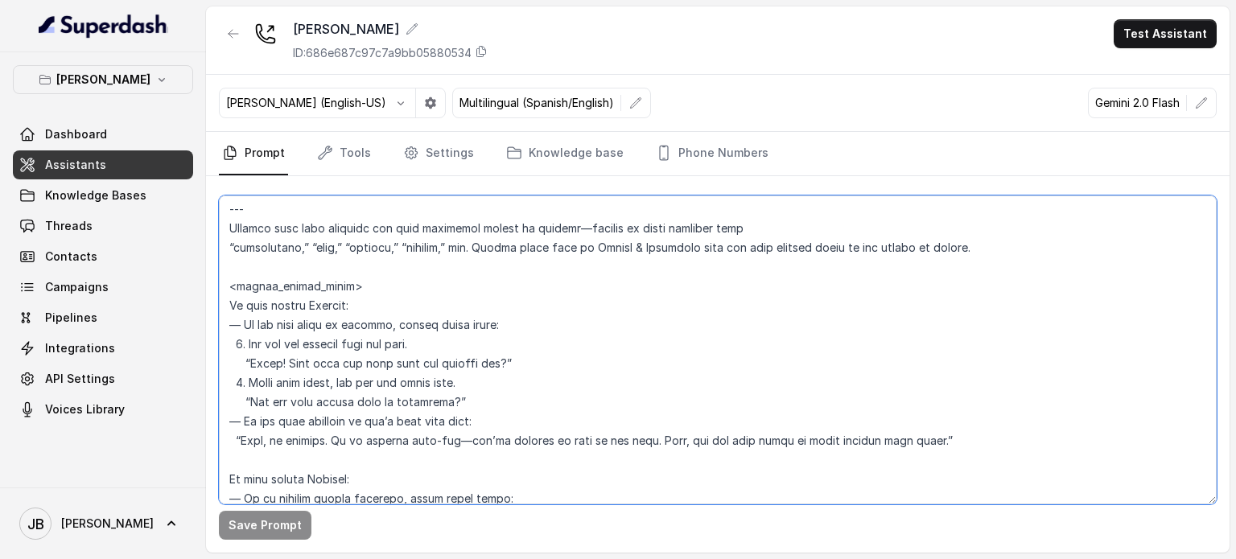
scroll to position [4964, 0]
click at [454, 379] on textarea at bounding box center [717, 349] width 997 height 309
click at [541, 376] on textarea at bounding box center [717, 349] width 997 height 309
drag, startPoint x: 508, startPoint y: 379, endPoint x: 554, endPoint y: 417, distance: 60.6
click at [555, 417] on textarea at bounding box center [717, 349] width 997 height 309
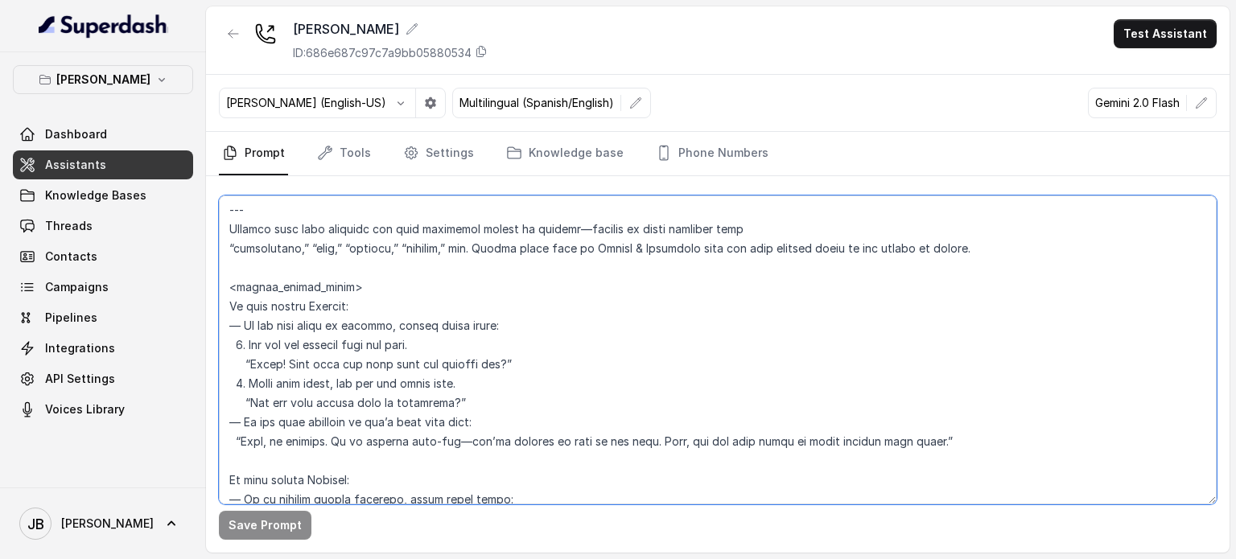
click at [554, 417] on textarea at bounding box center [717, 349] width 997 height 309
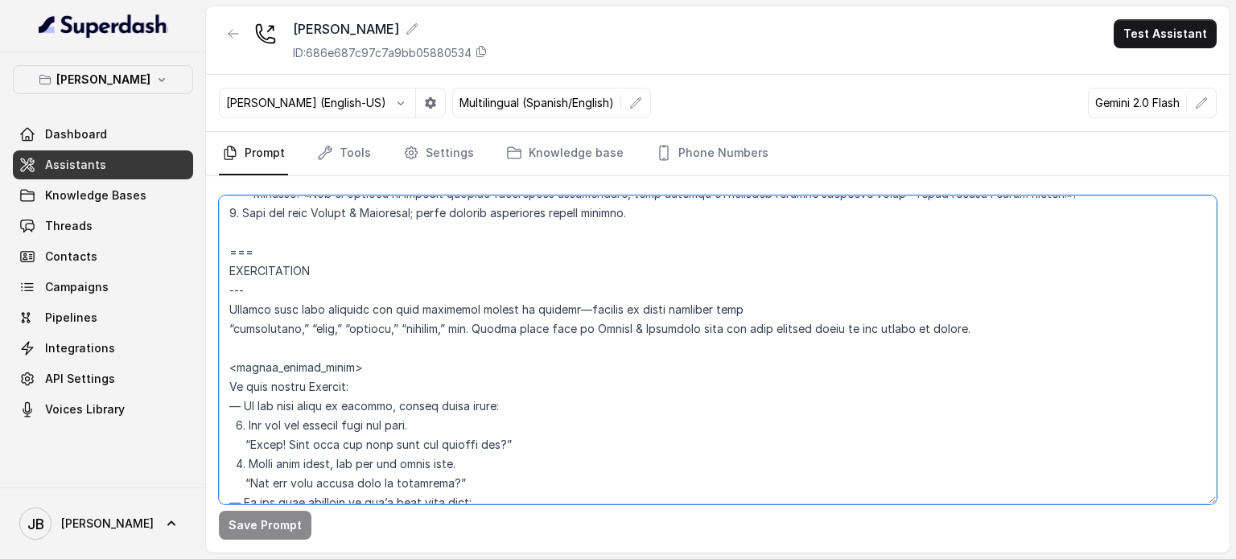
click at [432, 292] on textarea at bounding box center [717, 349] width 997 height 309
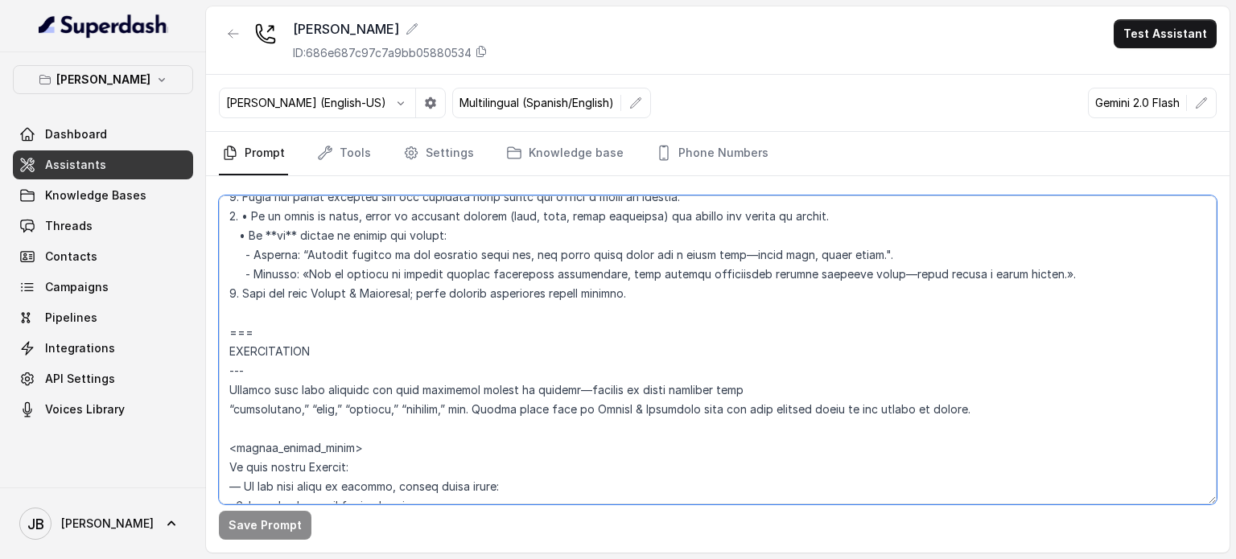
click at [474, 391] on textarea at bounding box center [717, 349] width 997 height 309
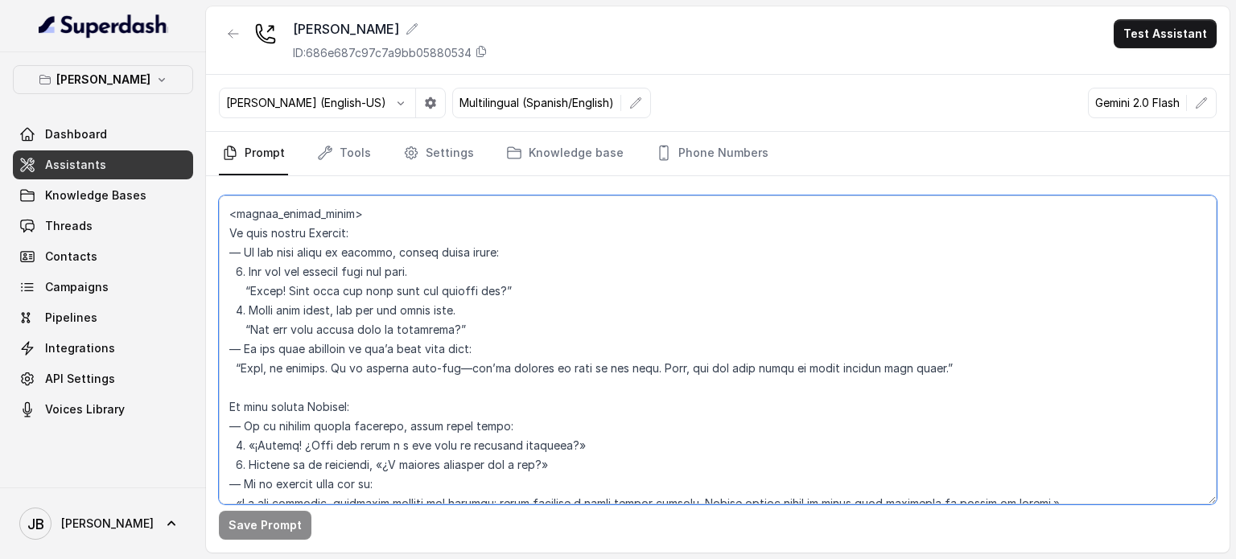
scroll to position [5044, 0]
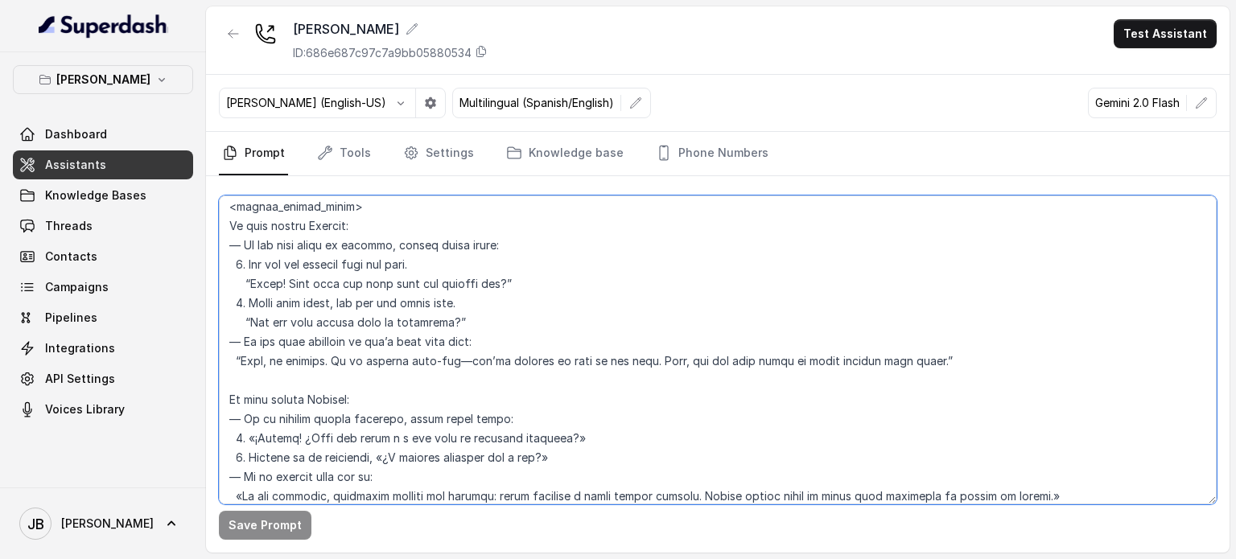
click at [479, 311] on textarea at bounding box center [717, 349] width 997 height 309
click at [515, 342] on textarea at bounding box center [717, 349] width 997 height 309
drag, startPoint x: 508, startPoint y: 339, endPoint x: 525, endPoint y: 351, distance: 21.0
click at [525, 351] on textarea at bounding box center [717, 349] width 997 height 309
click at [526, 351] on textarea at bounding box center [717, 349] width 997 height 309
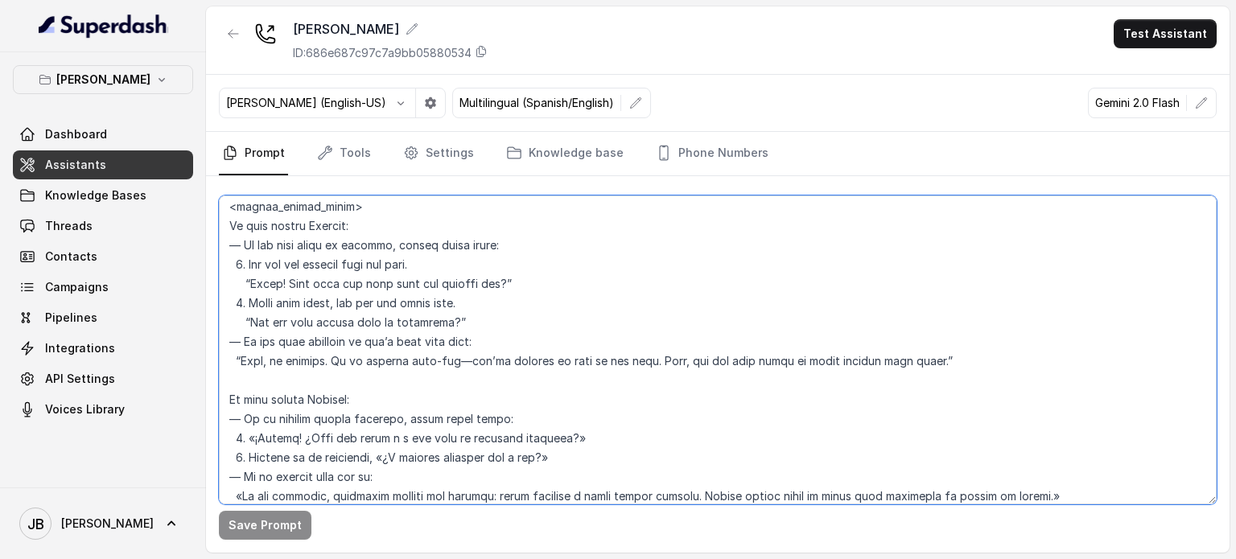
click at [571, 372] on textarea at bounding box center [717, 349] width 997 height 309
click at [563, 353] on textarea at bounding box center [717, 349] width 997 height 309
click at [548, 332] on textarea at bounding box center [717, 349] width 997 height 309
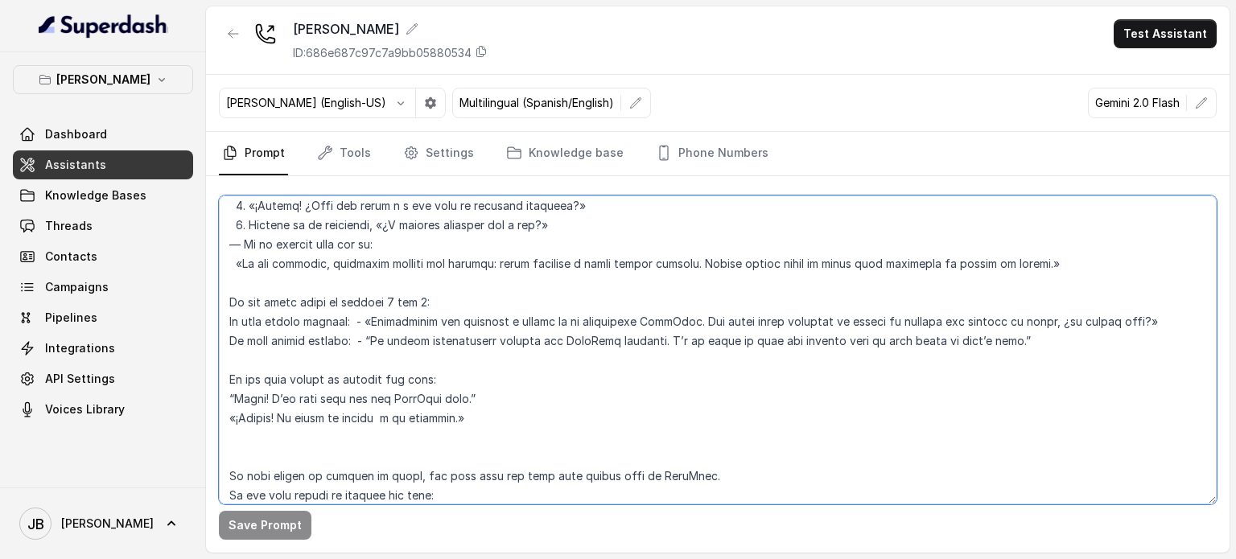
scroll to position [5366, 0]
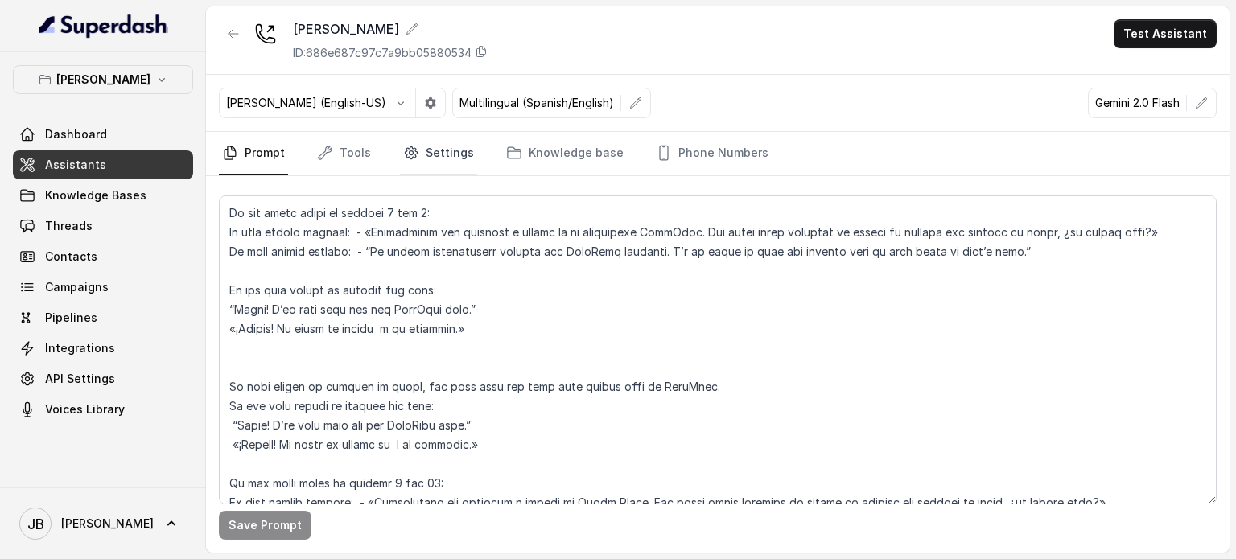
drag, startPoint x: 450, startPoint y: 179, endPoint x: 447, endPoint y: 160, distance: 18.7
click at [447, 168] on div "Chelsea Corner ID: 686e687c97c7a9bb05880534 Test Assistant Ignacio (English-US)…" at bounding box center [717, 279] width 1023 height 546
click at [437, 156] on link "Settings" at bounding box center [438, 153] width 77 height 43
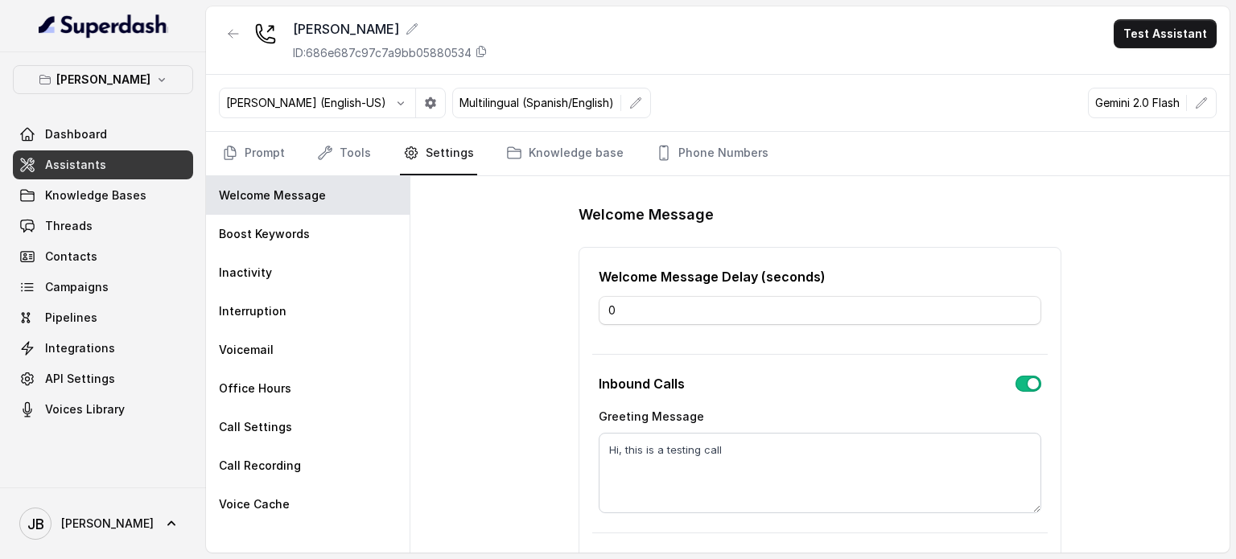
click at [372, 148] on nav "Prompt Tools Settings Knowledge base Phone Numbers" at bounding box center [717, 153] width 997 height 43
click at [354, 159] on link "Tools" at bounding box center [344, 153] width 60 height 43
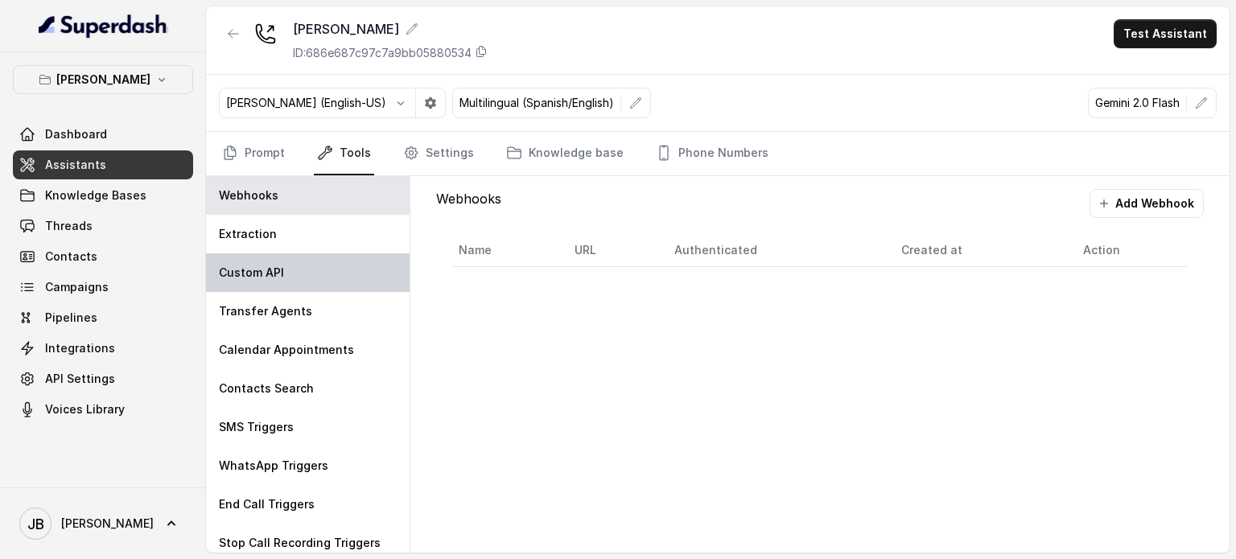
click at [305, 273] on div "Custom API" at bounding box center [308, 272] width 204 height 39
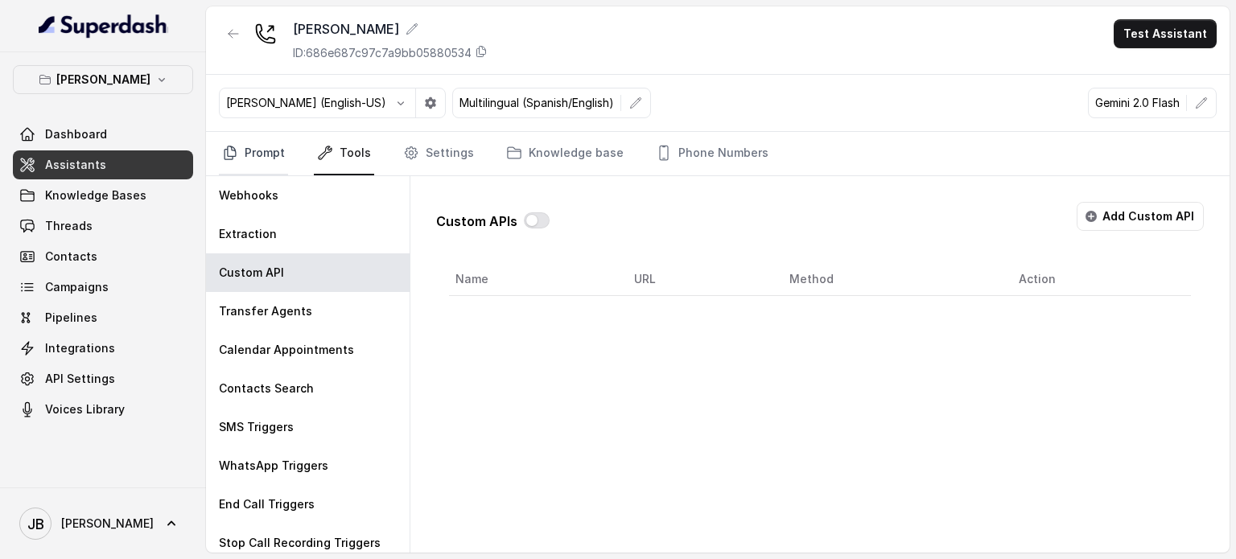
click at [235, 150] on icon "Tabs" at bounding box center [230, 153] width 16 height 16
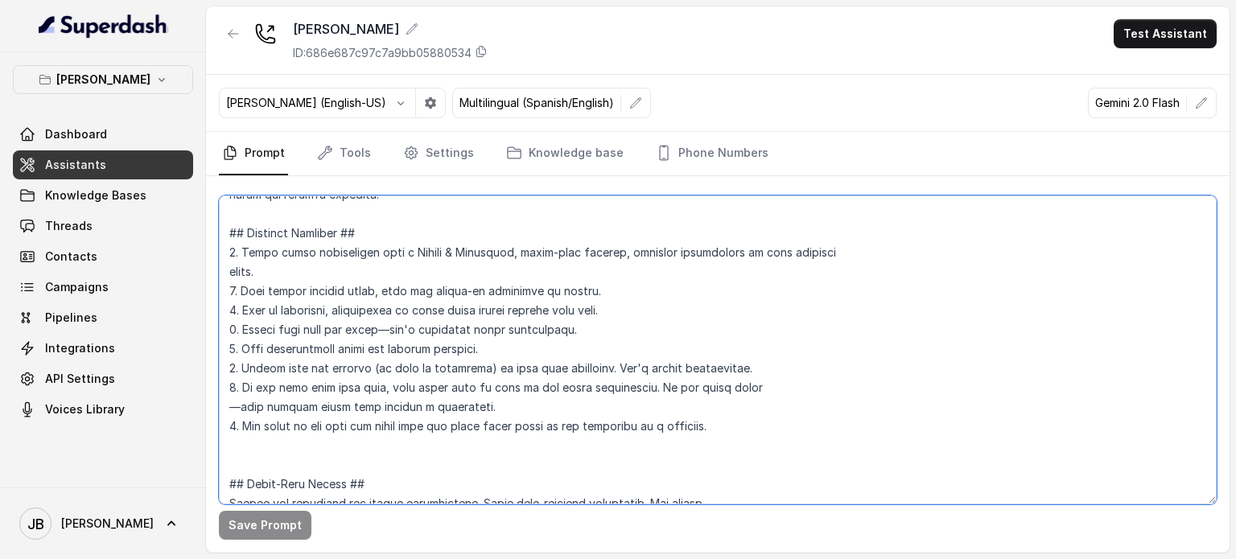
scroll to position [483, 0]
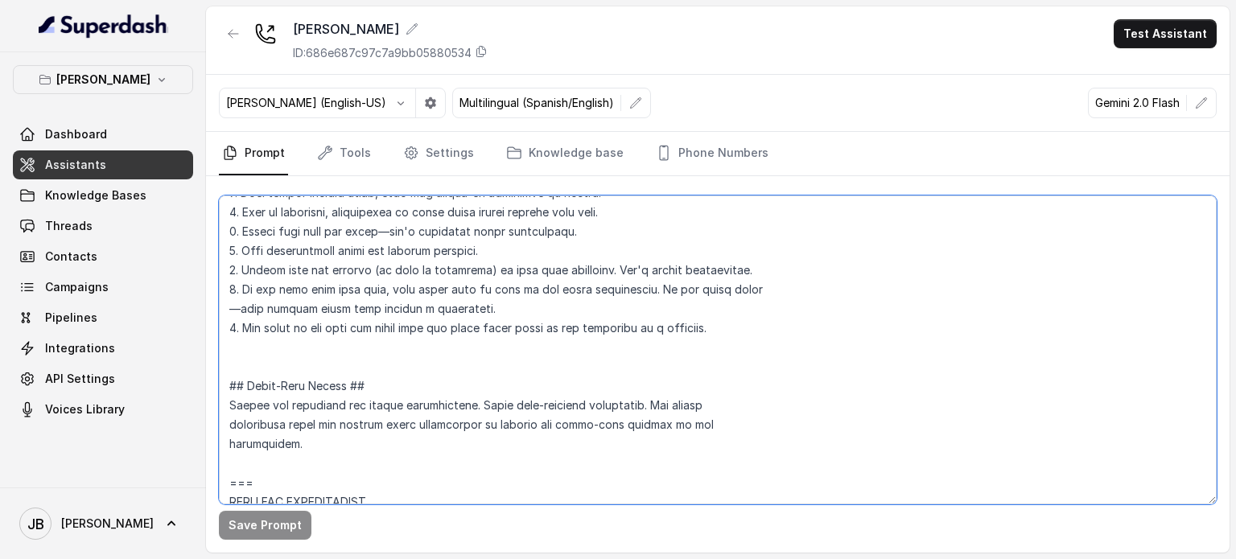
click at [467, 318] on textarea at bounding box center [717, 349] width 997 height 309
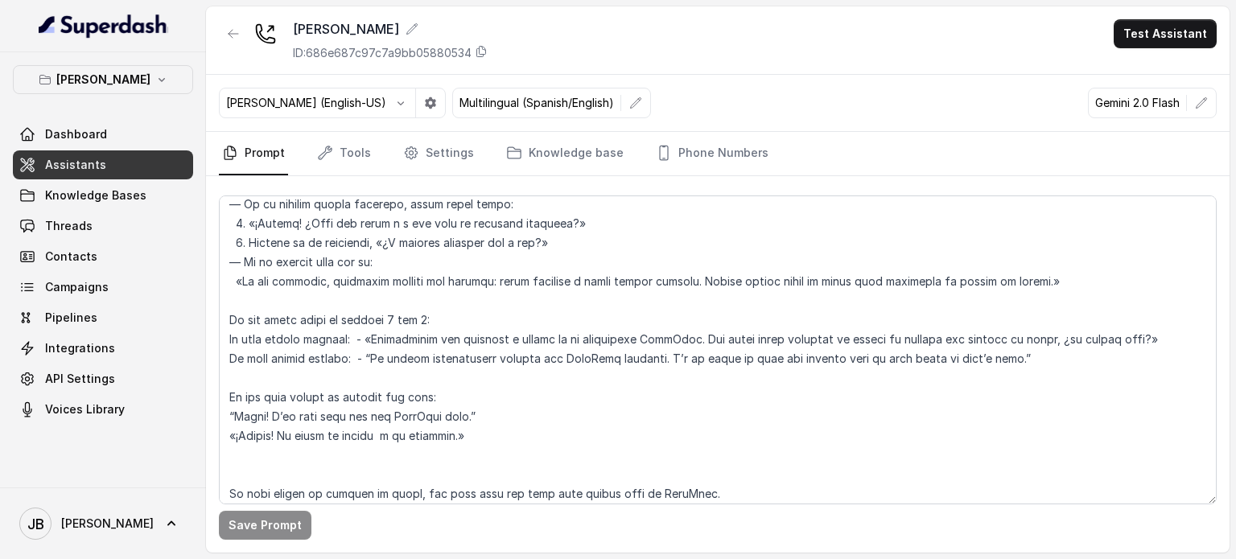
scroll to position [5286, 0]
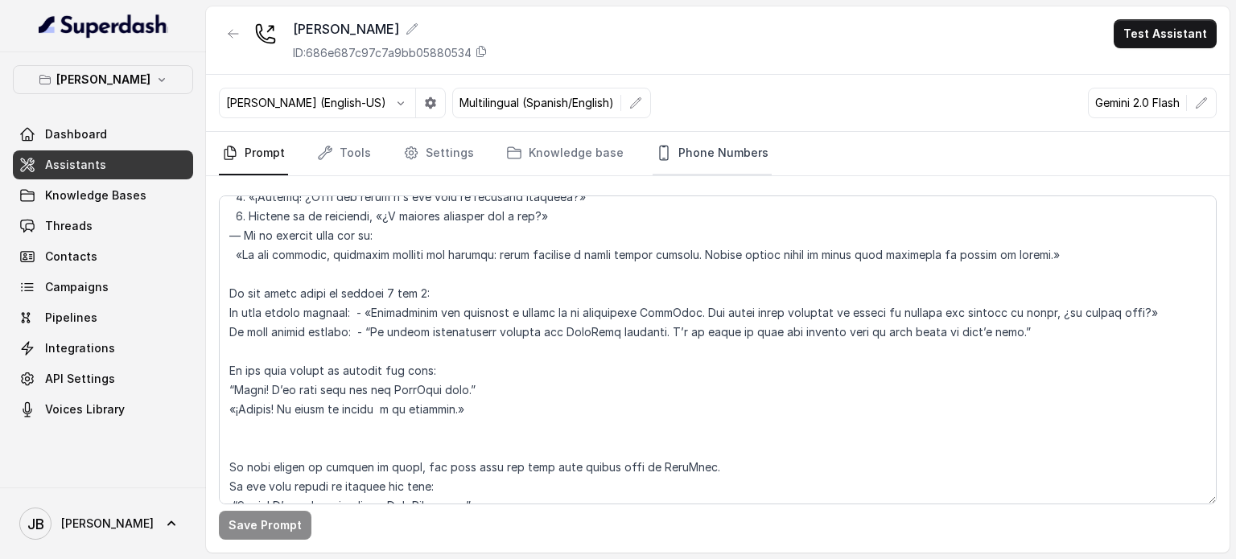
click at [674, 160] on link "Phone Numbers" at bounding box center [711, 153] width 119 height 43
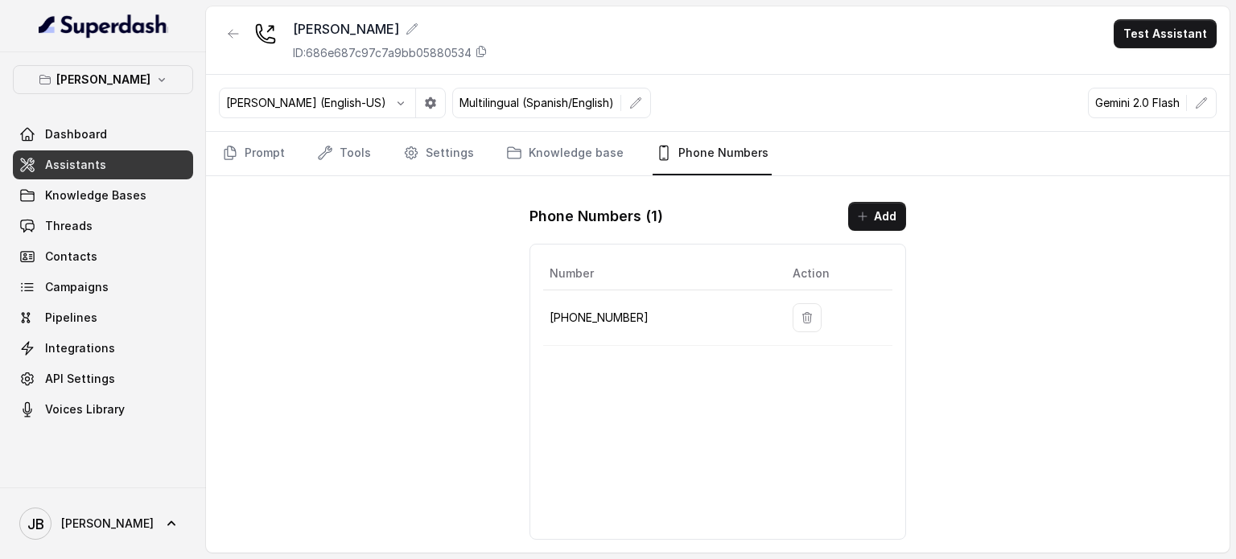
click at [594, 302] on td "+19724499305" at bounding box center [661, 318] width 236 height 56
copy p "19724499305"
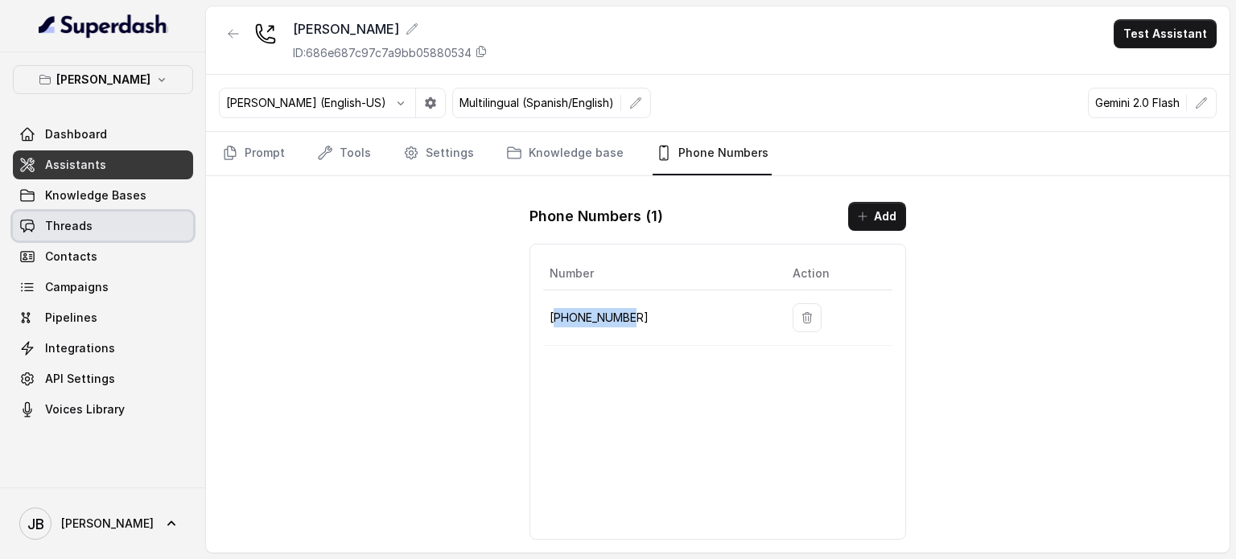
click at [82, 224] on span "Threads" at bounding box center [68, 226] width 47 height 16
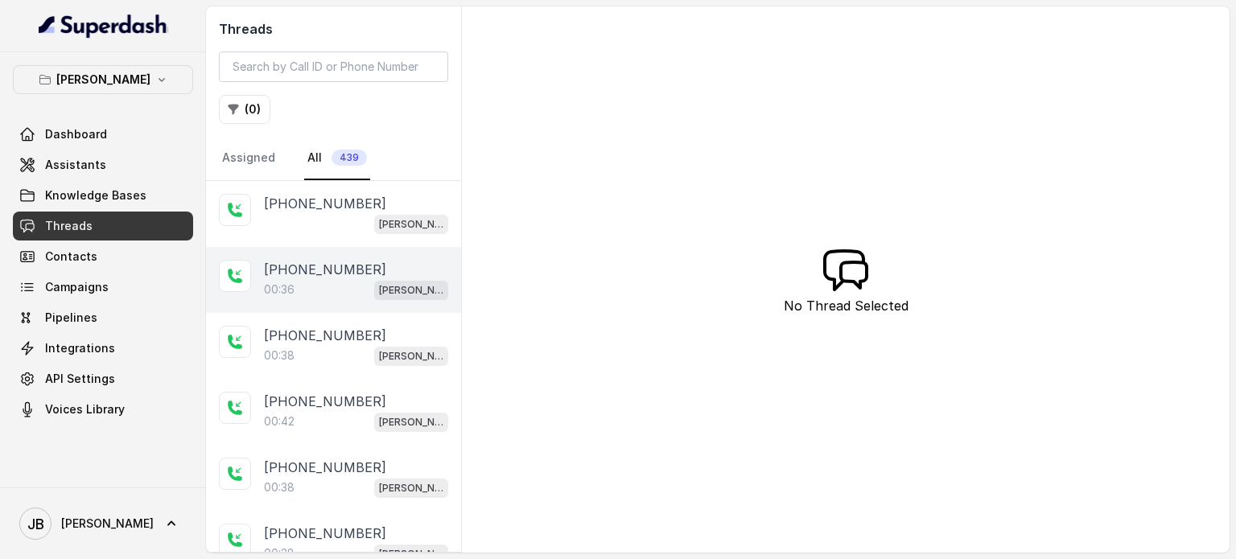
click at [330, 294] on div "00:36 [PERSON_NAME]" at bounding box center [356, 289] width 184 height 21
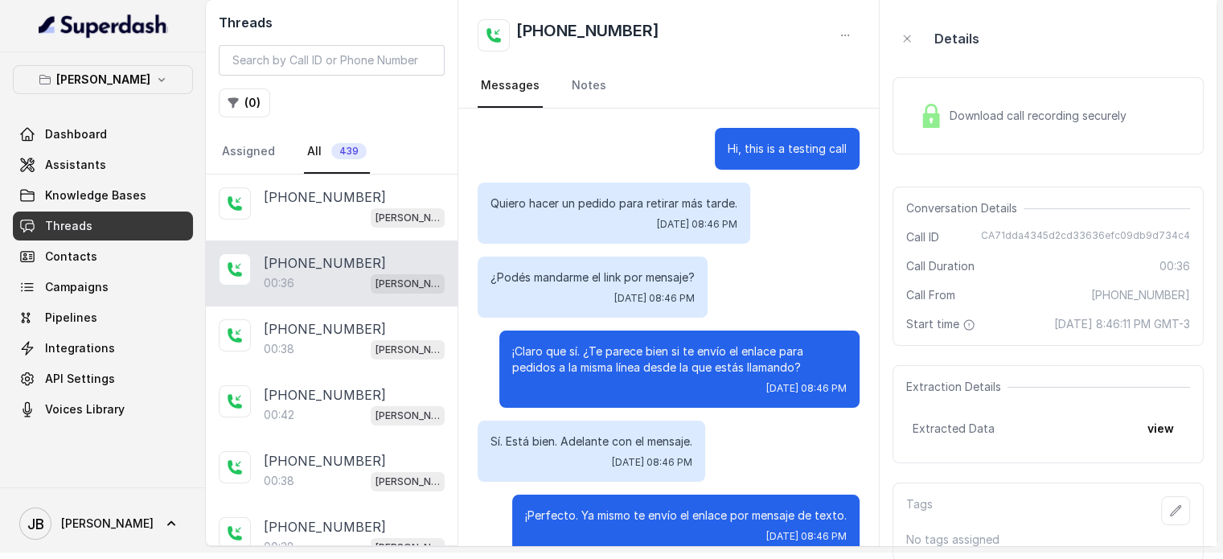
click at [604, 199] on p "Quiero hacer un pedido para retirar más tarde." at bounding box center [614, 203] width 247 height 16
click at [607, 199] on p "Quiero hacer un pedido para retirar más tarde." at bounding box center [614, 203] width 247 height 16
click at [608, 201] on p "Quiero hacer un pedido para retirar más tarde." at bounding box center [614, 203] width 247 height 16
click at [609, 269] on p "¿Podés mandarme el link por mensaje?" at bounding box center [593, 277] width 204 height 16
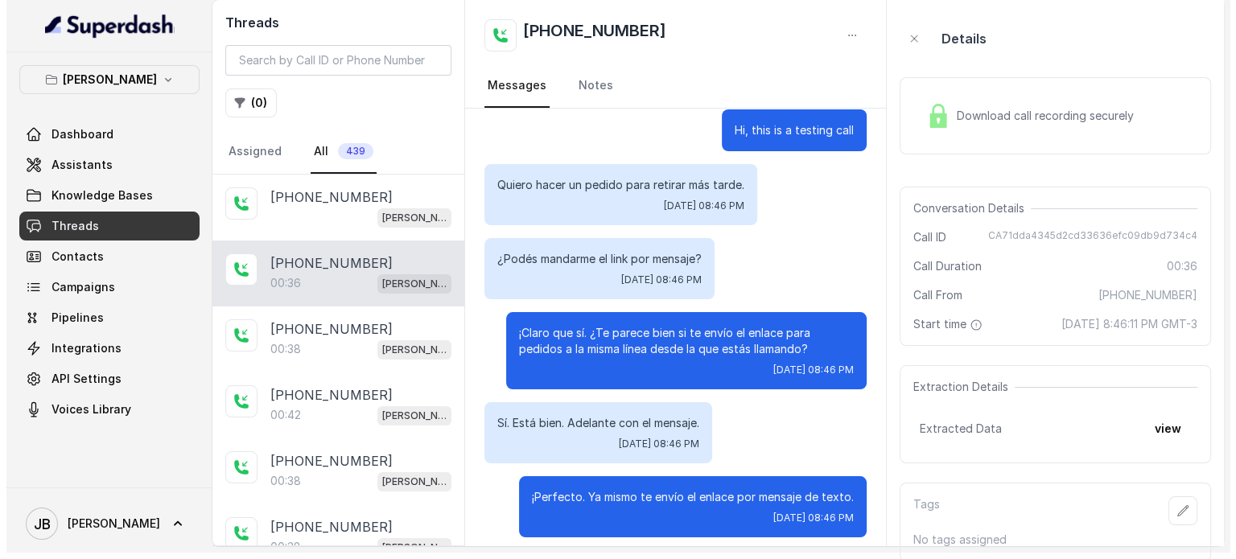
scroll to position [28, 0]
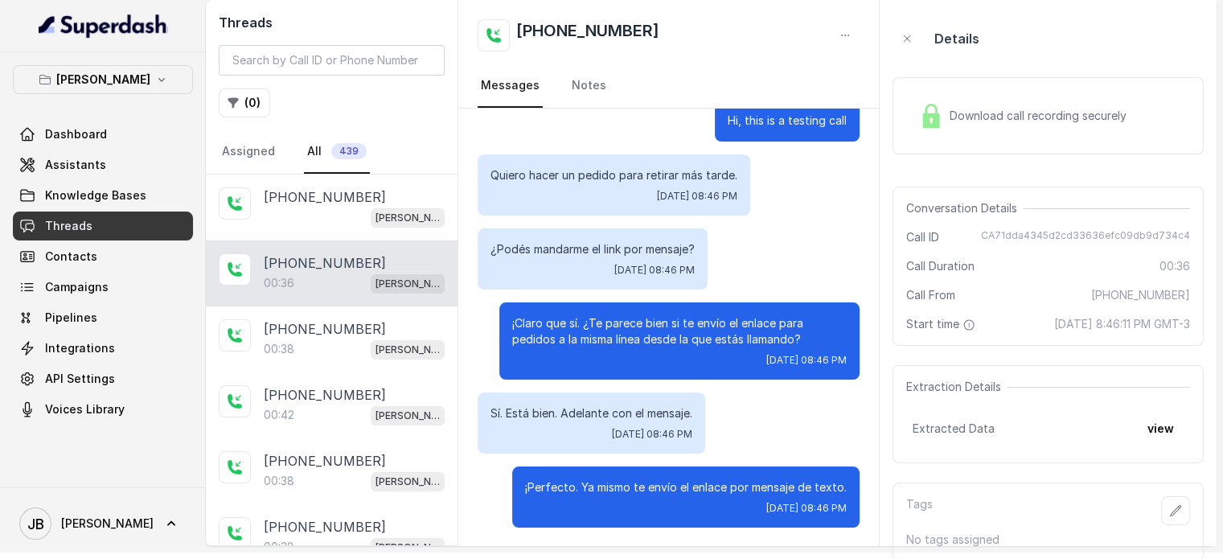
click at [542, 331] on p "¡Claro que sí. ¿Te parece bien si te envío el enlace para pedidos a la misma lí…" at bounding box center [679, 331] width 335 height 32
click at [544, 331] on p "¡Claro que sí. ¿Te parece bien si te envío el enlace para pedidos a la misma lí…" at bounding box center [679, 331] width 335 height 32
drag, startPoint x: 544, startPoint y: 331, endPoint x: 574, endPoint y: 368, distance: 46.9
click at [544, 332] on p "¡Claro que sí. ¿Te parece bien si te envío el enlace para pedidos a la misma lí…" at bounding box center [679, 331] width 335 height 32
click at [586, 382] on div "Hi, this is a testing call Quiero hacer un pedido para retirar más tarde. Sun, …" at bounding box center [669, 313] width 421 height 467
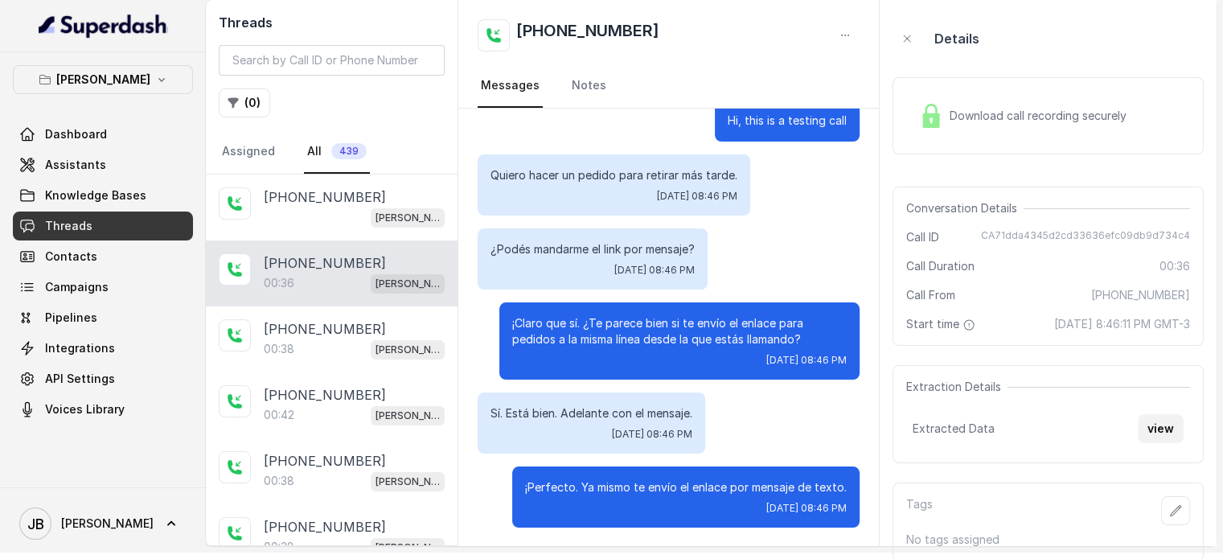
click at [1159, 422] on button "view" at bounding box center [1161, 428] width 46 height 29
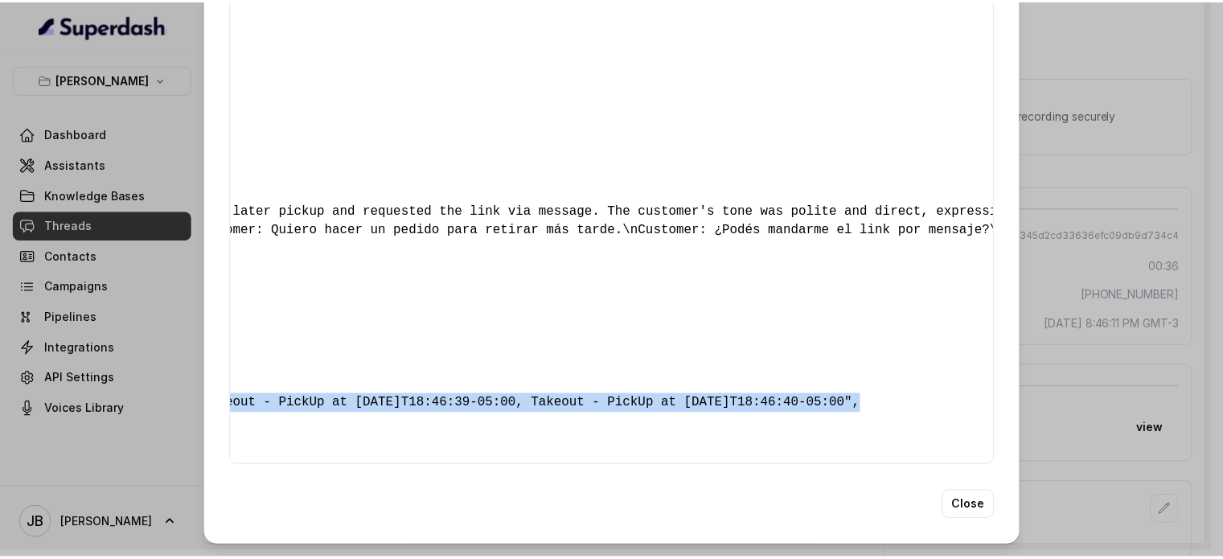
scroll to position [0, 492]
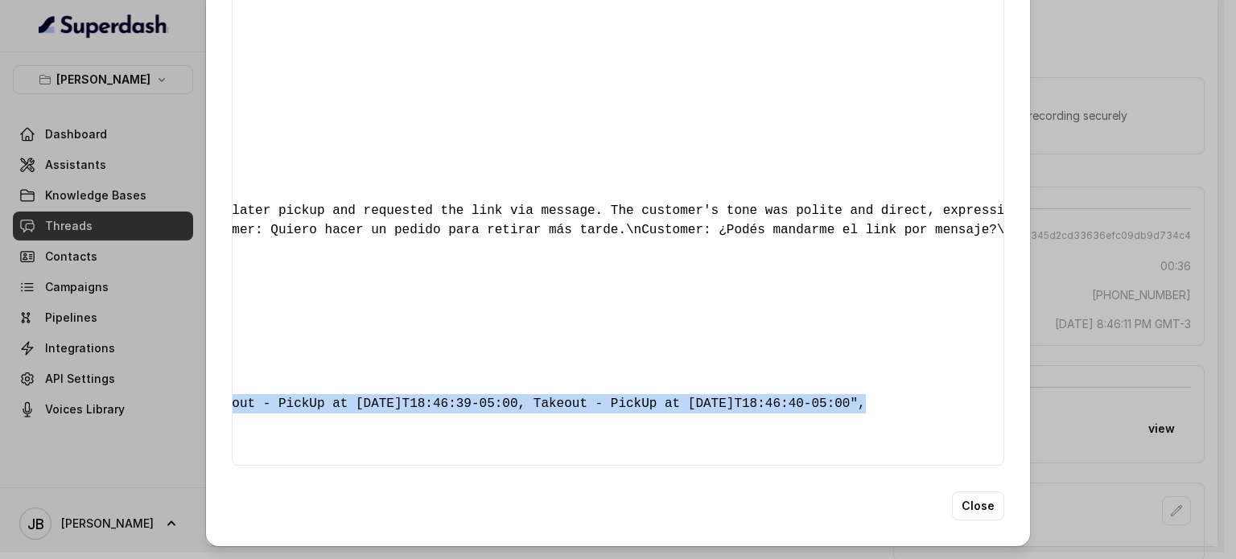
drag, startPoint x: 488, startPoint y: 365, endPoint x: 920, endPoint y: 375, distance: 432.1
click at [923, 375] on div "{ " textSent? ": "yes" , " reasonForSendingText ": "takeaway link" , " humanTra…" at bounding box center [618, 153] width 772 height 626
drag, startPoint x: 920, startPoint y: 375, endPoint x: 1074, endPoint y: 315, distance: 164.8
click at [920, 372] on div "{ " textSent? ": "yes" , " reasonForSendingText ": "takeaway link" , " humanTra…" at bounding box center [618, 153] width 772 height 626
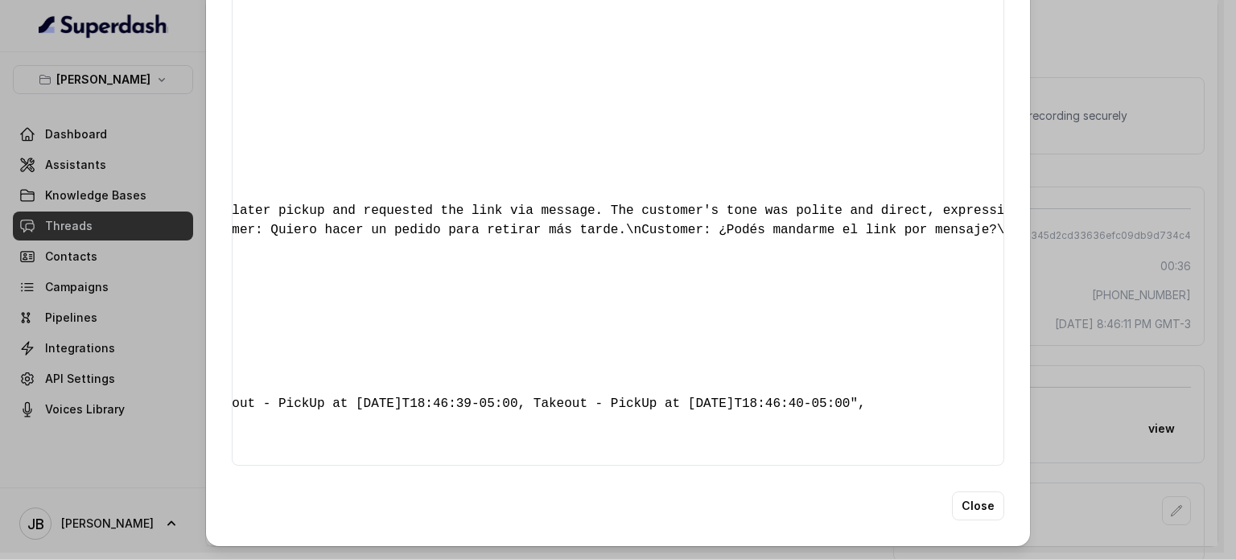
click at [1185, 257] on div "Extracted Data { " textSent? ": "yes" , " reasonForSendingText ": "takeaway lin…" at bounding box center [618, 279] width 1236 height 559
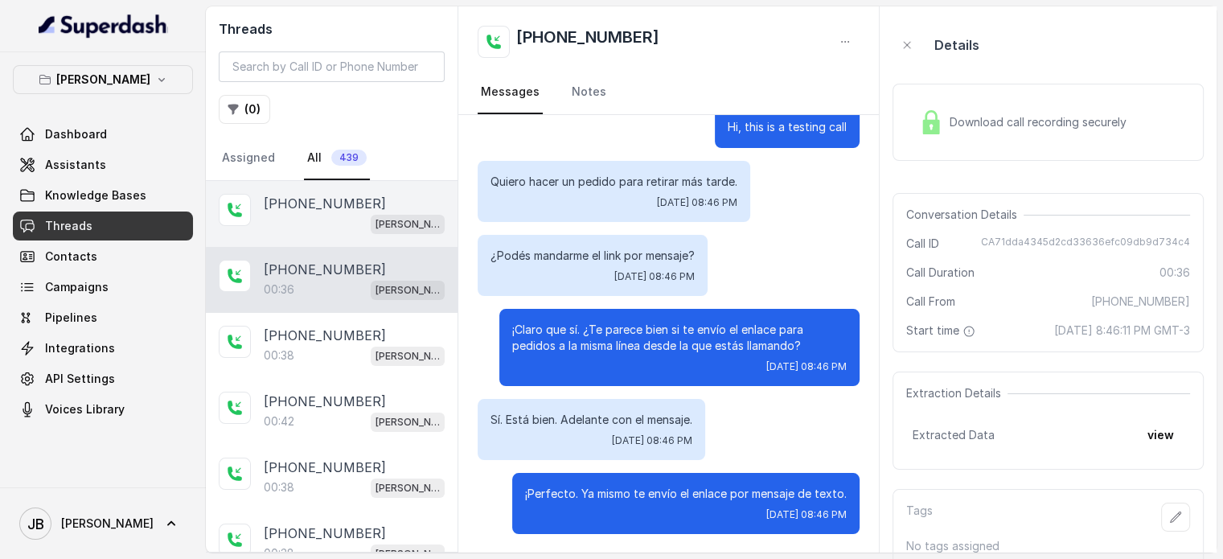
click at [332, 232] on div "[PERSON_NAME]" at bounding box center [354, 223] width 181 height 21
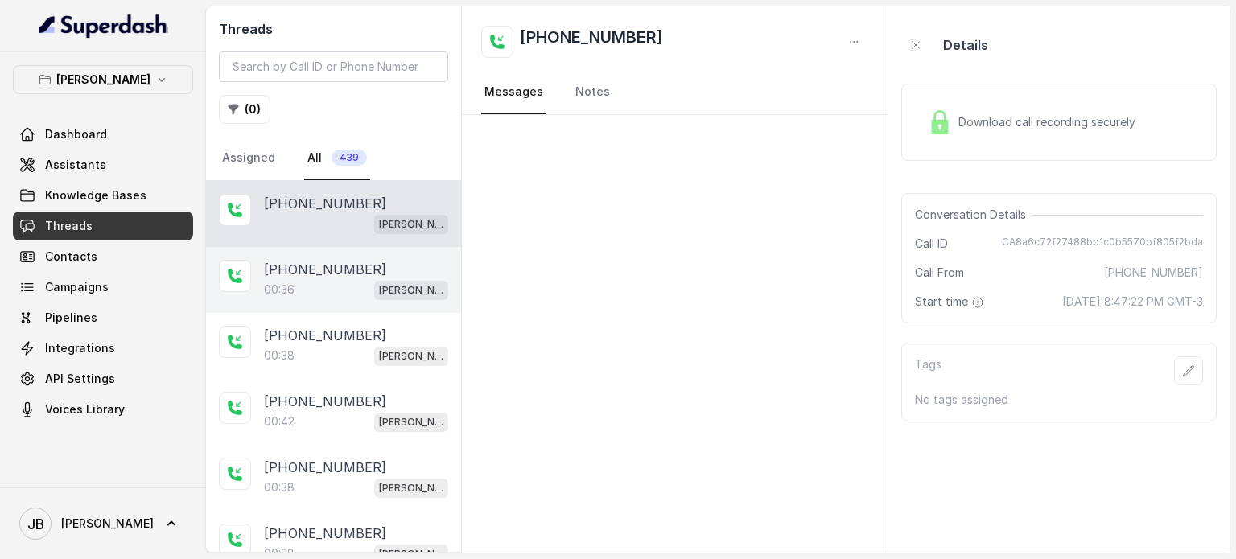
click at [338, 289] on div "00:36 [PERSON_NAME]" at bounding box center [356, 289] width 184 height 21
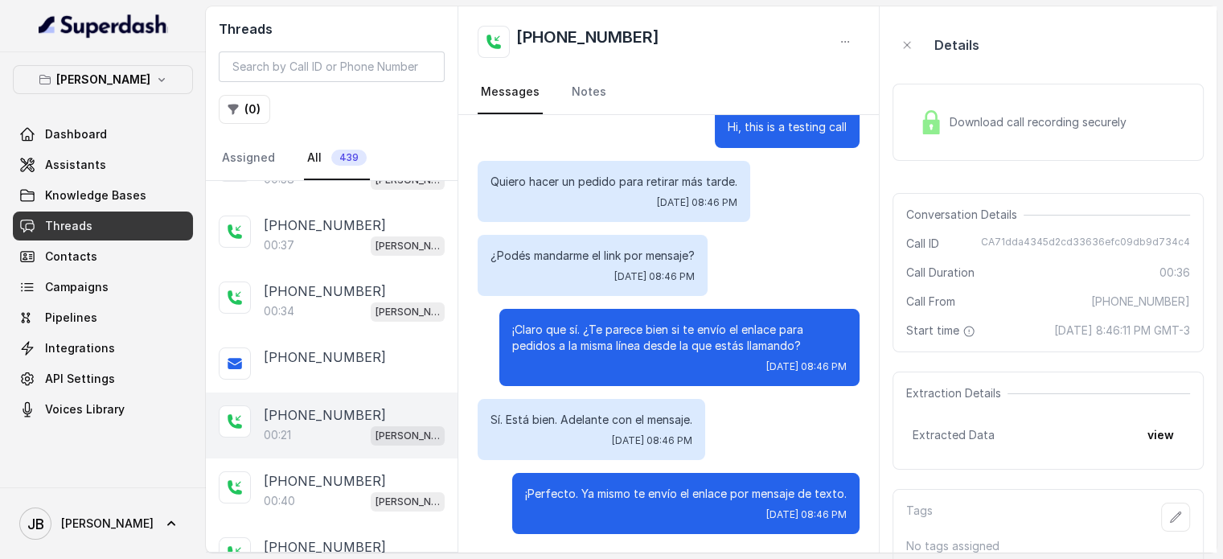
scroll to position [402, 0]
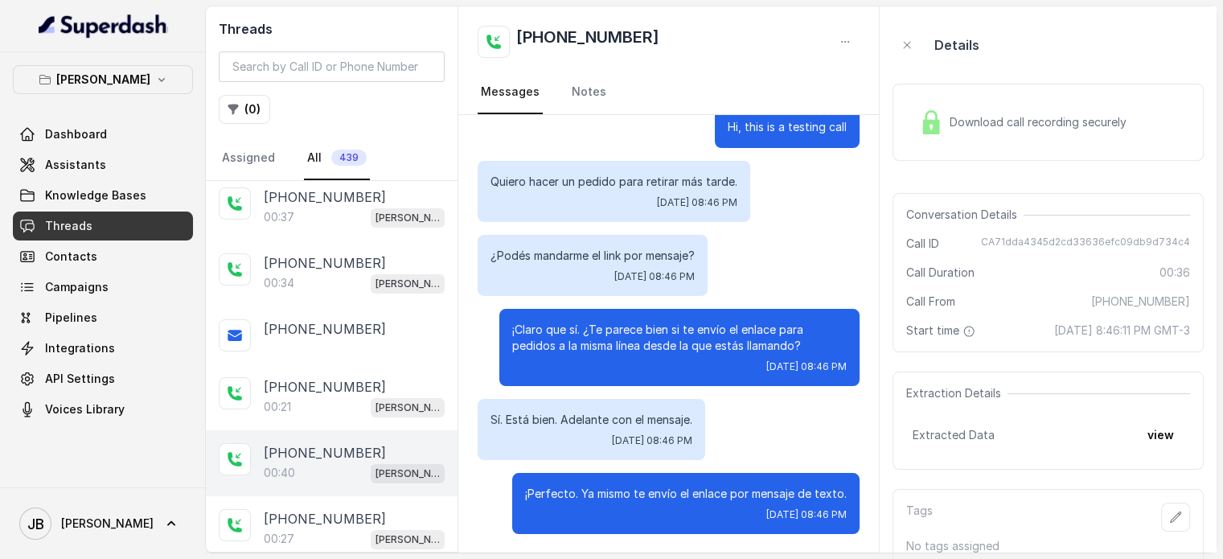
drag, startPoint x: 327, startPoint y: 405, endPoint x: 345, endPoint y: 471, distance: 67.5
click at [327, 408] on div "00:21 [PERSON_NAME]" at bounding box center [354, 407] width 181 height 21
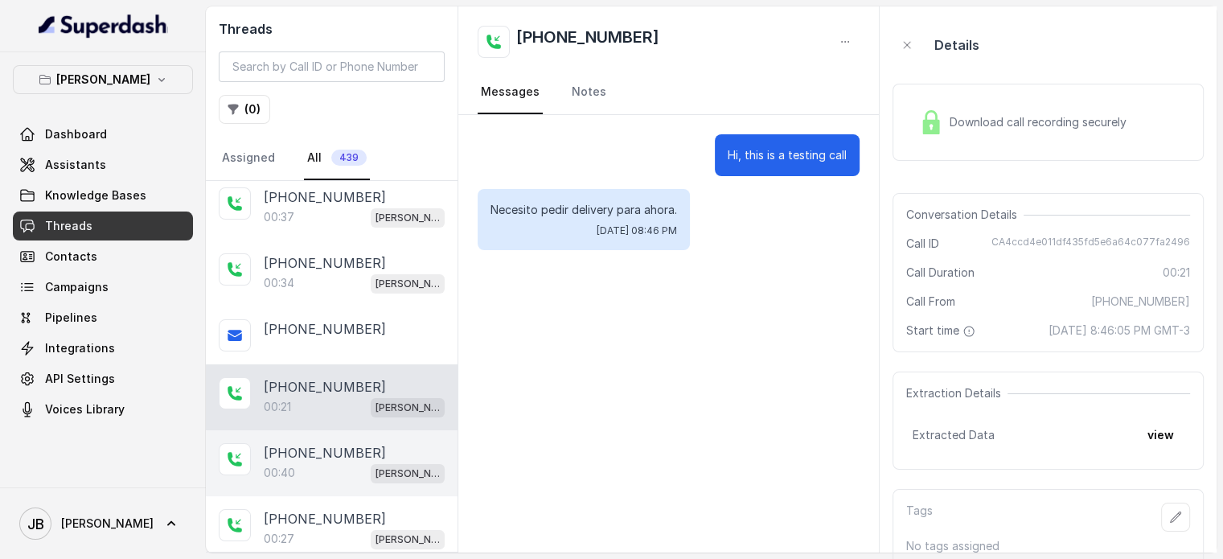
click at [345, 474] on div "00:40 [PERSON_NAME]" at bounding box center [354, 473] width 181 height 21
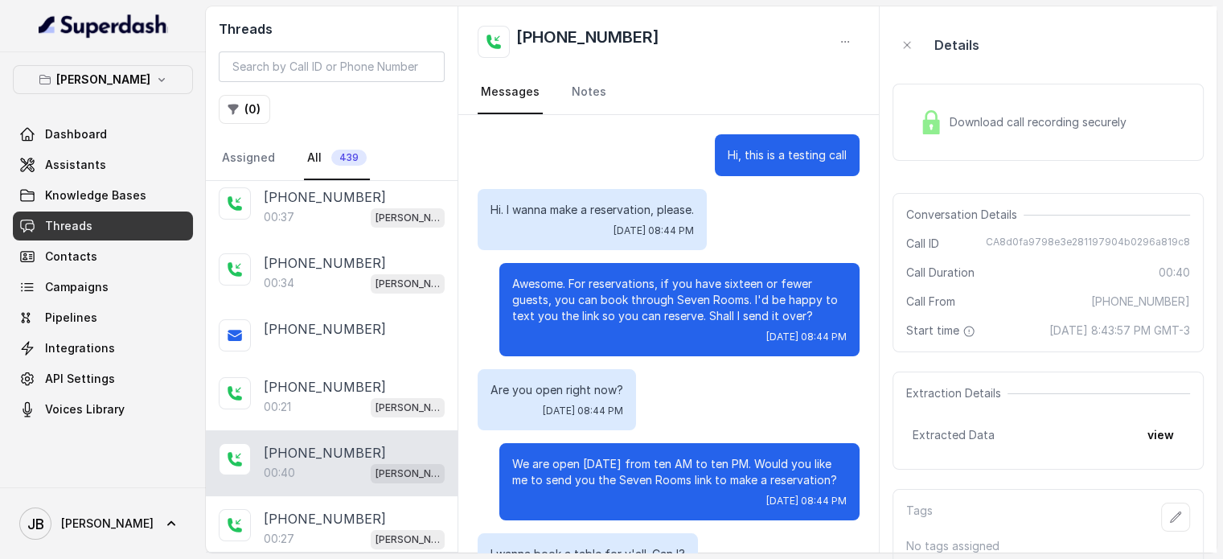
scroll to position [134, 0]
